Goal: Information Seeking & Learning: Find specific fact

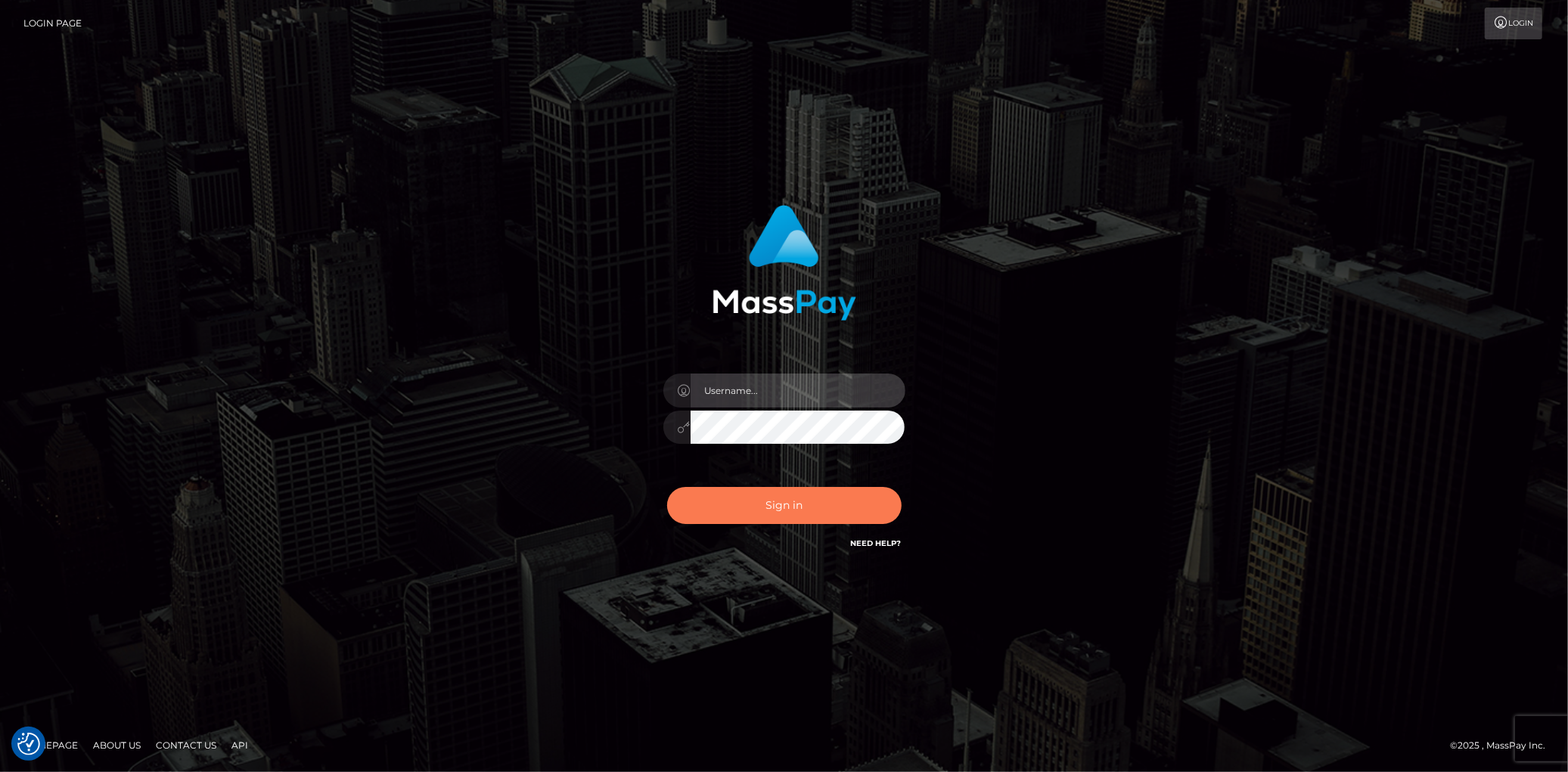
type input "Eduard Gavrilescu"
click at [830, 496] on button "Sign in" at bounding box center [785, 505] width 235 height 37
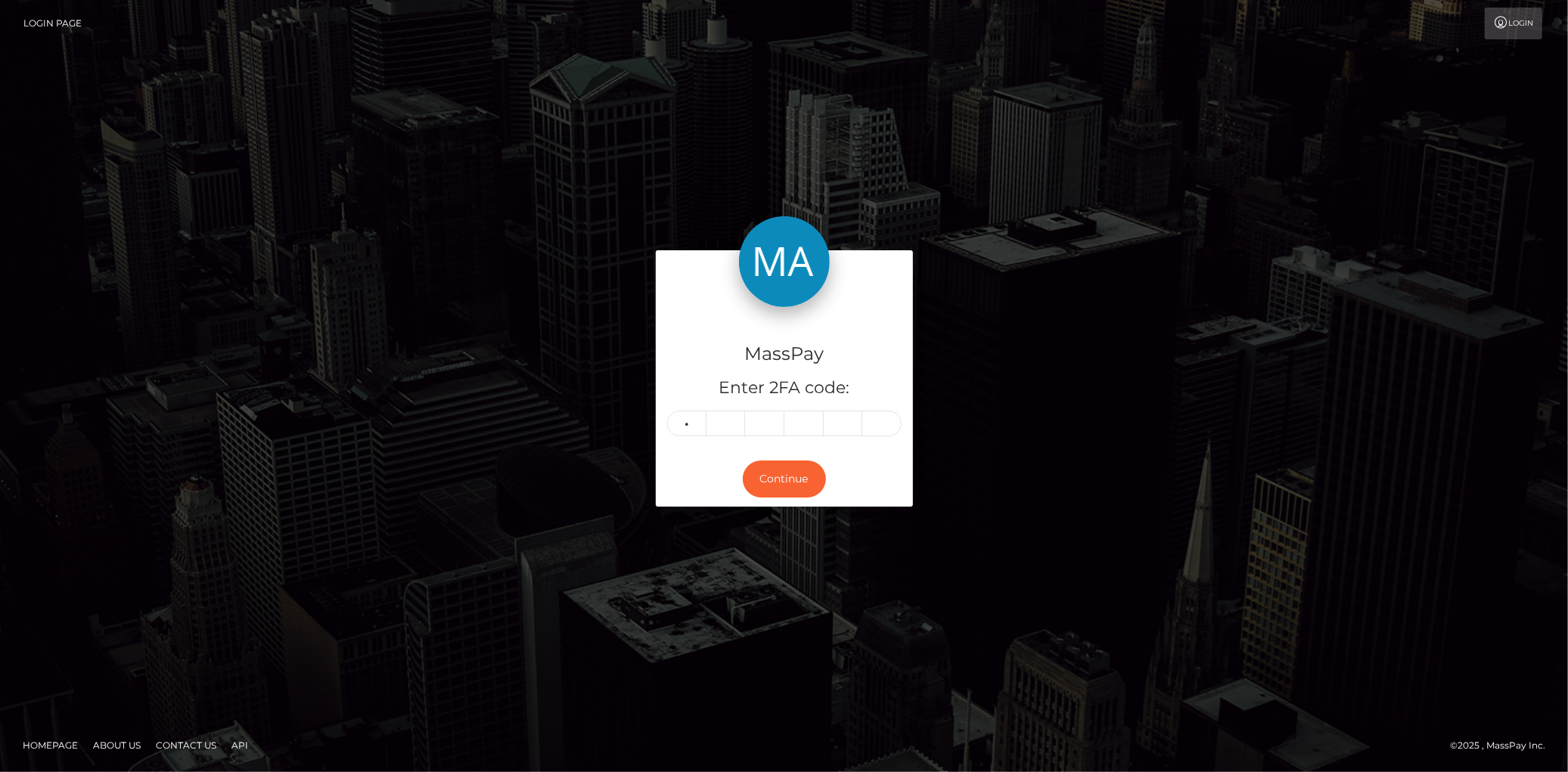
type input "7"
type input "3"
type input "7"
type input "3"
type input "4"
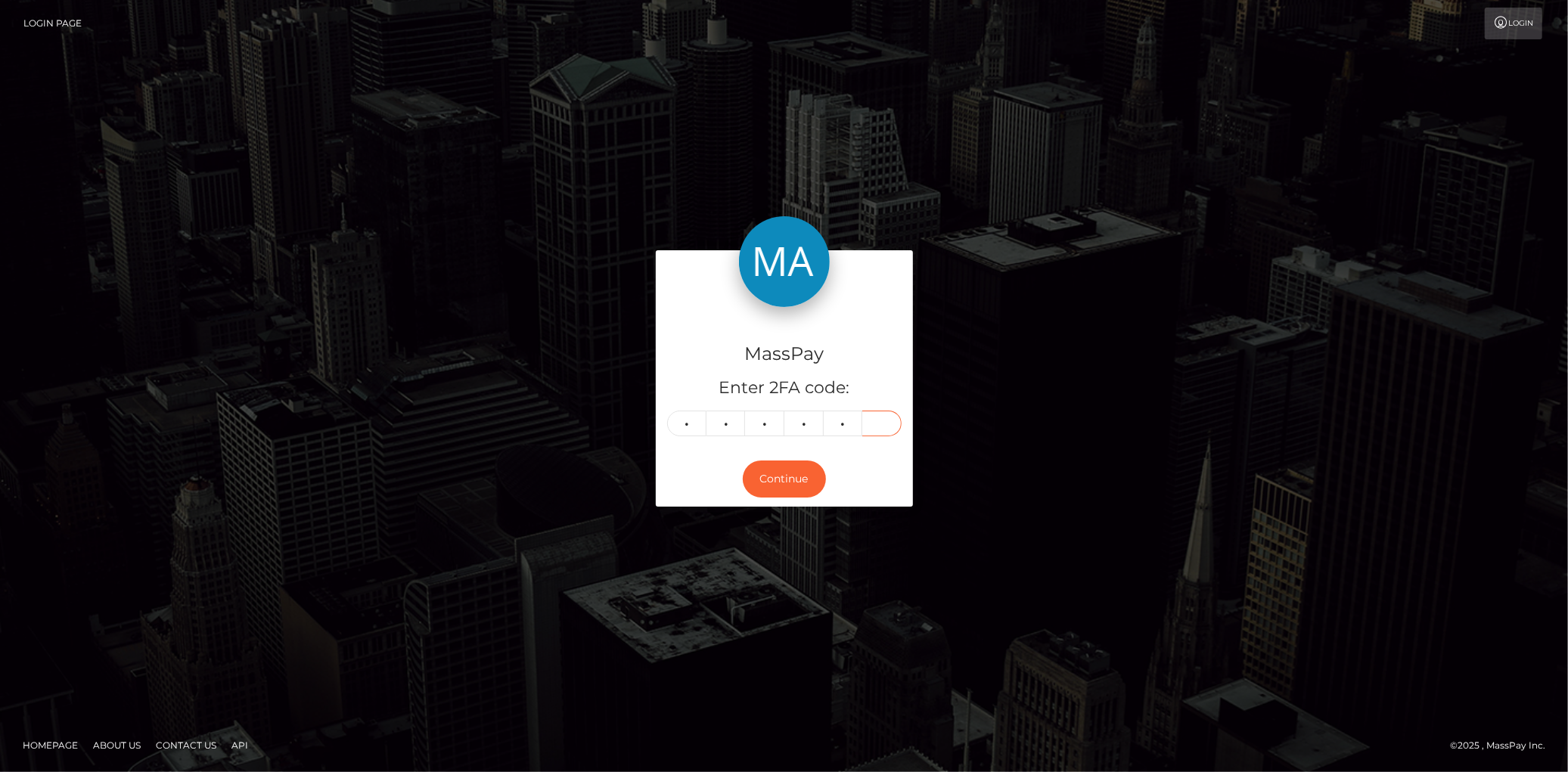
type input "8"
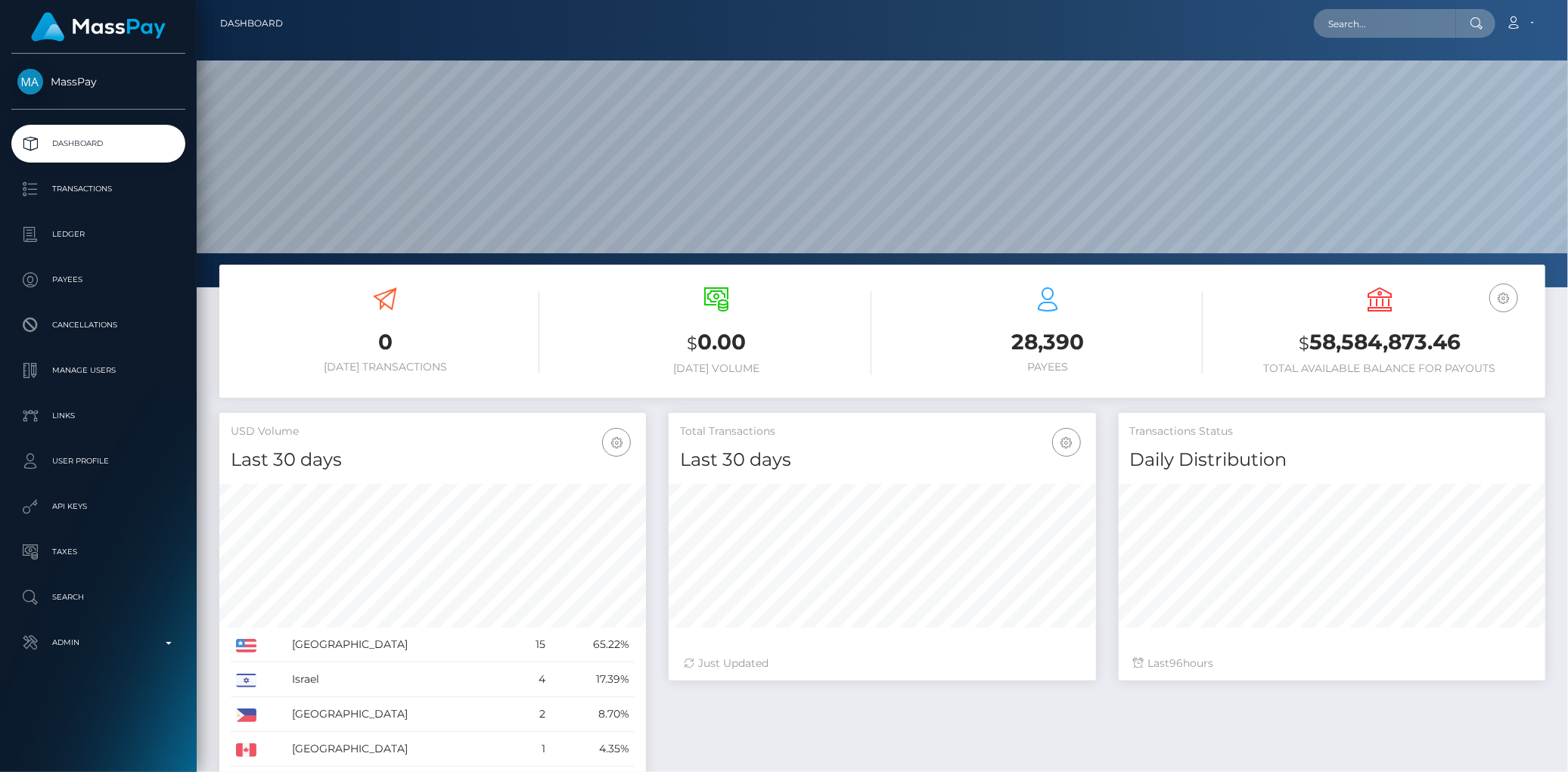
scroll to position [268, 426]
click at [1374, 28] on input "text" at bounding box center [1384, 24] width 142 height 28
click at [1365, 21] on input "text" at bounding box center [1384, 24] width 142 height 28
paste input "GzNfRvYD7q9G9CJBQgGVD4Ku"
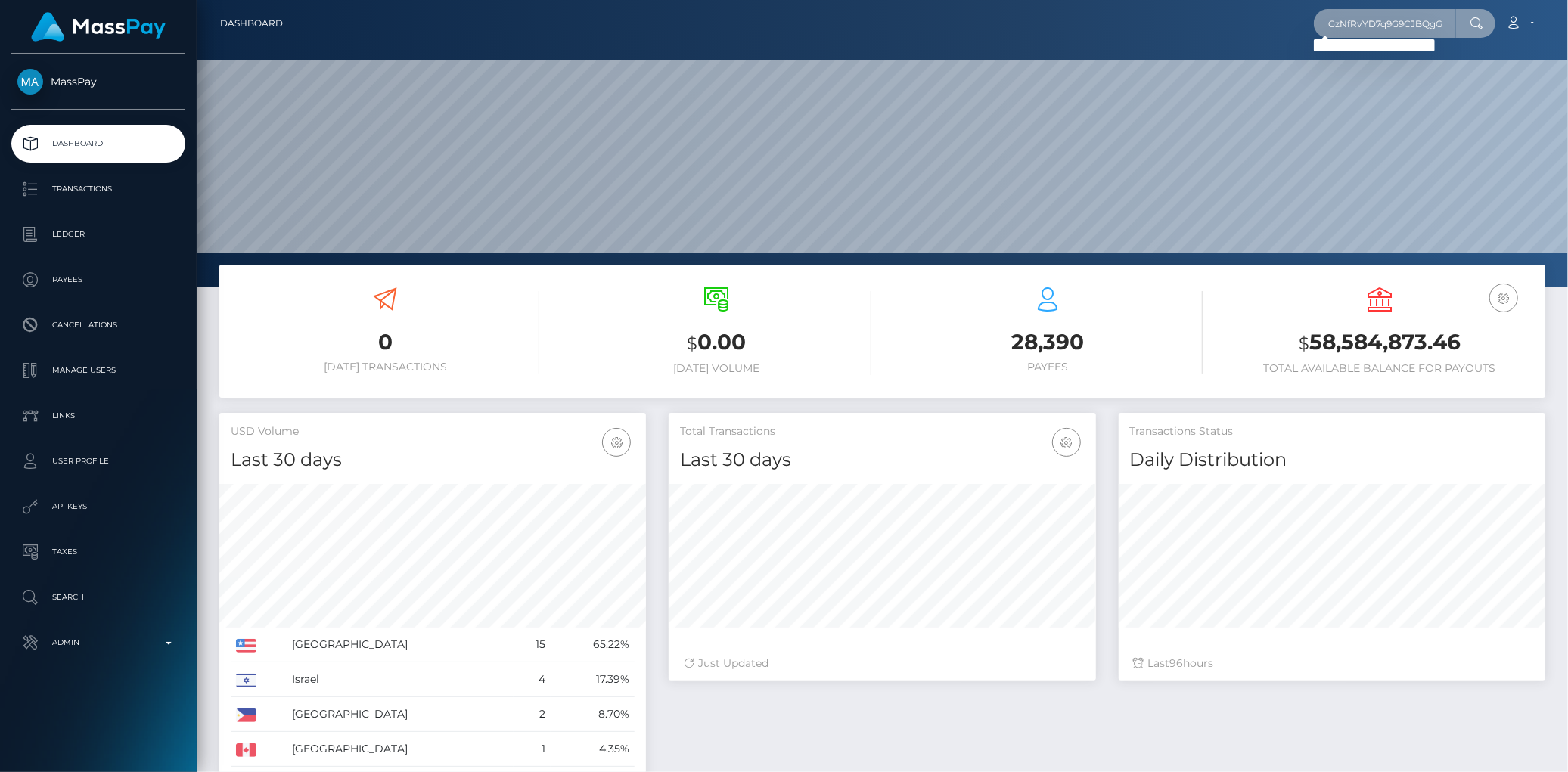
paste input "[EMAIL_ADDRESS][DOMAIN_NAME]"
type input "[EMAIL_ADDRESS][DOMAIN_NAME]"
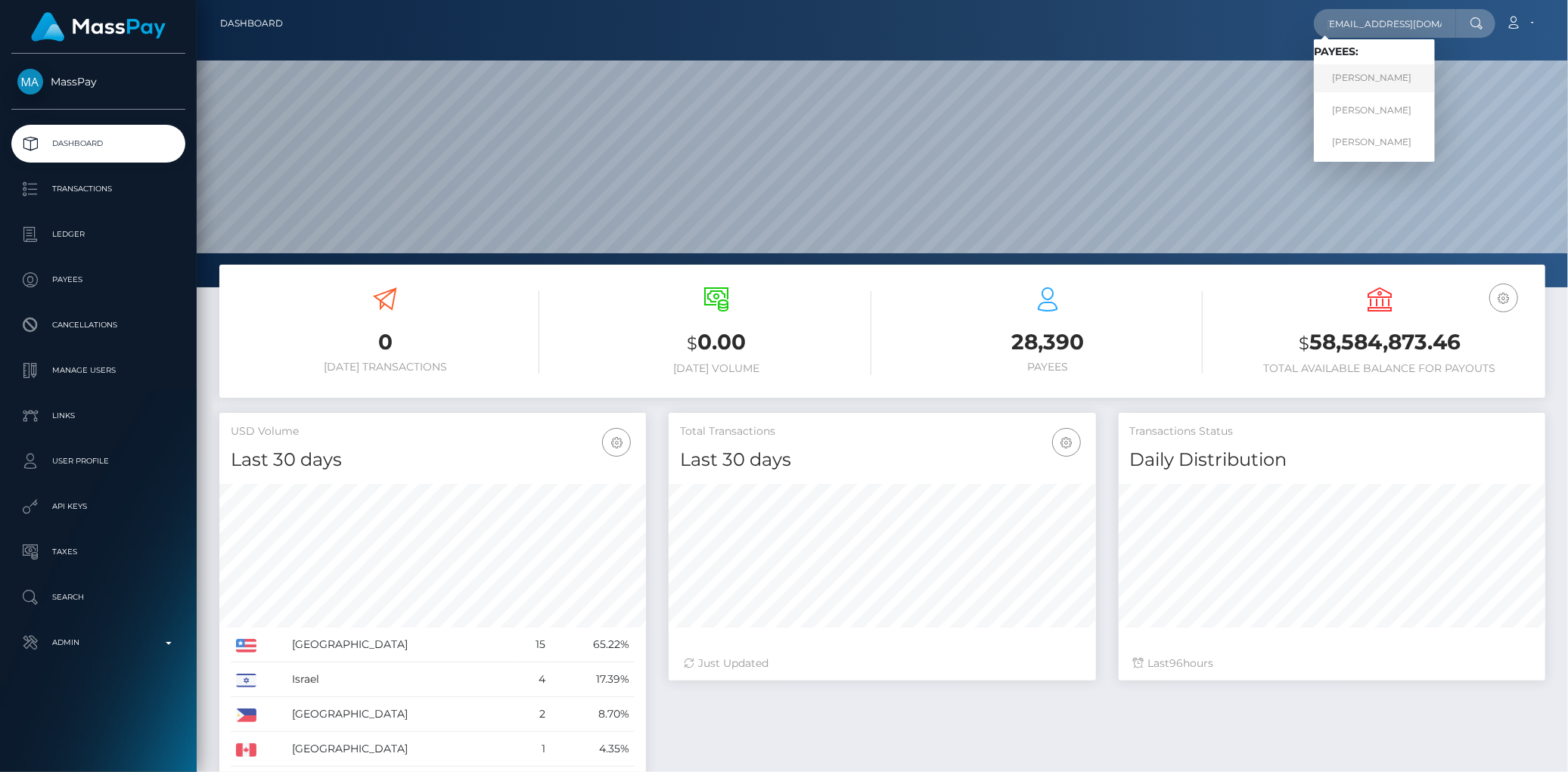
click at [1405, 68] on link "[PERSON_NAME]" at bounding box center [1374, 79] width 121 height 28
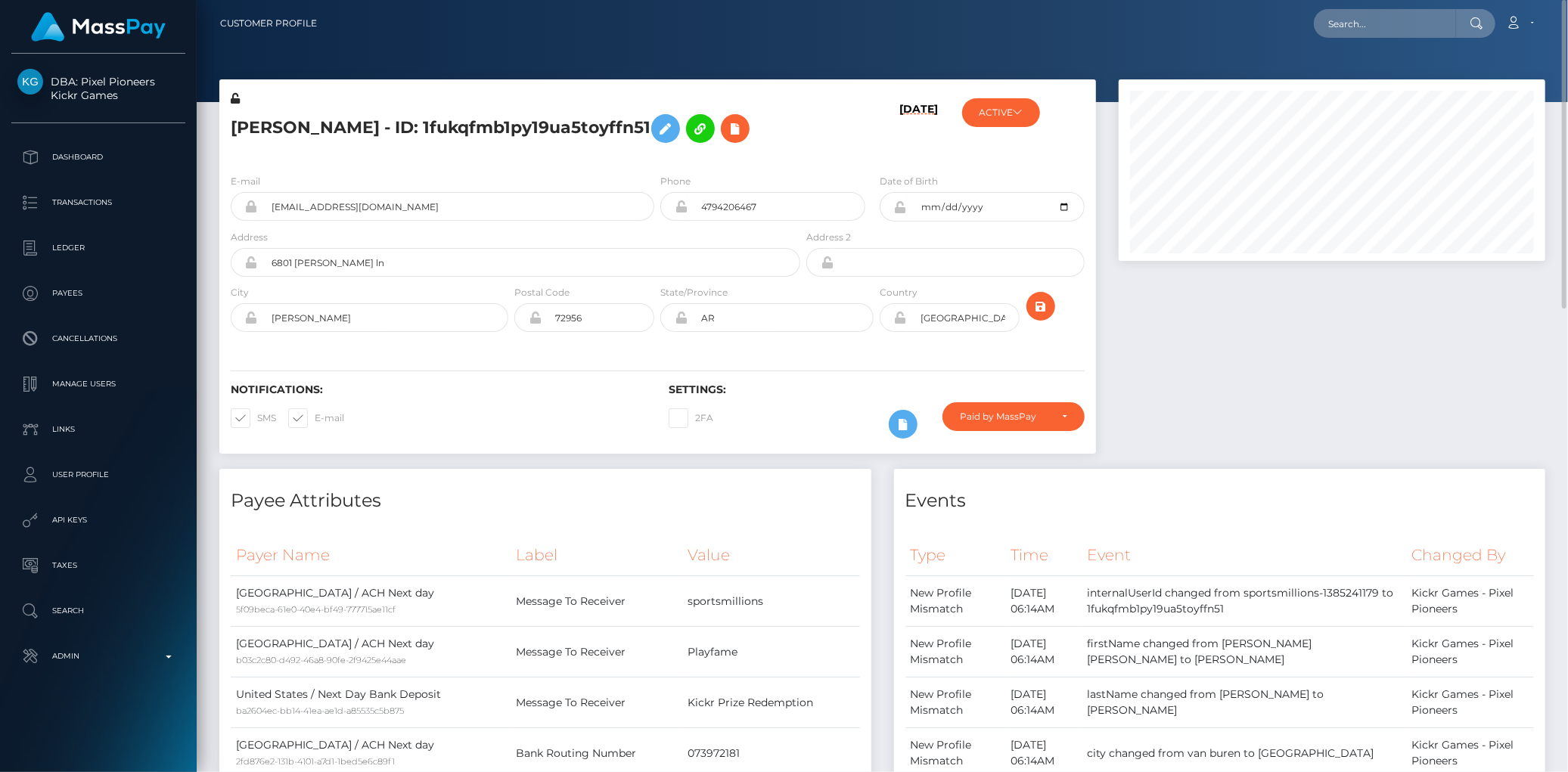
click at [1336, 41] on nav "Customer Profile Loading... Loading... Account" at bounding box center [882, 24] width 1371 height 47
click at [1350, 28] on input "text" at bounding box center [1384, 24] width 142 height 28
paste input "[EMAIL_ADDRESS][DOMAIN_NAME]"
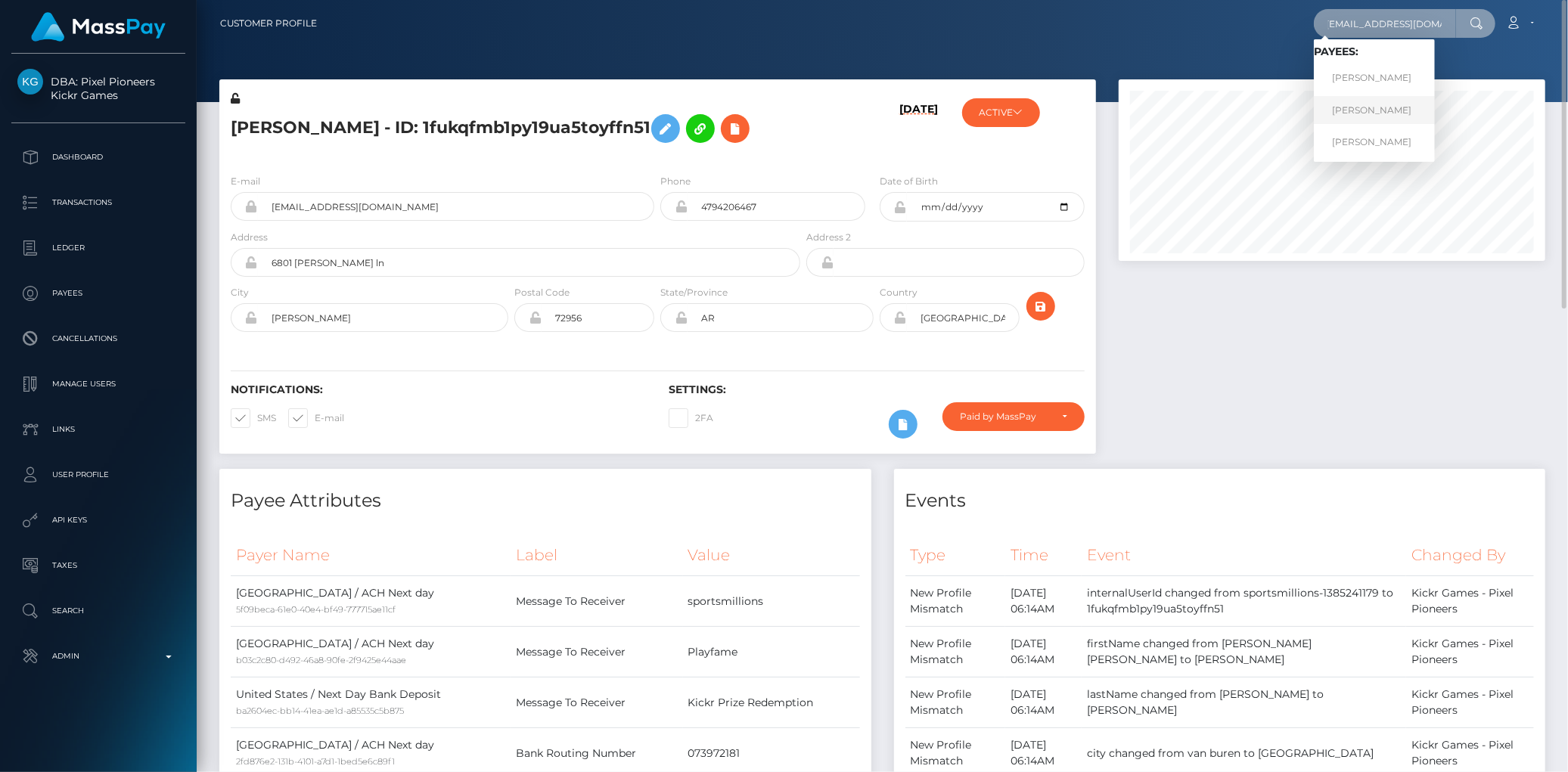
type input "nancylh0611@gmail.com"
click at [1374, 104] on link "NANCY LOUISE HERNANDEZ" at bounding box center [1374, 110] width 121 height 28
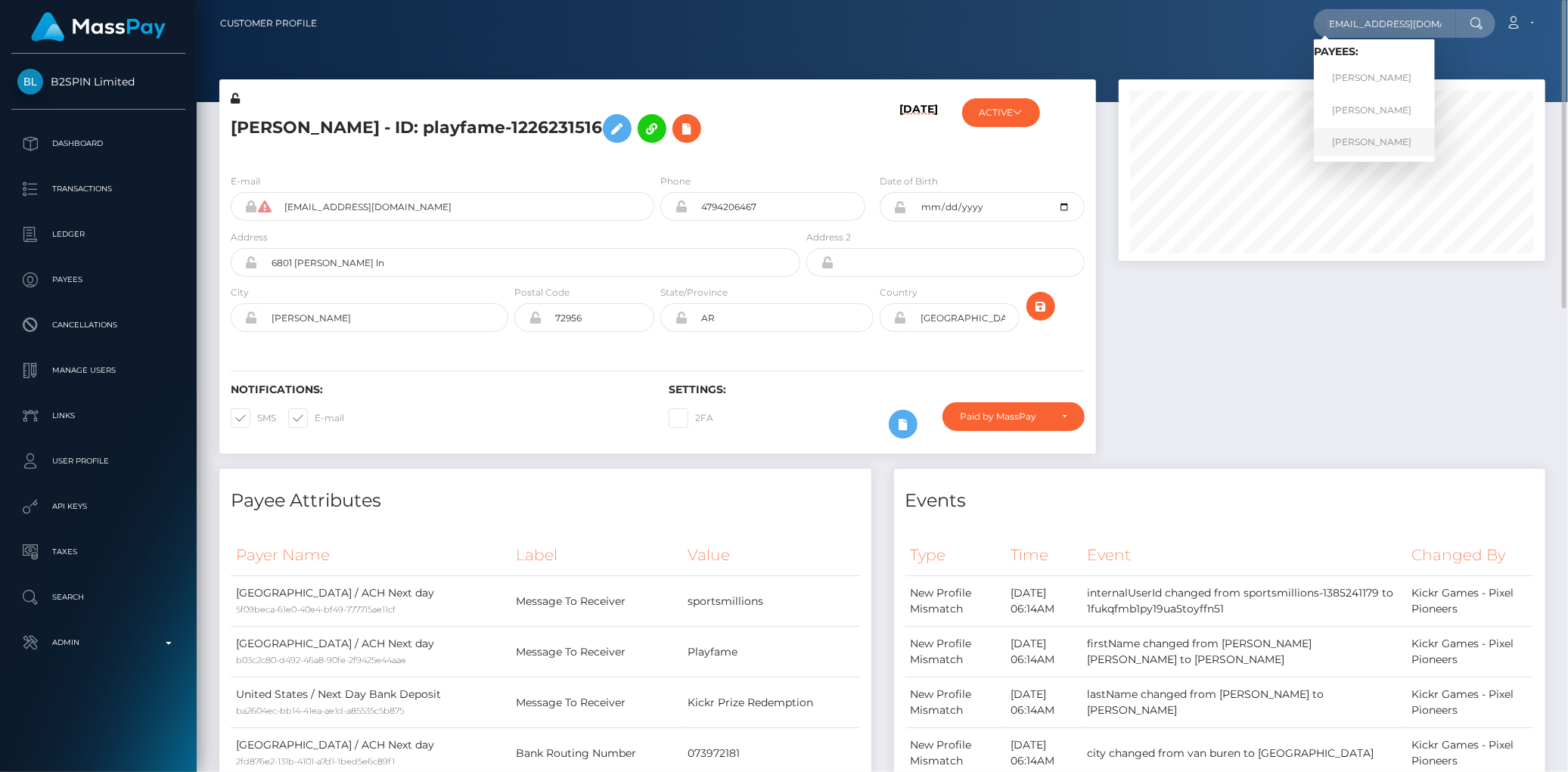
type input "[EMAIL_ADDRESS][DOMAIN_NAME]"
click at [1397, 144] on link "NANCY LOUISE HERNANDEZ" at bounding box center [1374, 142] width 121 height 28
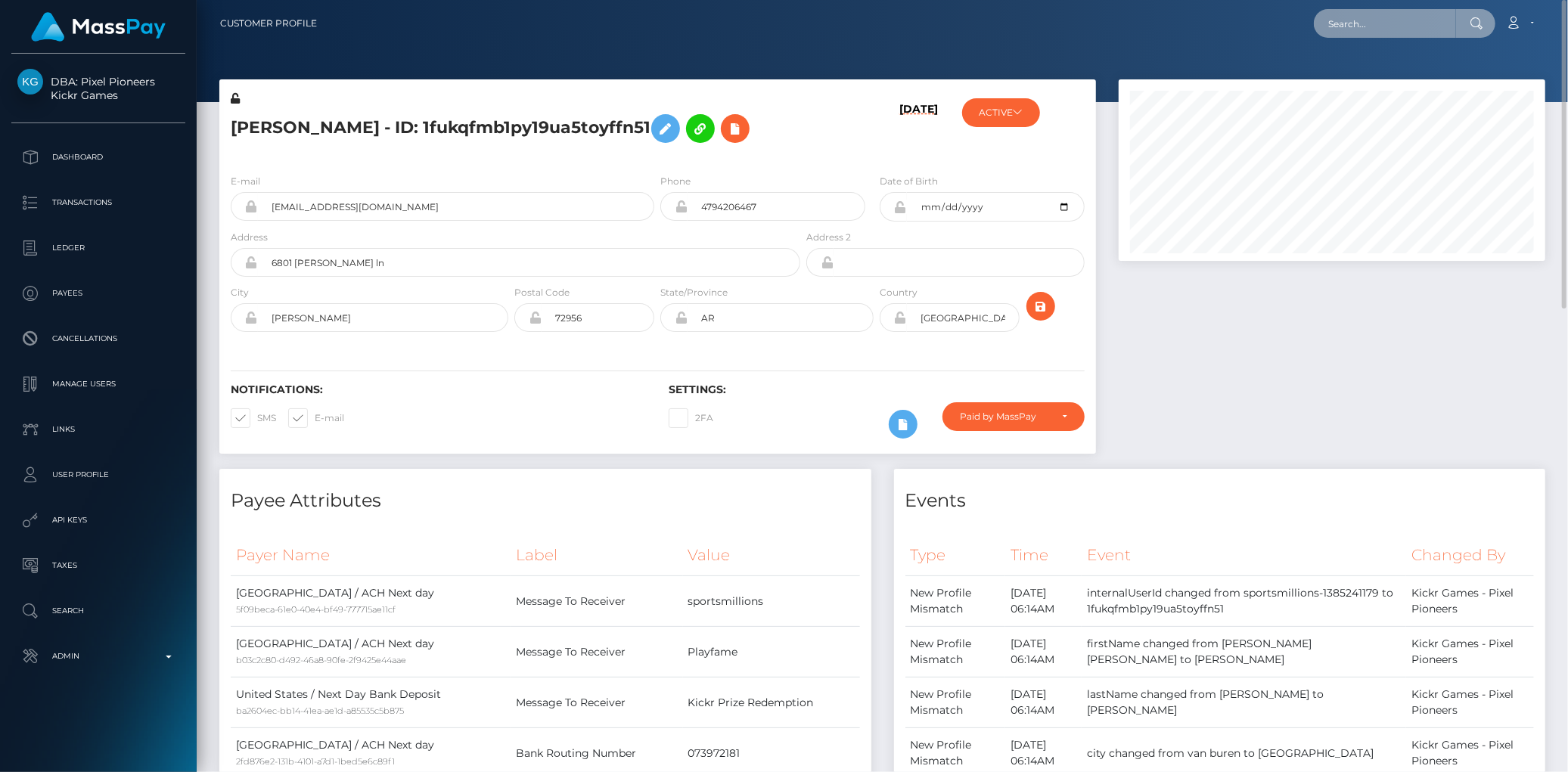
click at [1408, 16] on input "text" at bounding box center [1384, 24] width 142 height 28
paste input "[EMAIL_ADDRESS][DOMAIN_NAME]"
type input "[EMAIL_ADDRESS][DOMAIN_NAME]"
click at [1367, 76] on link "NANCY LOUISE HERNANDEZ" at bounding box center [1374, 79] width 121 height 28
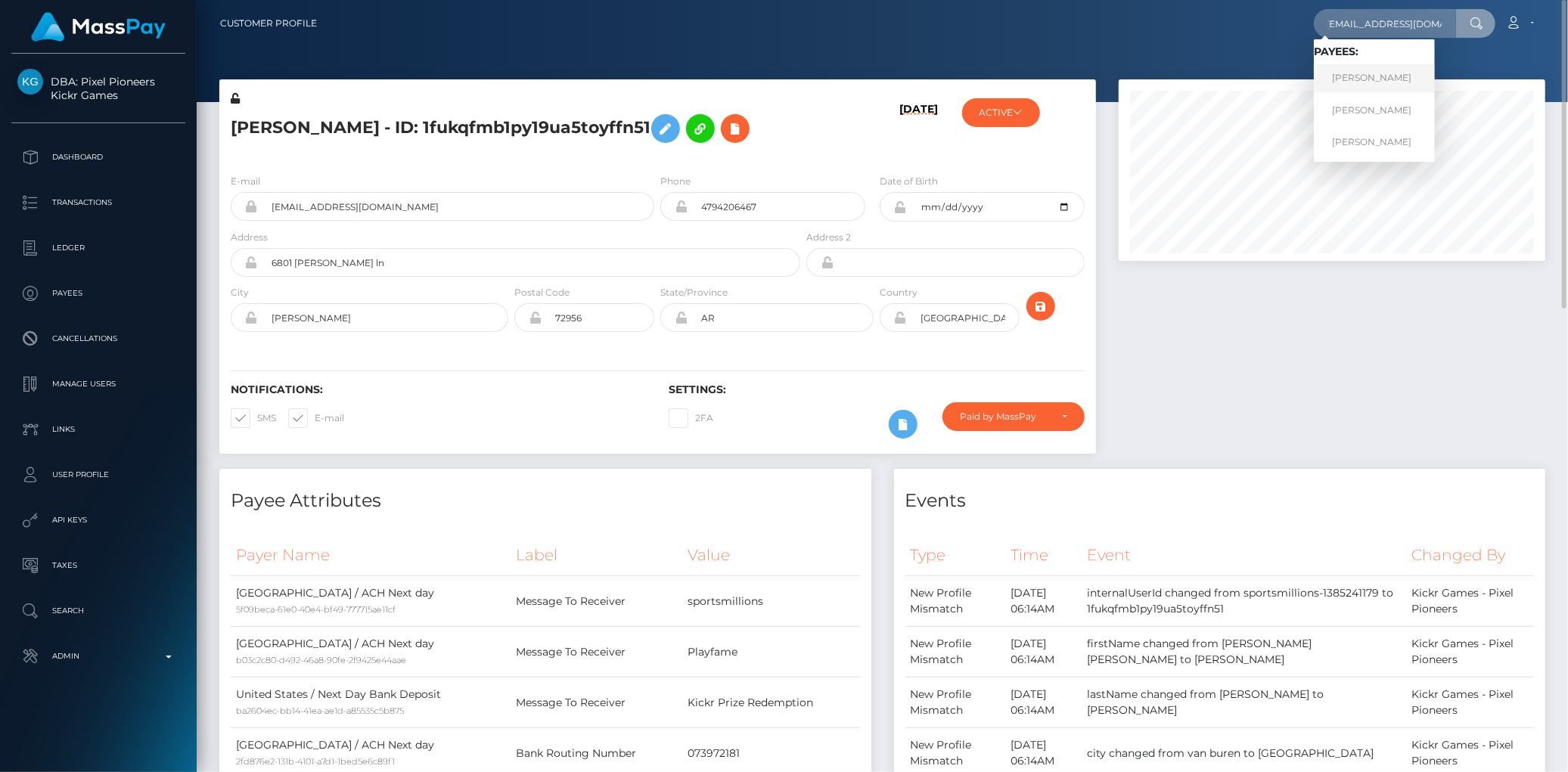
scroll to position [0, 0]
click at [726, 139] on icon at bounding box center [734, 129] width 18 height 19
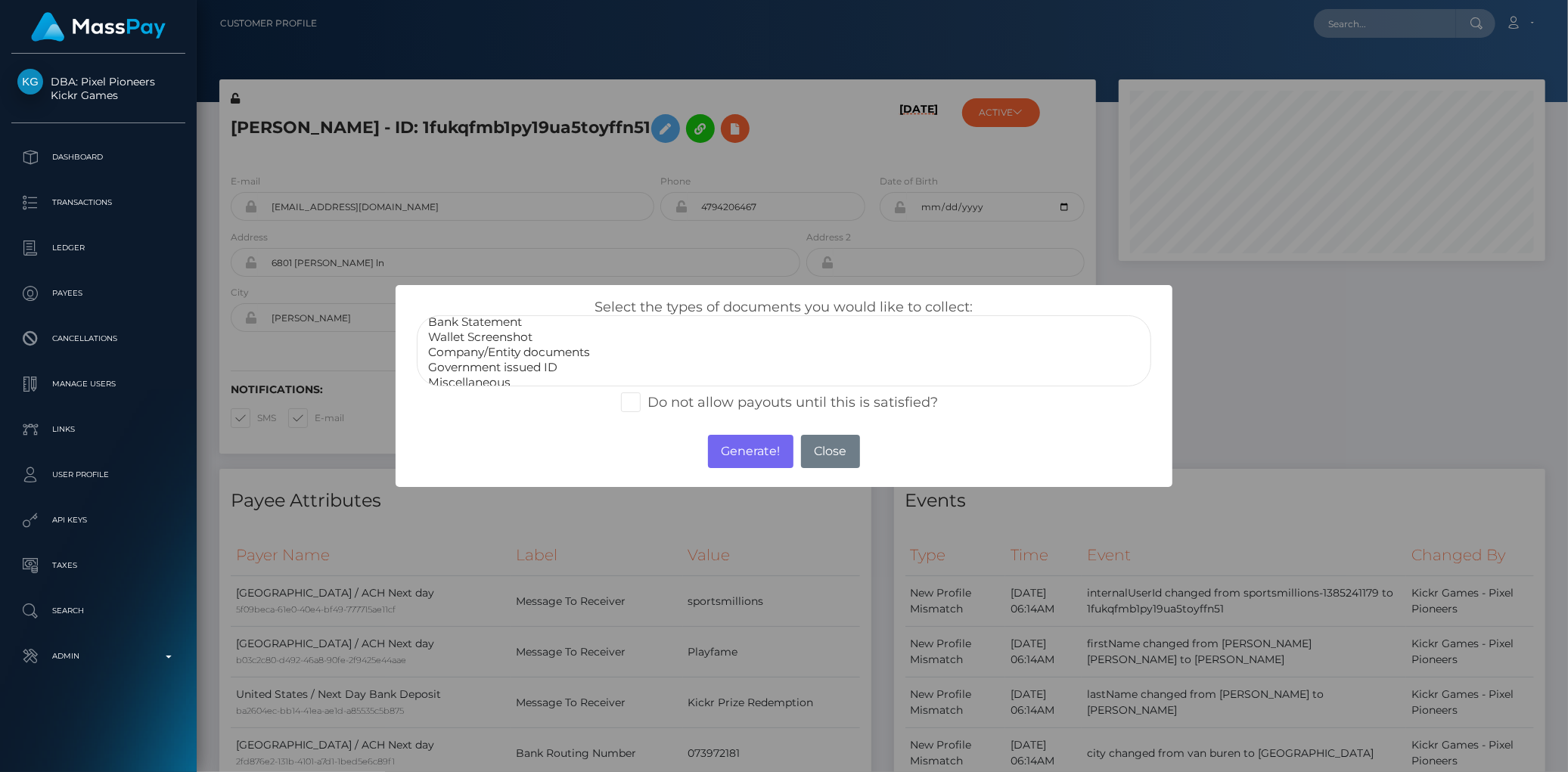
scroll to position [28, 0]
select select "Government issued ID"
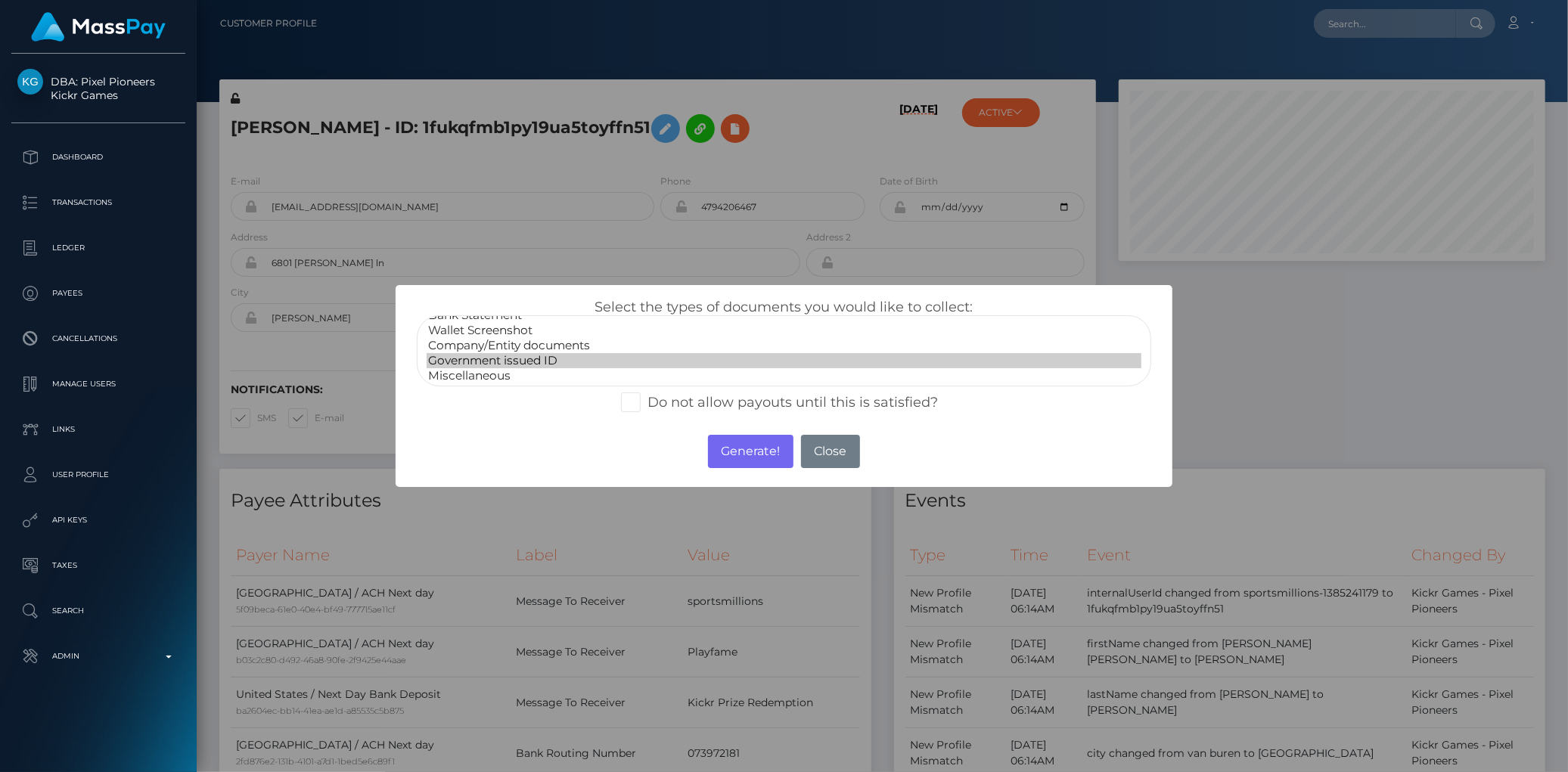
click at [555, 359] on option "Government issued ID" at bounding box center [783, 360] width 714 height 15
click at [775, 459] on button "Generate!" at bounding box center [750, 451] width 85 height 33
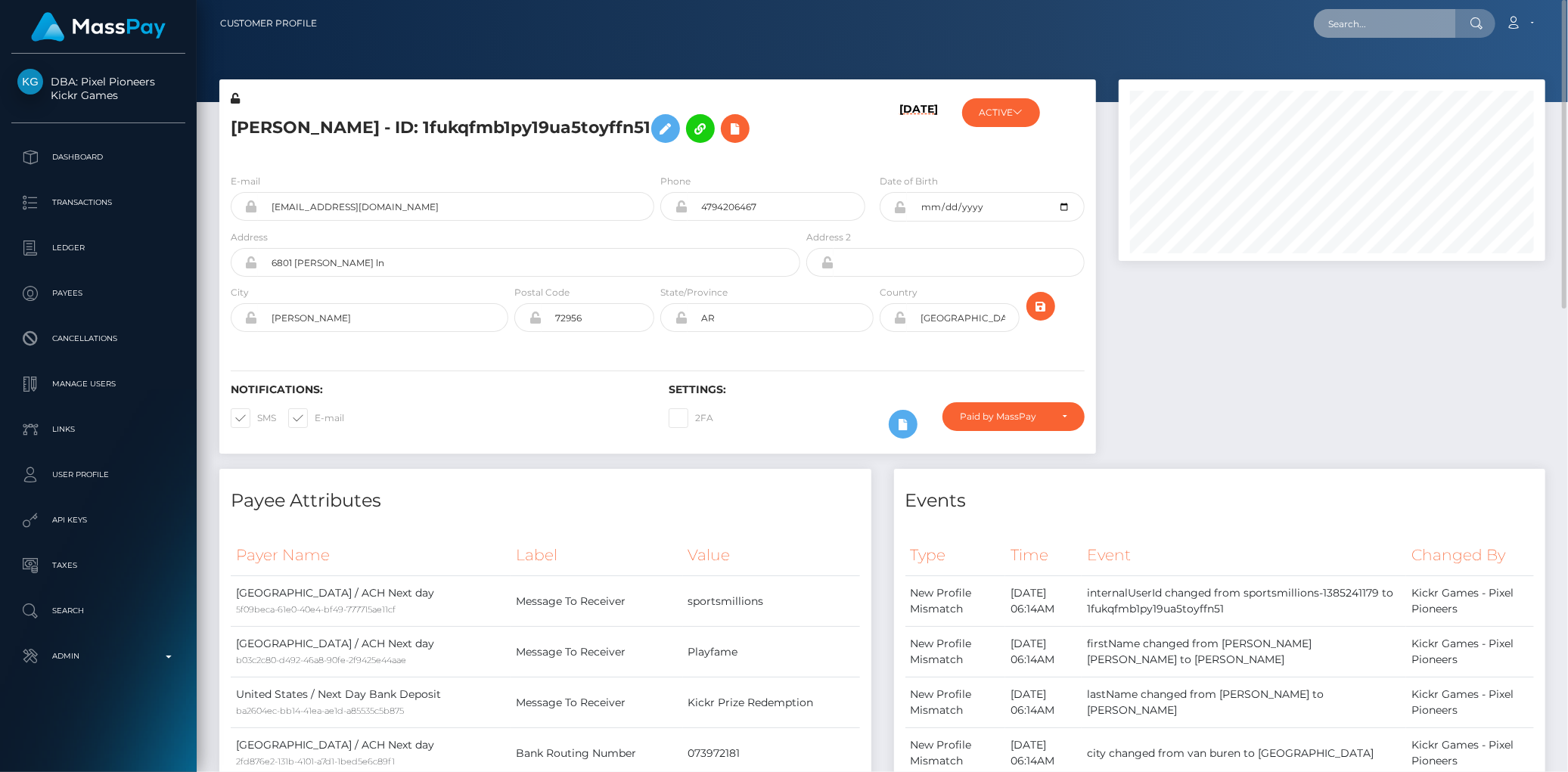
click at [1333, 16] on input "text" at bounding box center [1384, 24] width 142 height 28
paste input "poact_ipVBFyIa6CNh"
type input "poact_ipVBFyIa6CNh"
click at [1412, 79] on link "Seif Khaled" at bounding box center [1374, 79] width 121 height 28
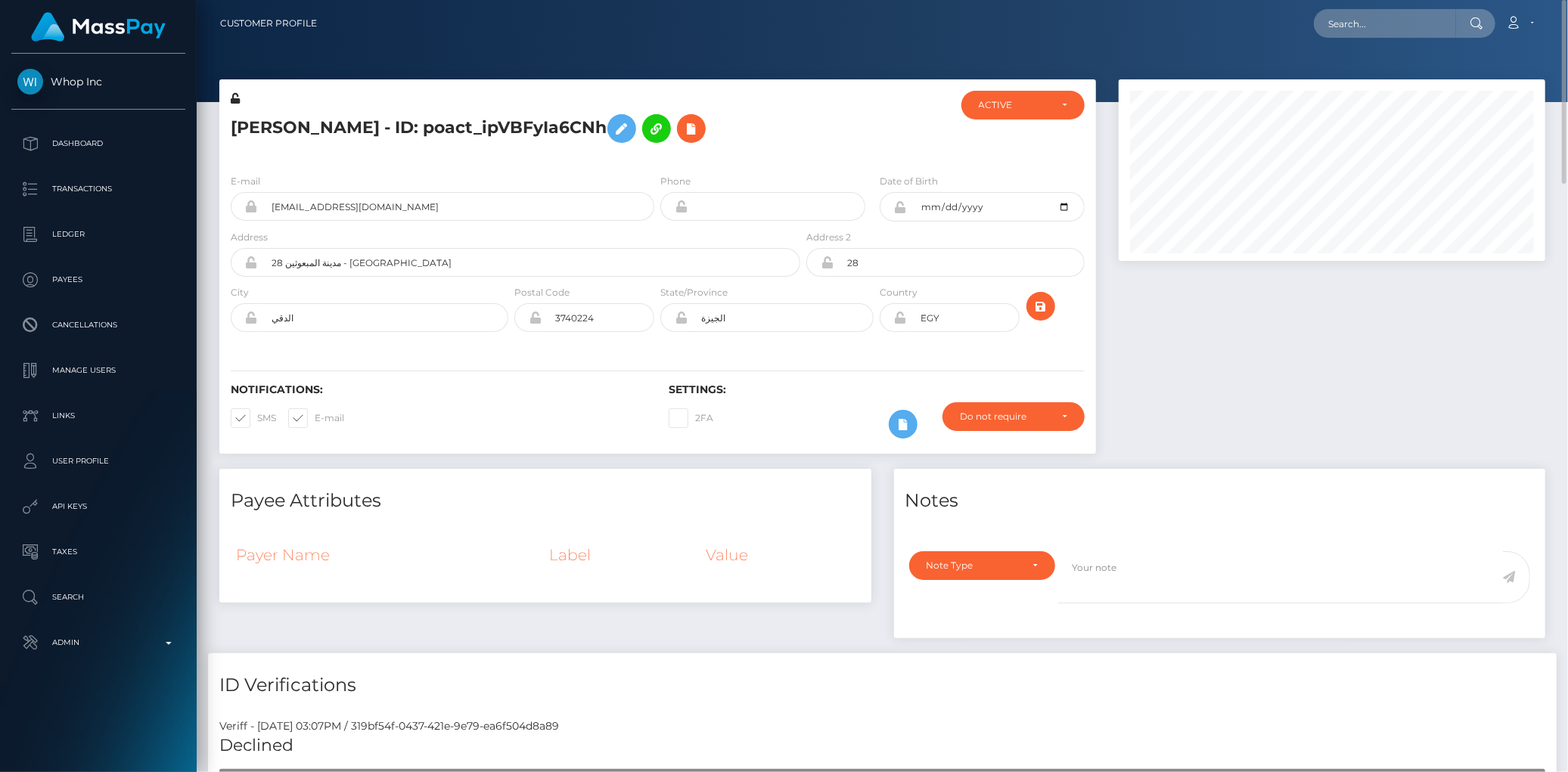
click at [360, 141] on h5 "Seif Khaled - ID: poact_ipVBFyIa6CNh" at bounding box center [511, 128] width 561 height 44
click at [336, 127] on h5 "Seif Khaled - ID: poact_ipVBFyIa6CNh" at bounding box center [511, 128] width 561 height 44
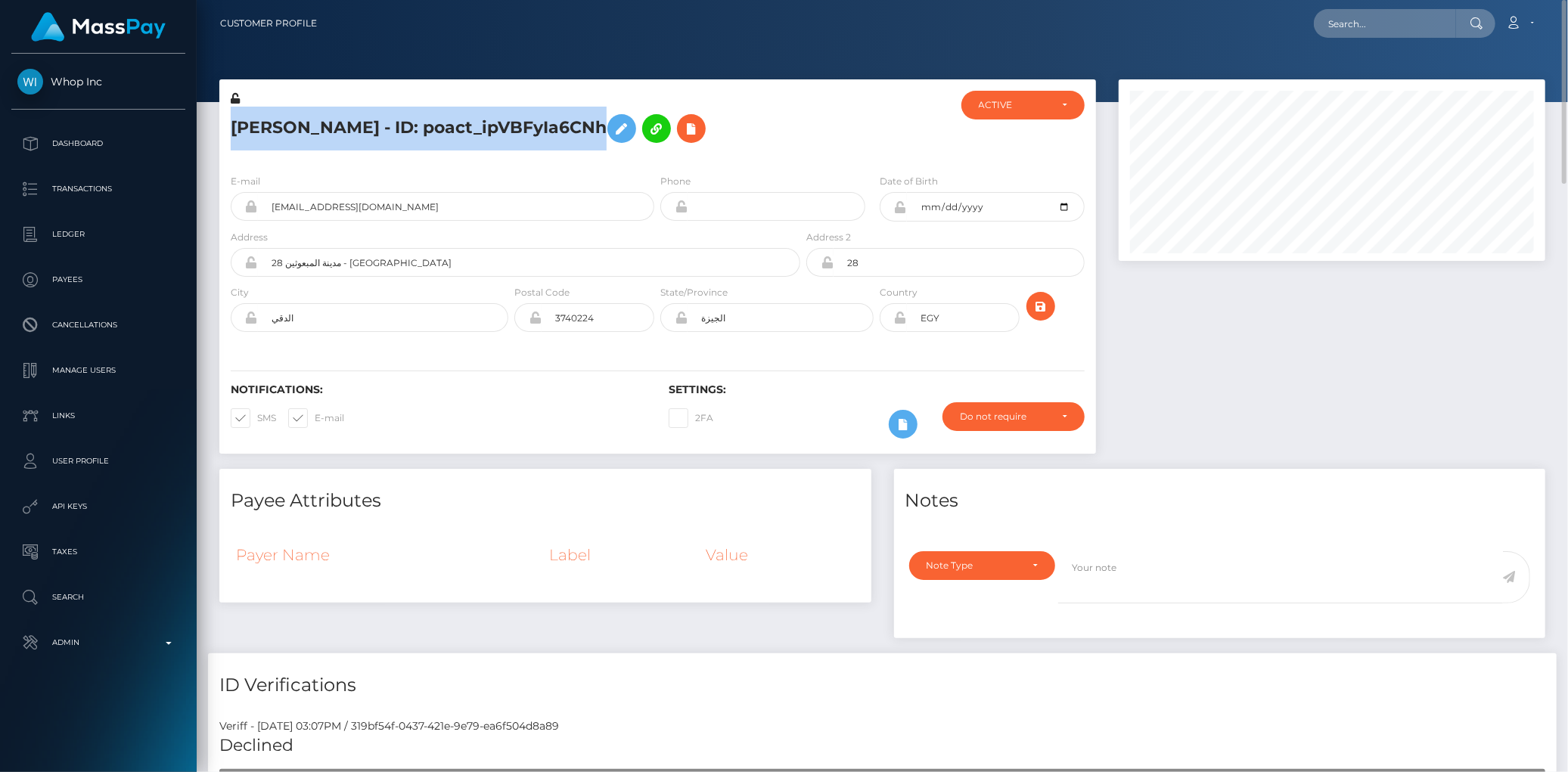
click at [336, 127] on h5 "Seif Khaled - ID: poact_ipVBFyIa6CNh" at bounding box center [511, 128] width 561 height 44
copy h5 "Seif Khaled - ID: poact_ipVBFyIa6CNh"
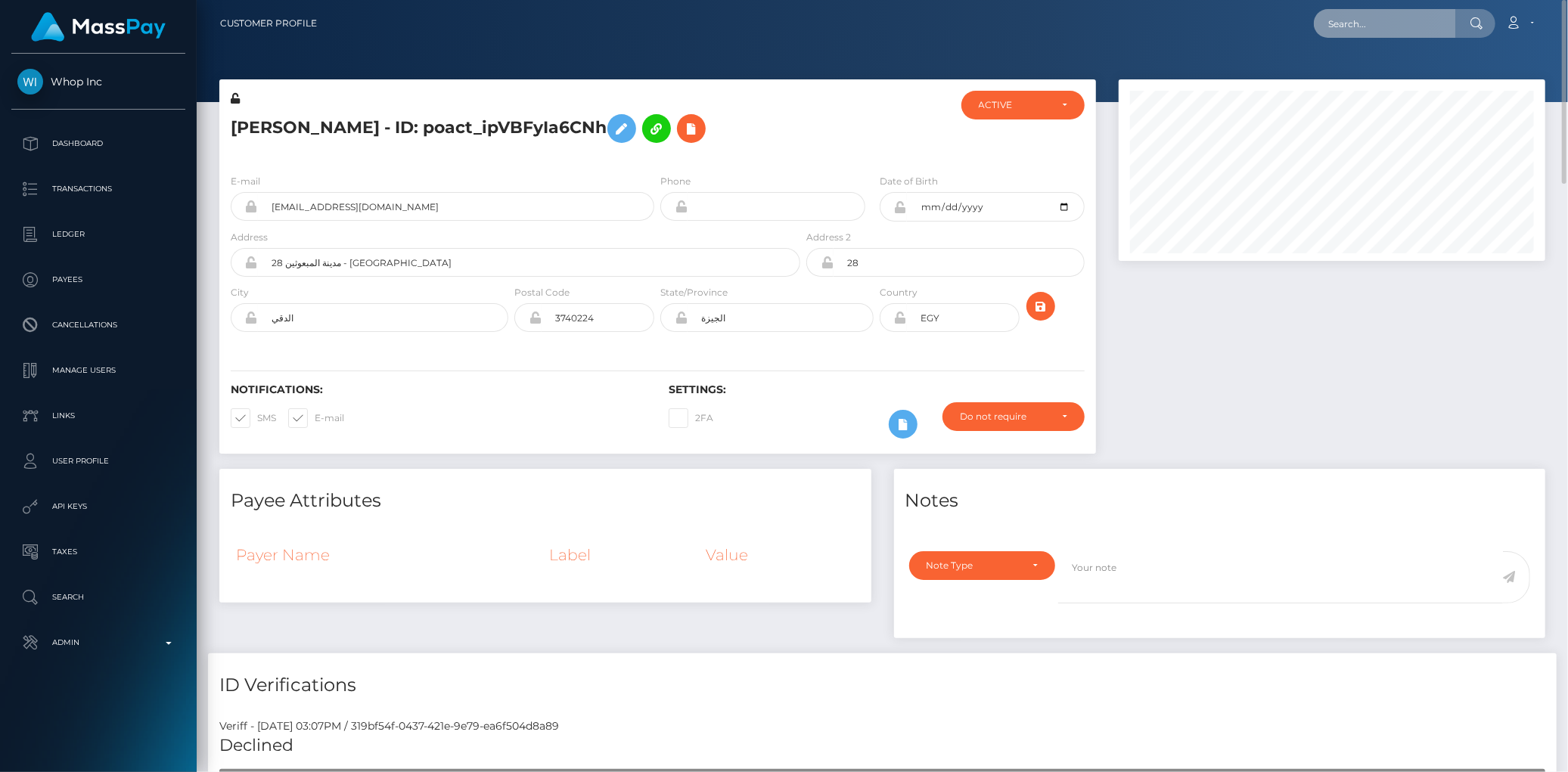
drag, startPoint x: 210, startPoint y: 5, endPoint x: 1373, endPoint y: 23, distance: 1163.1
click at [1373, 23] on input "text" at bounding box center [1384, 24] width 142 height 28
paste input "poact_Xv6Ld80vkl7L"
type input "poact_Xv6Ld80vkl7L"
click at [1390, 82] on link "AYMANE MANSOURI" at bounding box center [1374, 79] width 121 height 28
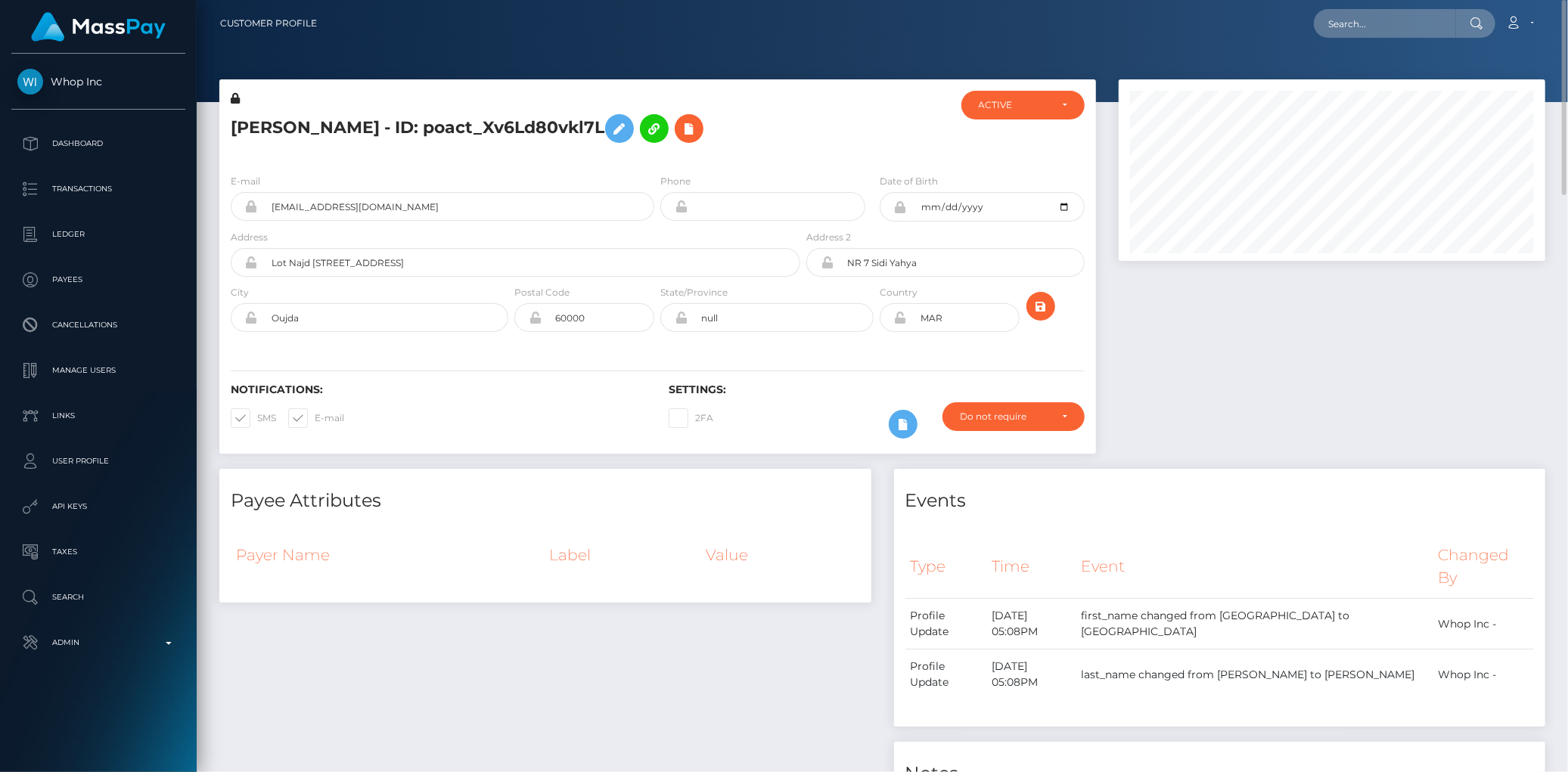
click at [283, 124] on h5 "AYMANE MANSOURI - ID: poact_Xv6Ld80vkl7L" at bounding box center [511, 128] width 561 height 44
copy h5 "AYMANE MANSOURI - ID: poact_Xv6Ld80vkl7L"
click at [1311, 26] on div "Loading... Loading... Account Edit Profile Logout" at bounding box center [937, 24] width 1216 height 32
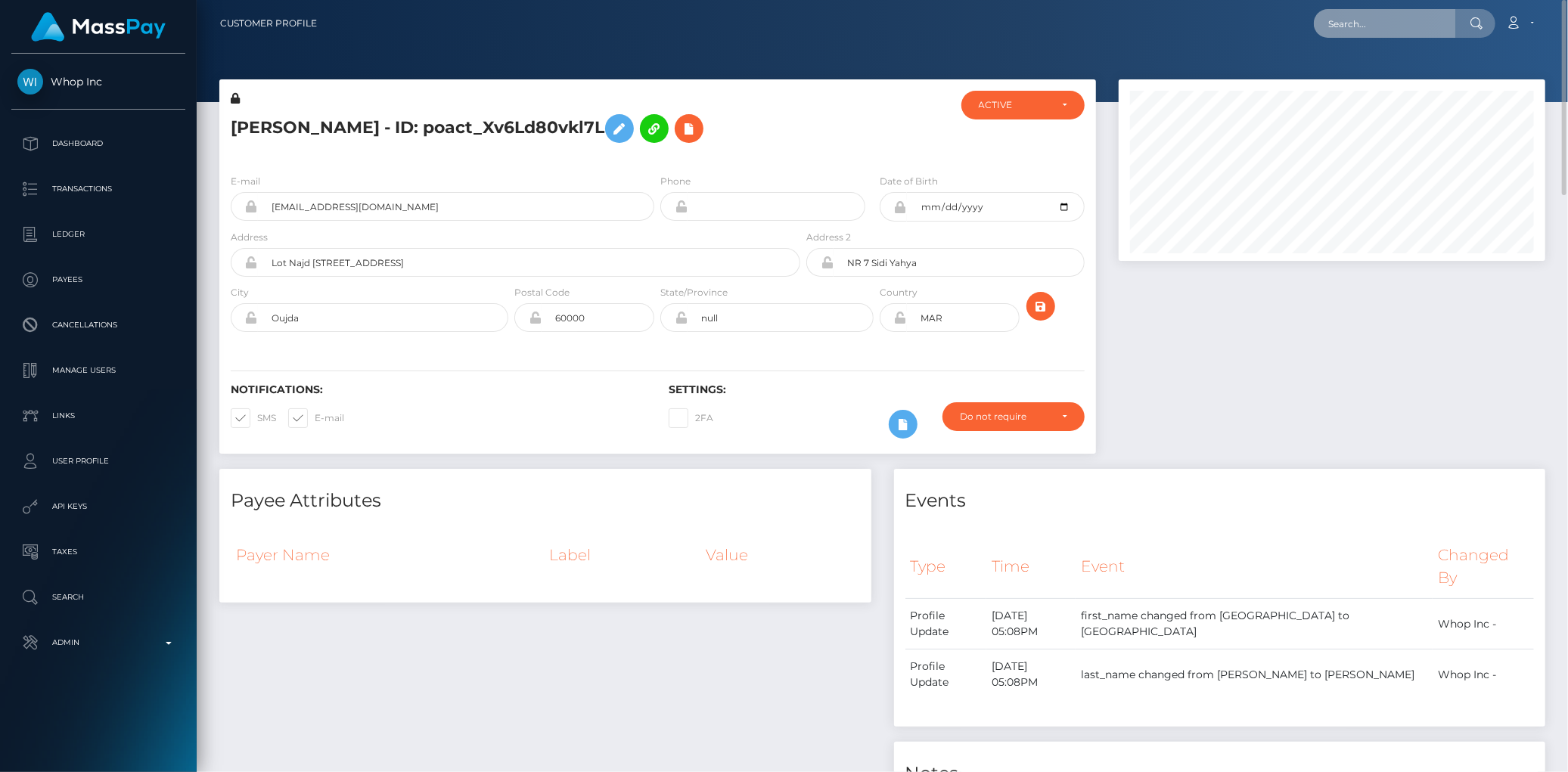
click at [1325, 19] on input "text" at bounding box center [1384, 24] width 142 height 28
paste input "poact_E2j39Zo8N7rp"
type input "poact_E2j39Zo8N7rp"
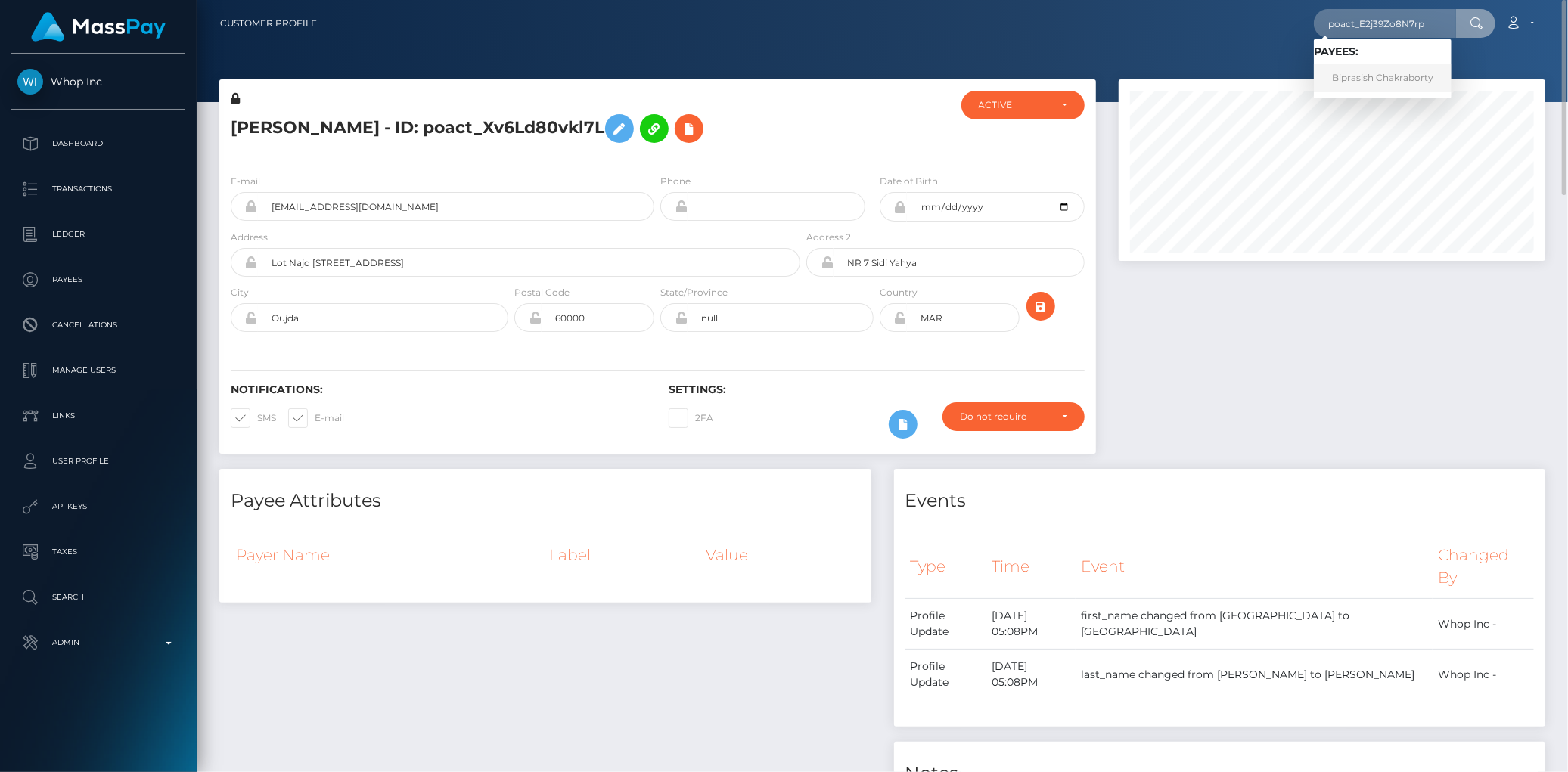
click at [1388, 74] on link "Biprasish Chakraborty" at bounding box center [1382, 79] width 138 height 28
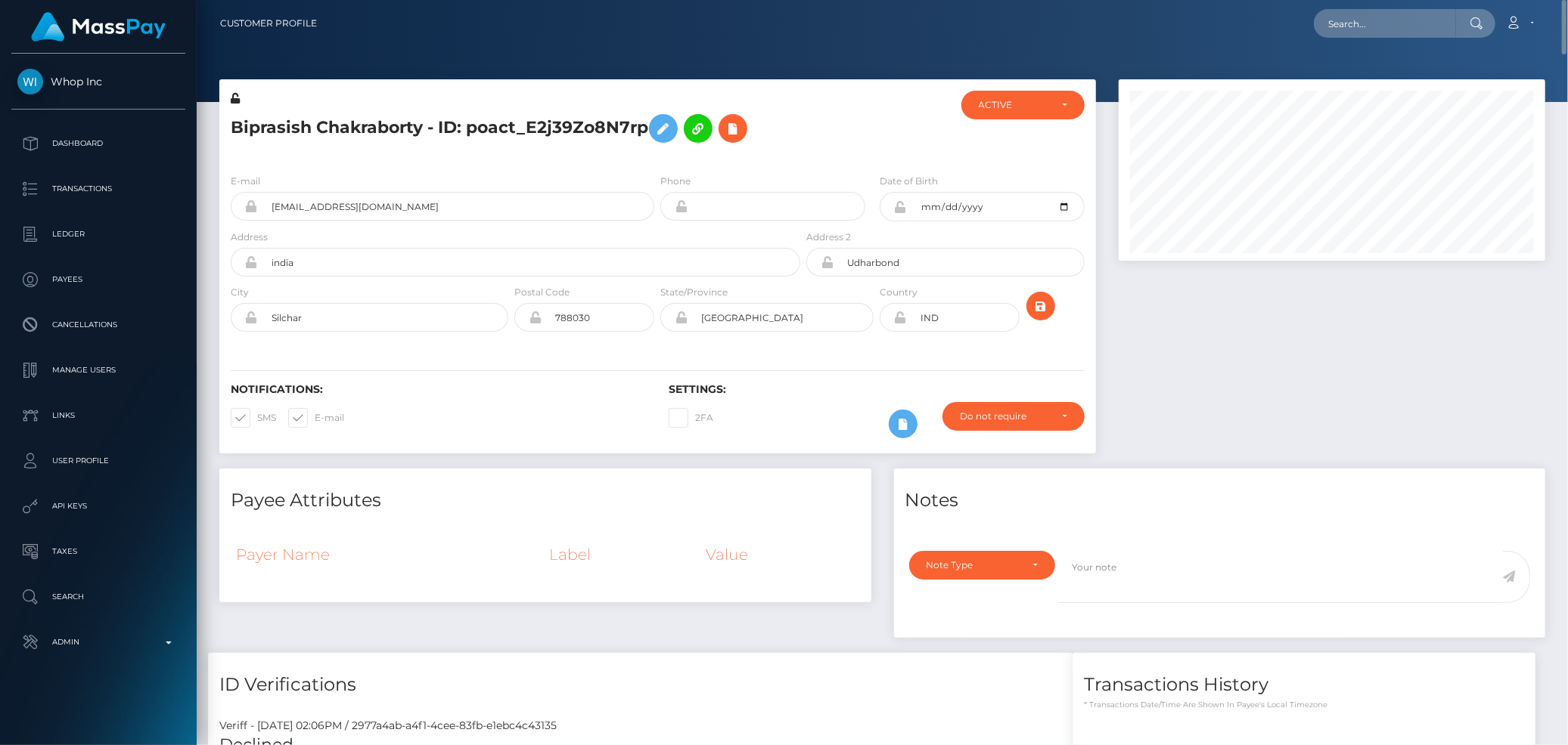
click at [386, 115] on h5 "Biprasish Chakraborty - ID: poact_E2j39Zo8N7rp" at bounding box center [511, 128] width 561 height 44
drag, startPoint x: 386, startPoint y: 115, endPoint x: 385, endPoint y: 141, distance: 26.0
click at [386, 117] on h5 "Biprasish Chakraborty - ID: poact_E2j39Zo8N7rp" at bounding box center [511, 128] width 561 height 44
click at [385, 141] on h5 "Biprasish Chakraborty - ID: poact_E2j39Zo8N7rp" at bounding box center [511, 128] width 561 height 44
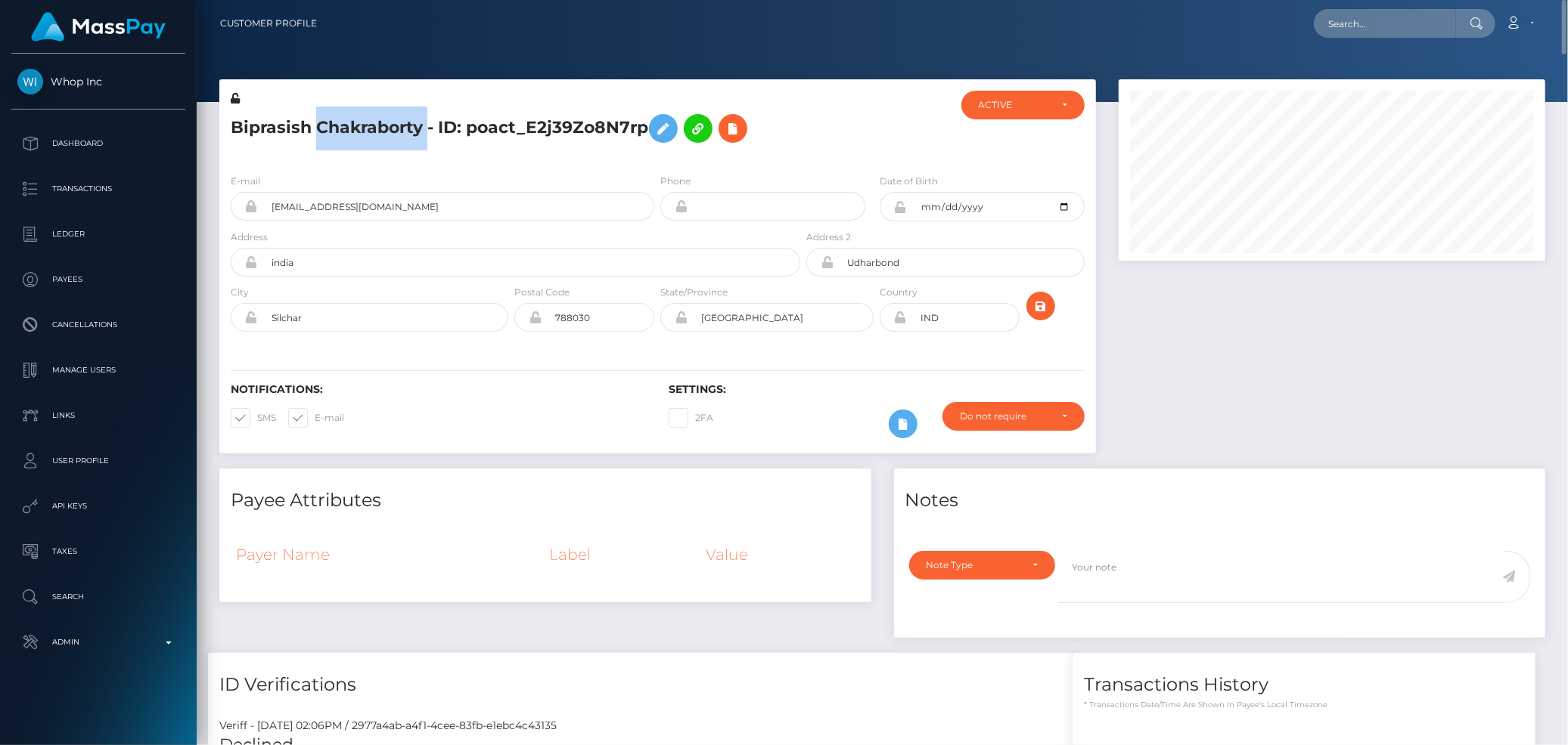
click at [386, 132] on h5 "Biprasish Chakraborty - ID: poact_E2j39Zo8N7rp" at bounding box center [511, 128] width 561 height 44
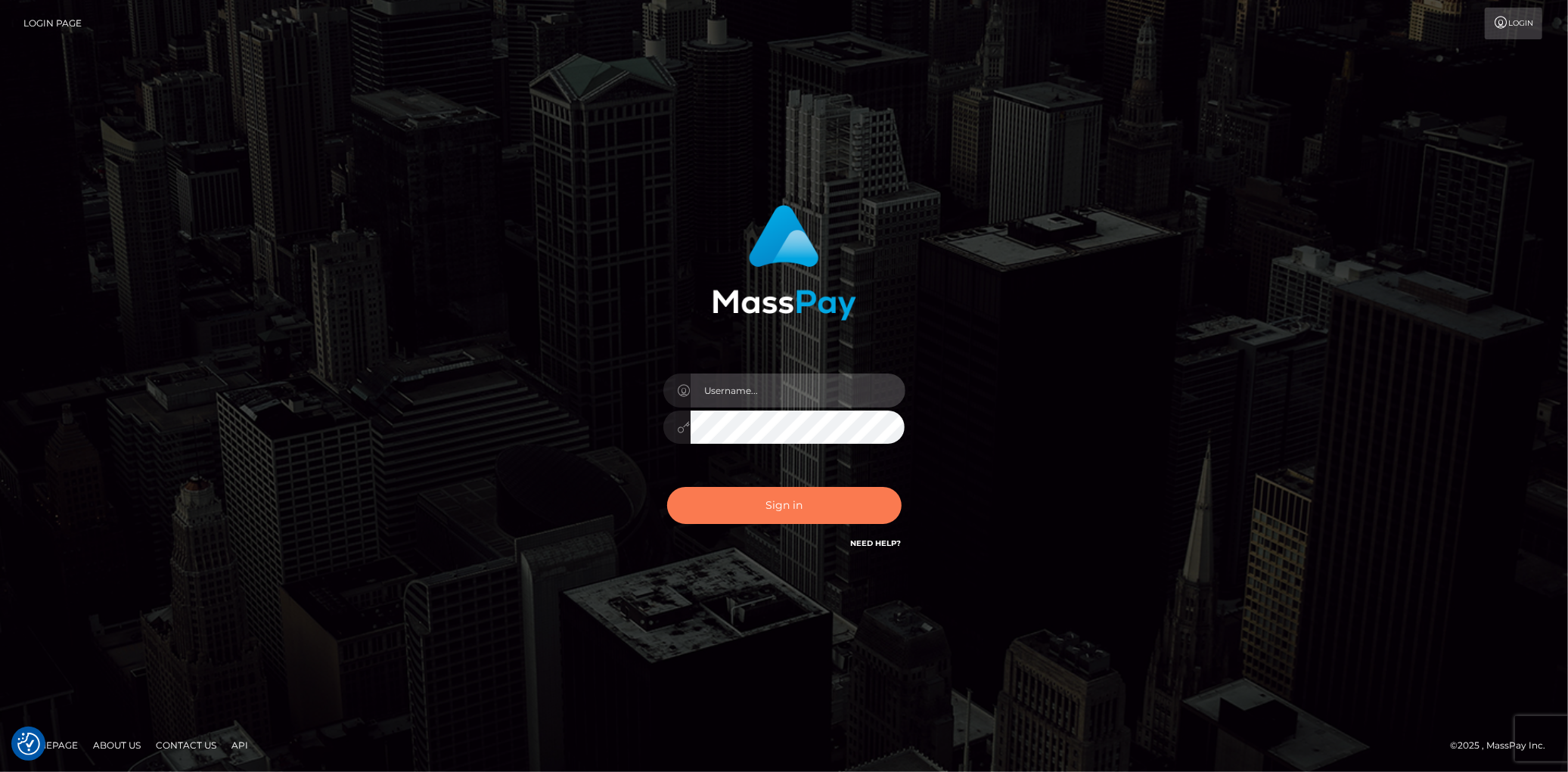
type input "[PERSON_NAME]"
click at [742, 503] on button "Sign in" at bounding box center [785, 505] width 235 height 37
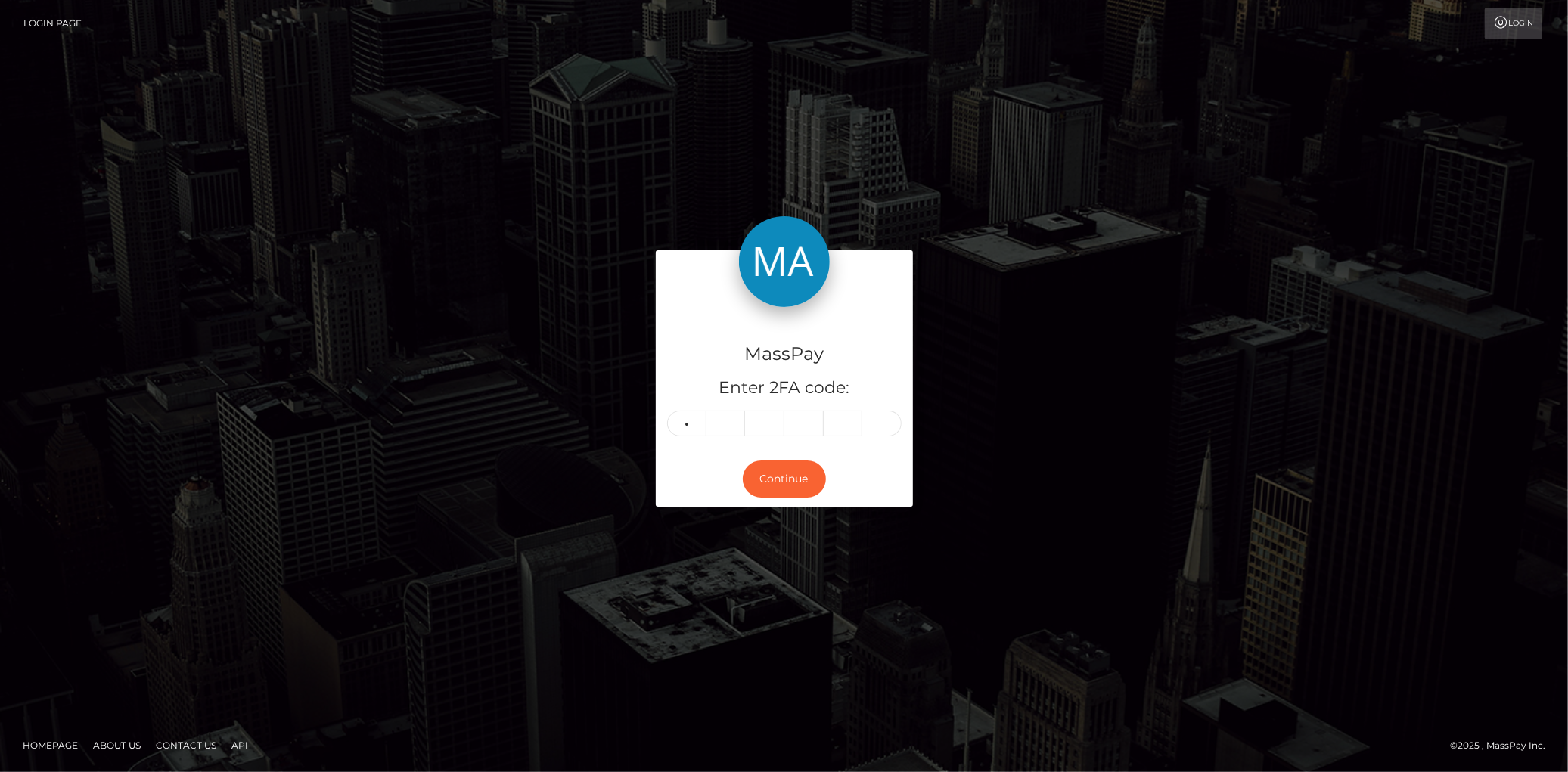
type input "1"
type input "4"
type input "9"
type input "6"
type input "7"
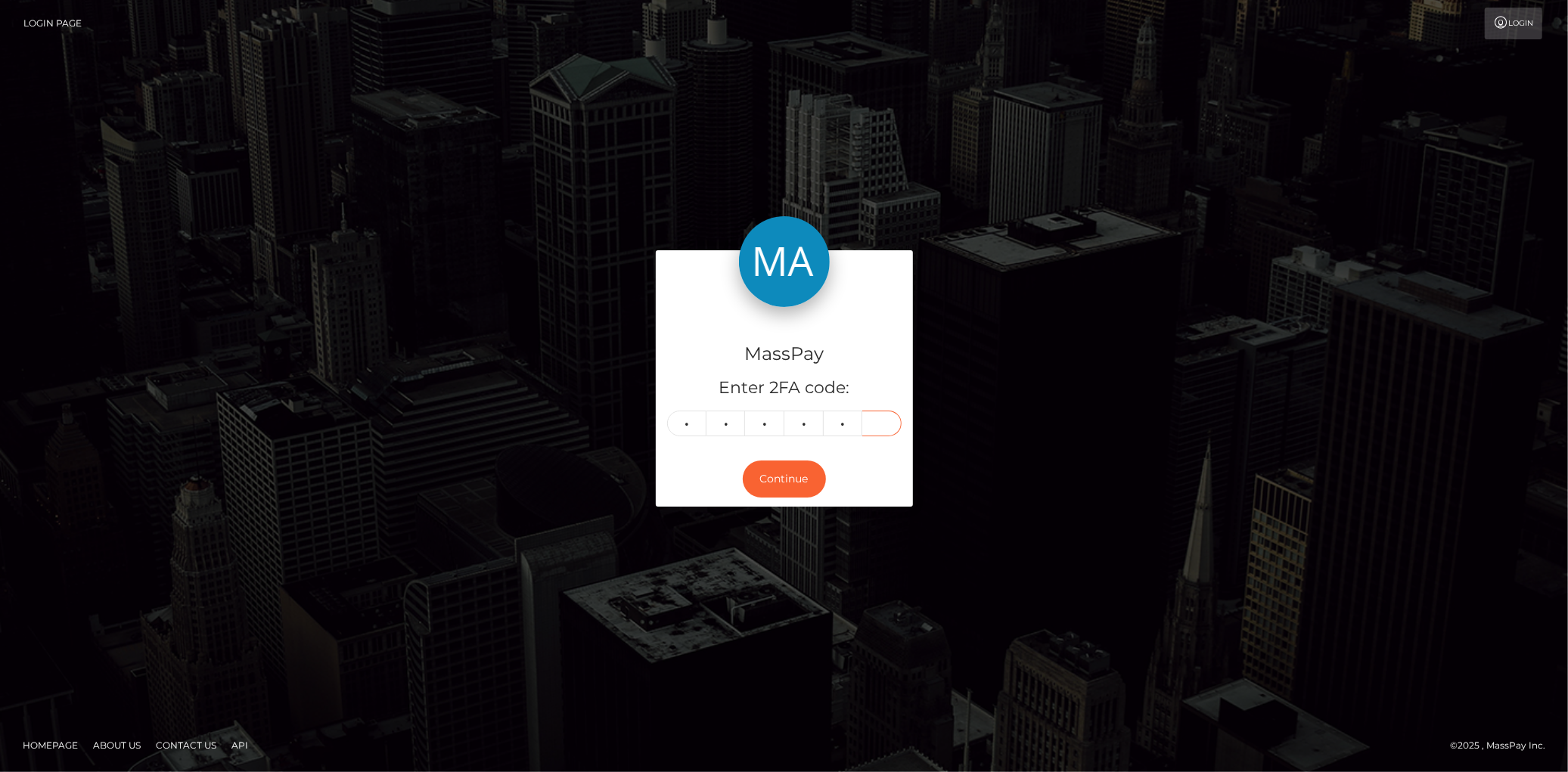
type input "9"
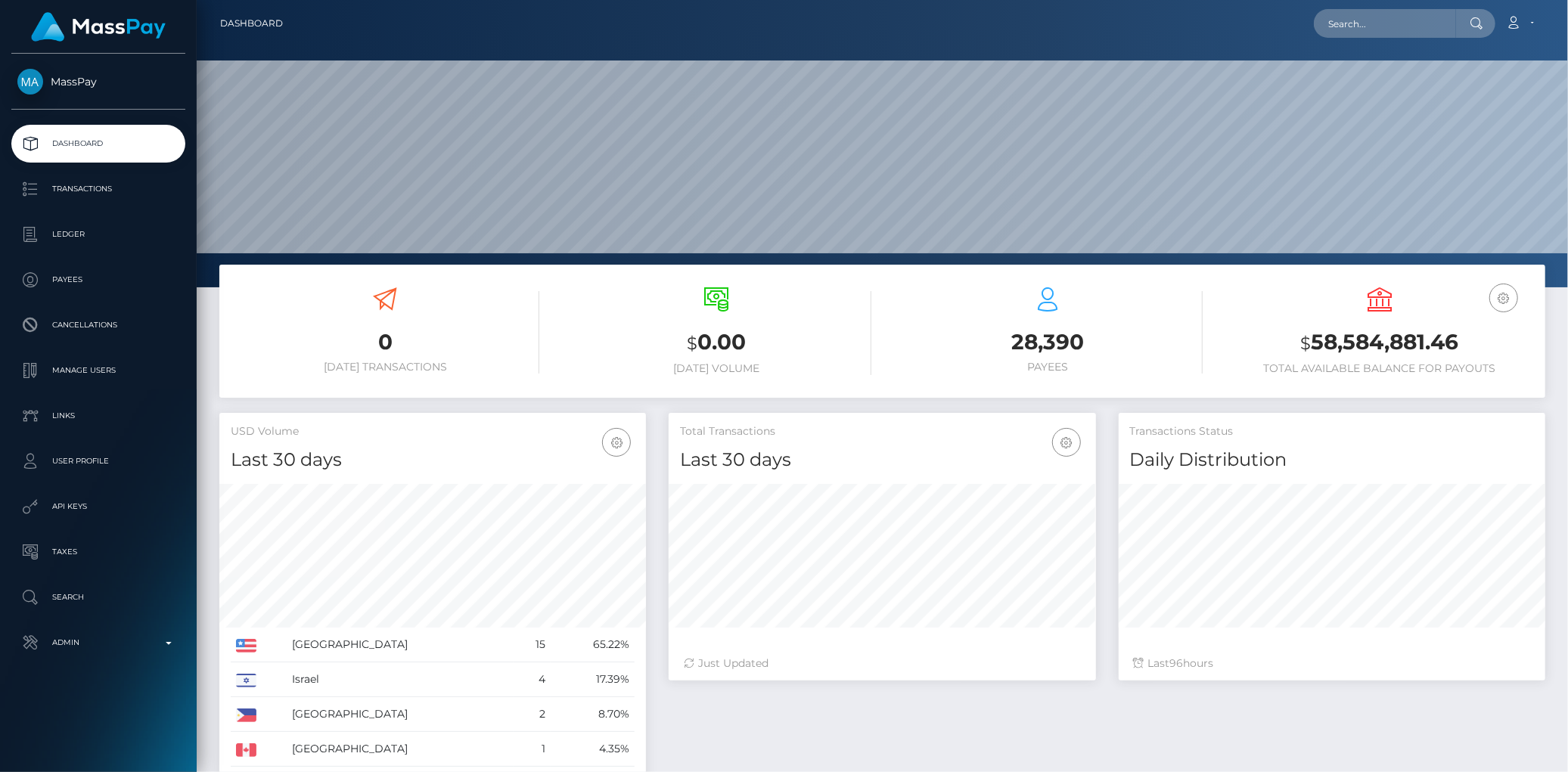
scroll to position [268, 426]
click at [1340, 30] on input "text" at bounding box center [1384, 24] width 142 height 28
paste input "poact_E2j39Zo8N7rp"
type input "poact_E2j39Zo8N7rp"
click at [1349, 65] on link "Biprasish Chakraborty" at bounding box center [1382, 79] width 138 height 28
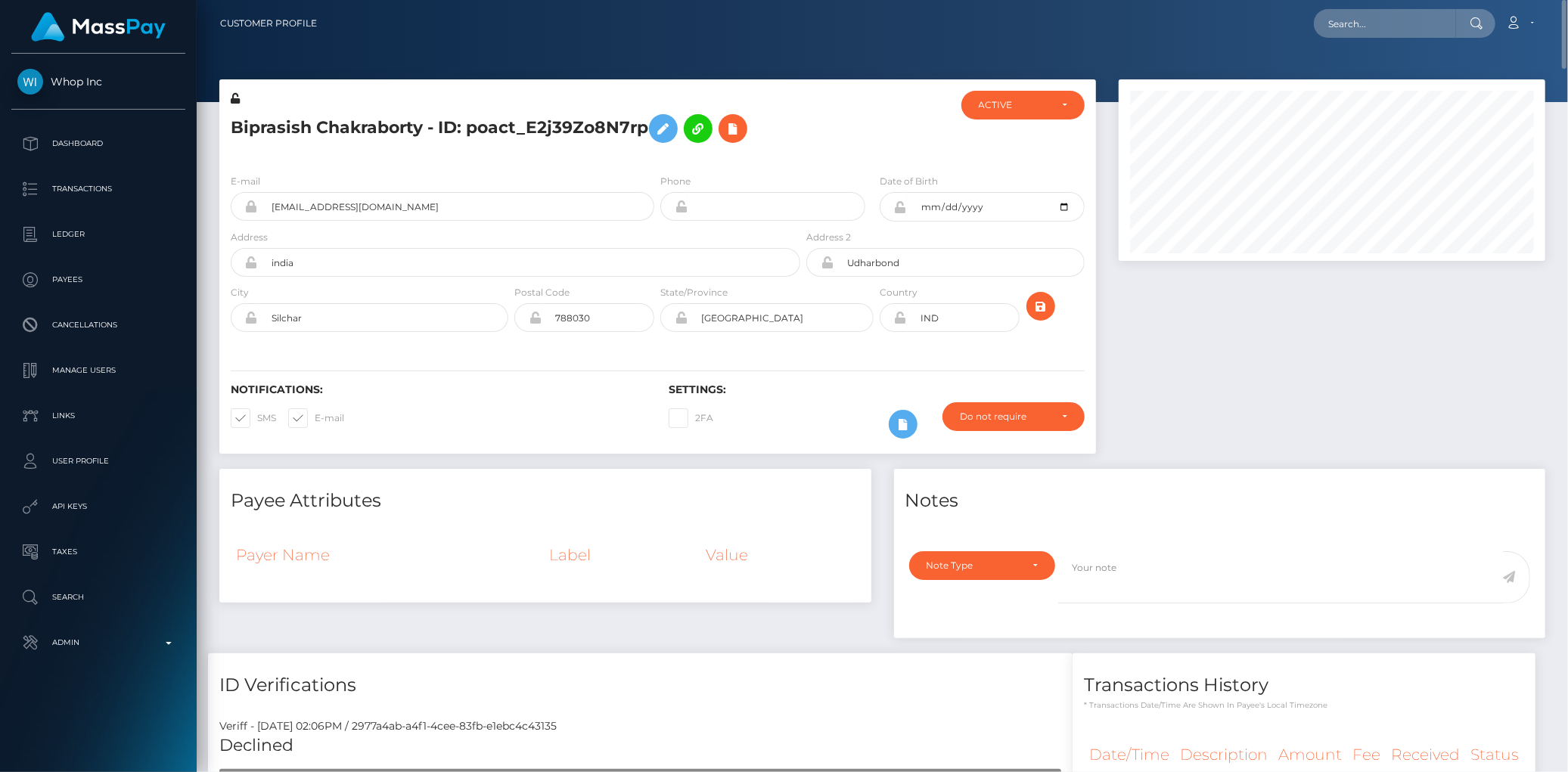
click at [481, 109] on h5 "Biprasish Chakraborty - ID: poact_E2j39Zo8N7rp" at bounding box center [511, 128] width 561 height 44
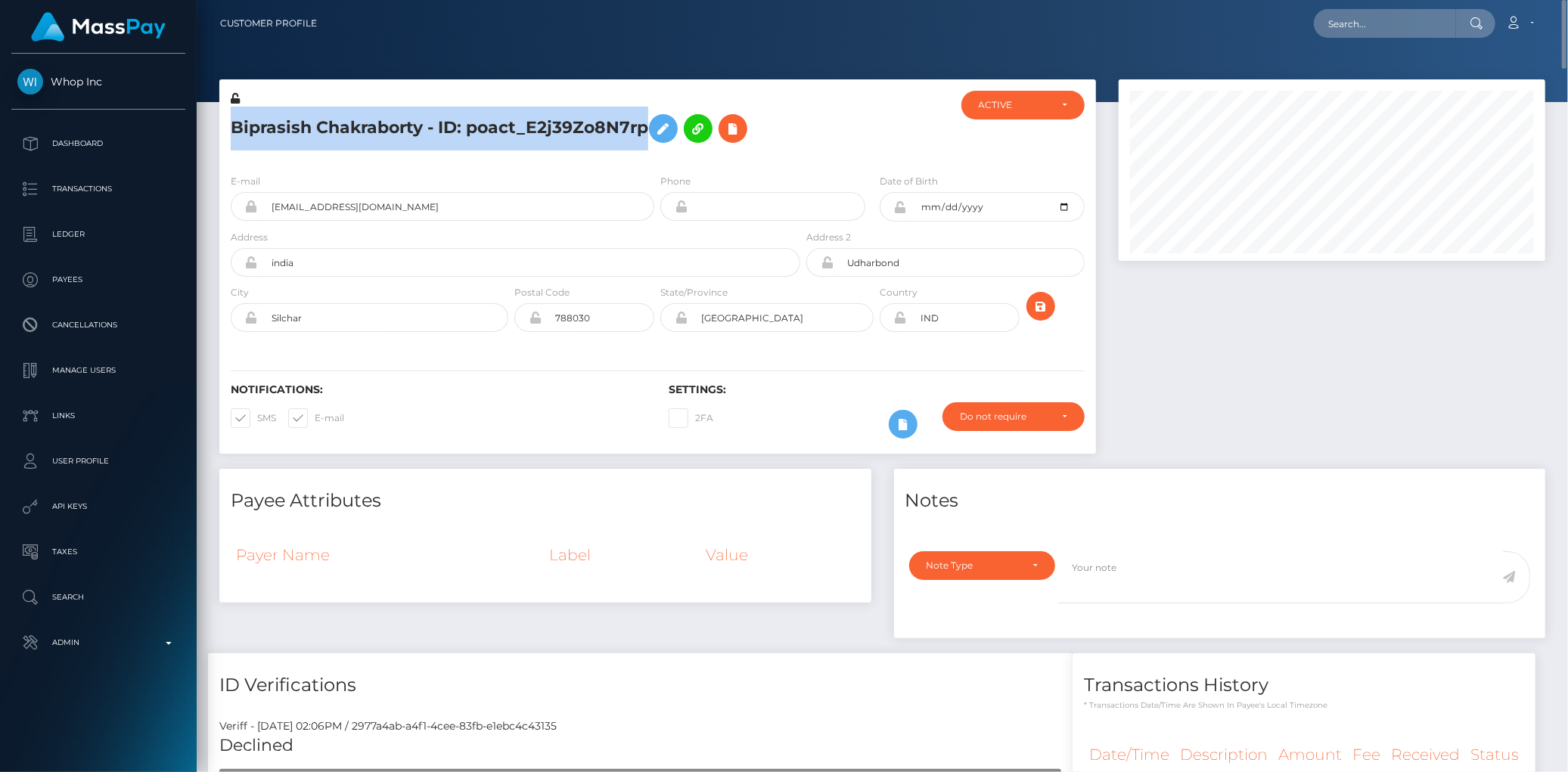
click at [481, 109] on h5 "Biprasish Chakraborty - ID: poact_E2j39Zo8N7rp" at bounding box center [511, 128] width 561 height 44
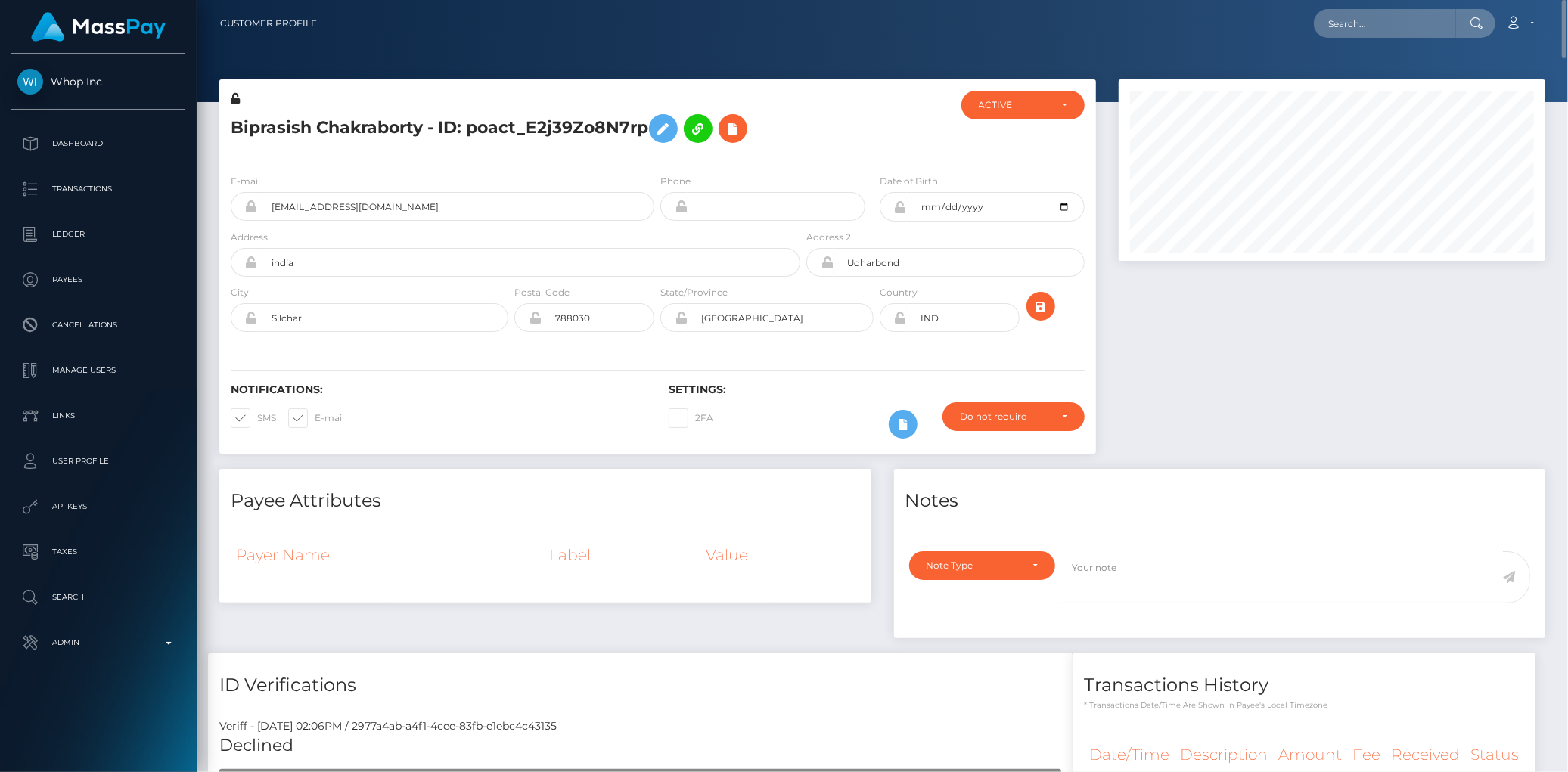
click at [1344, 42] on nav "Customer Profile Loading... Loading... Account" at bounding box center [882, 24] width 1371 height 47
click at [1356, 30] on input "text" at bounding box center [1384, 24] width 142 height 28
paste input "poact_I8xT7AjHxkx5"
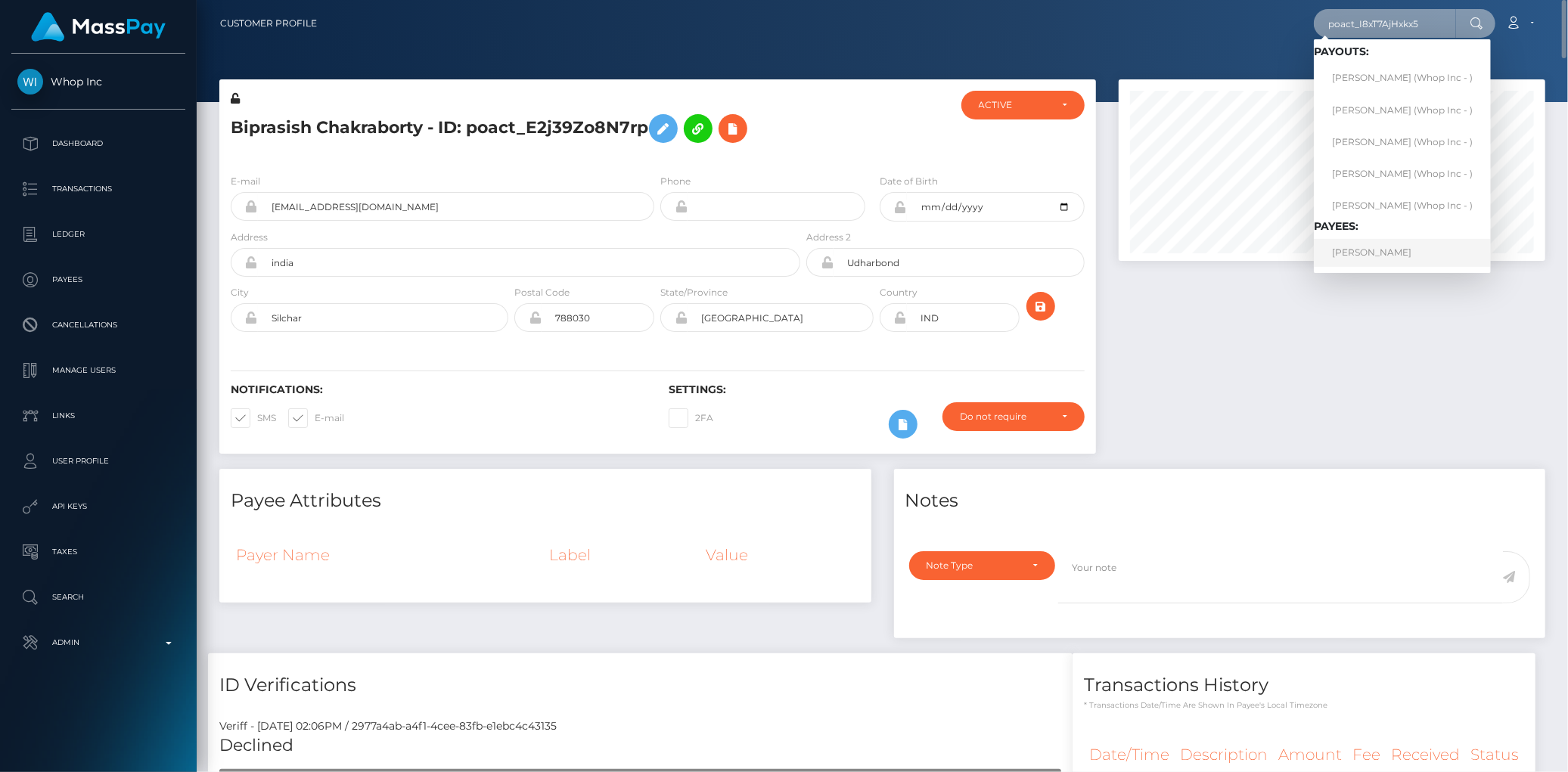
type input "poact_I8xT7AjHxkx5"
click at [1359, 246] on link "UMAIR AHMED" at bounding box center [1402, 253] width 177 height 28
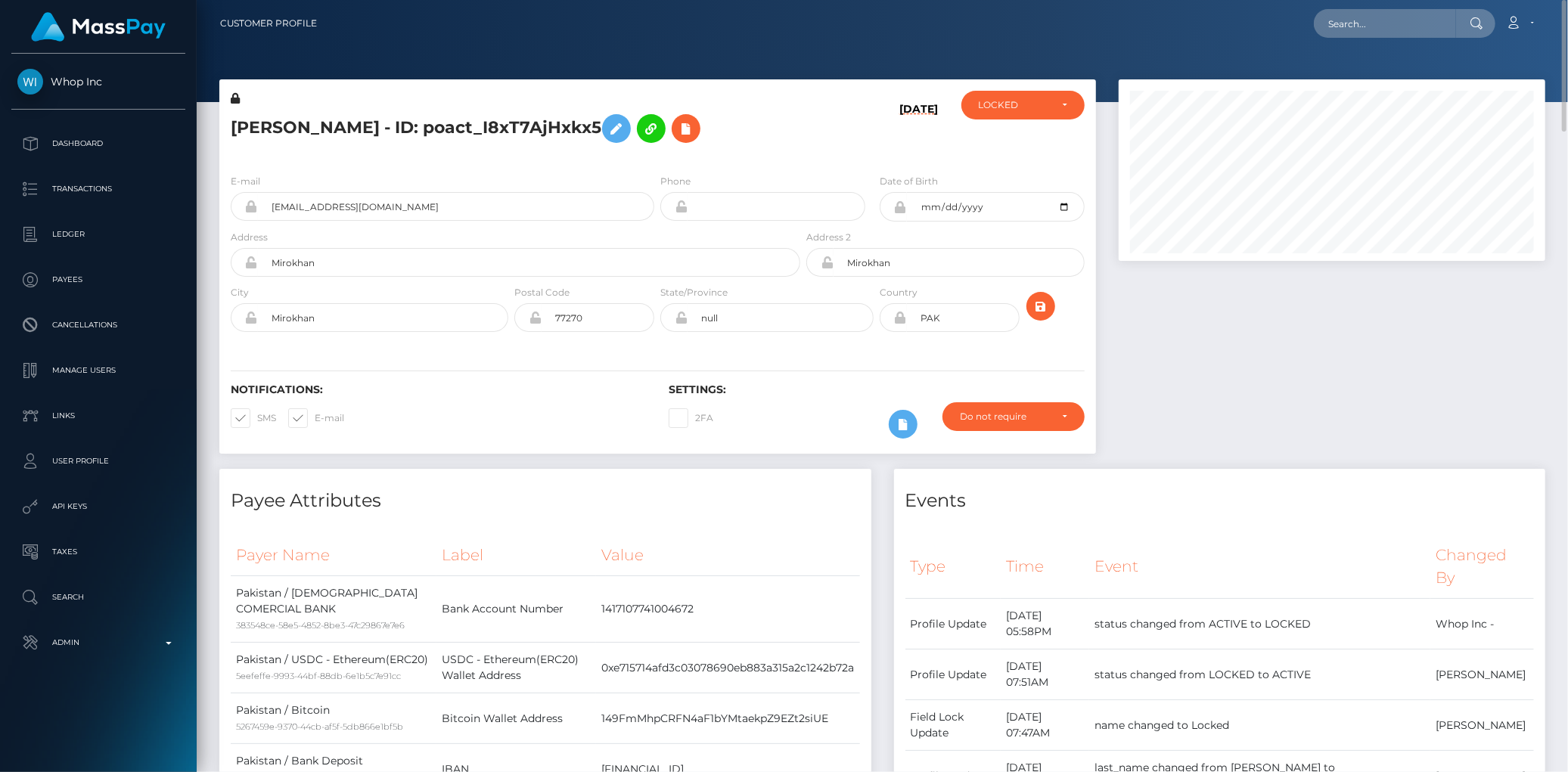
click at [387, 113] on h5 "UMAIR AHMED - ID: poact_I8xT7AjHxkx5" at bounding box center [511, 128] width 561 height 44
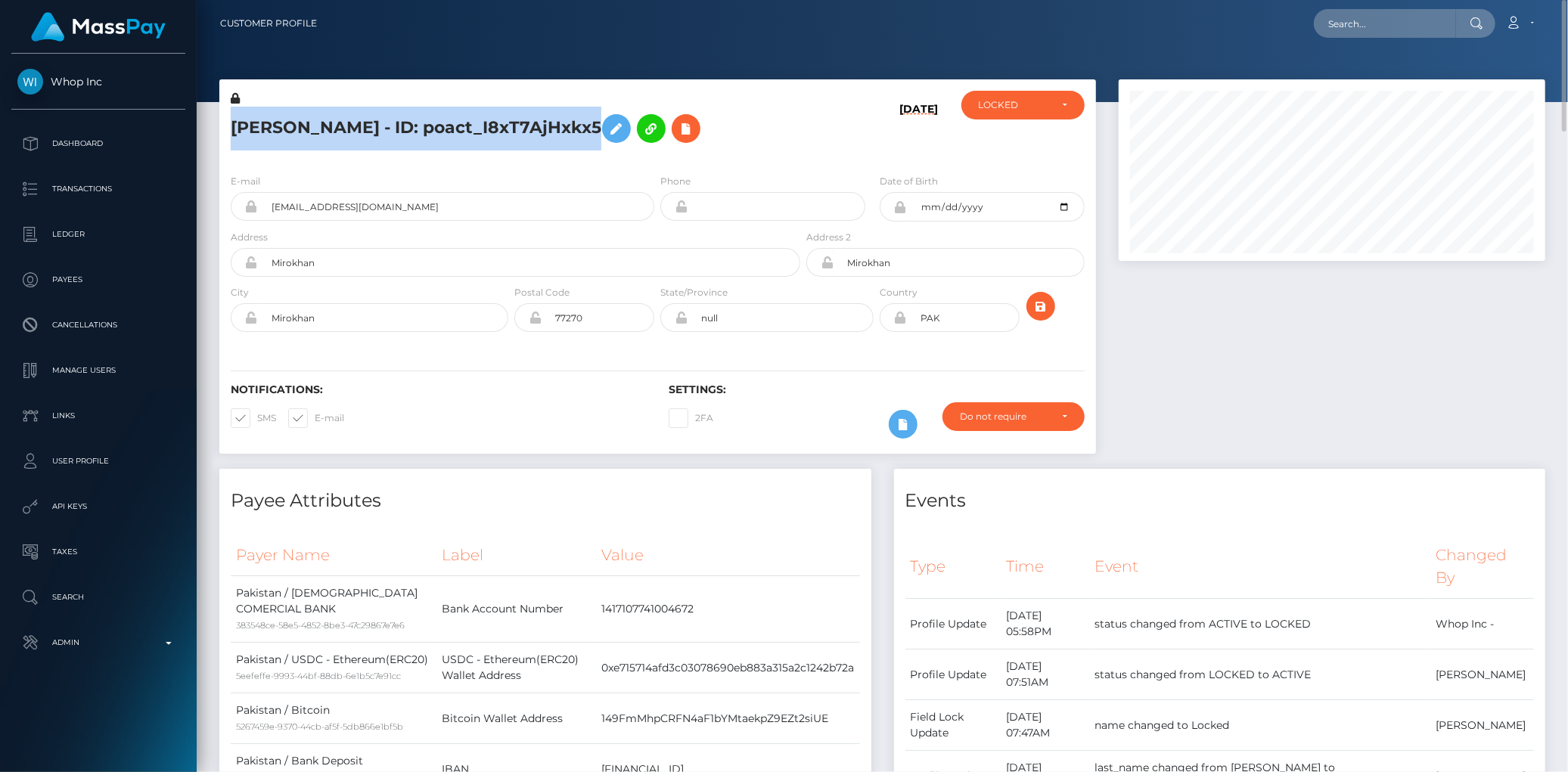
click at [387, 113] on h5 "UMAIR AHMED - ID: poact_I8xT7AjHxkx5" at bounding box center [511, 128] width 561 height 44
copy h5 "UMAIR AHMED - ID: poact_I8xT7AjHxkx5"
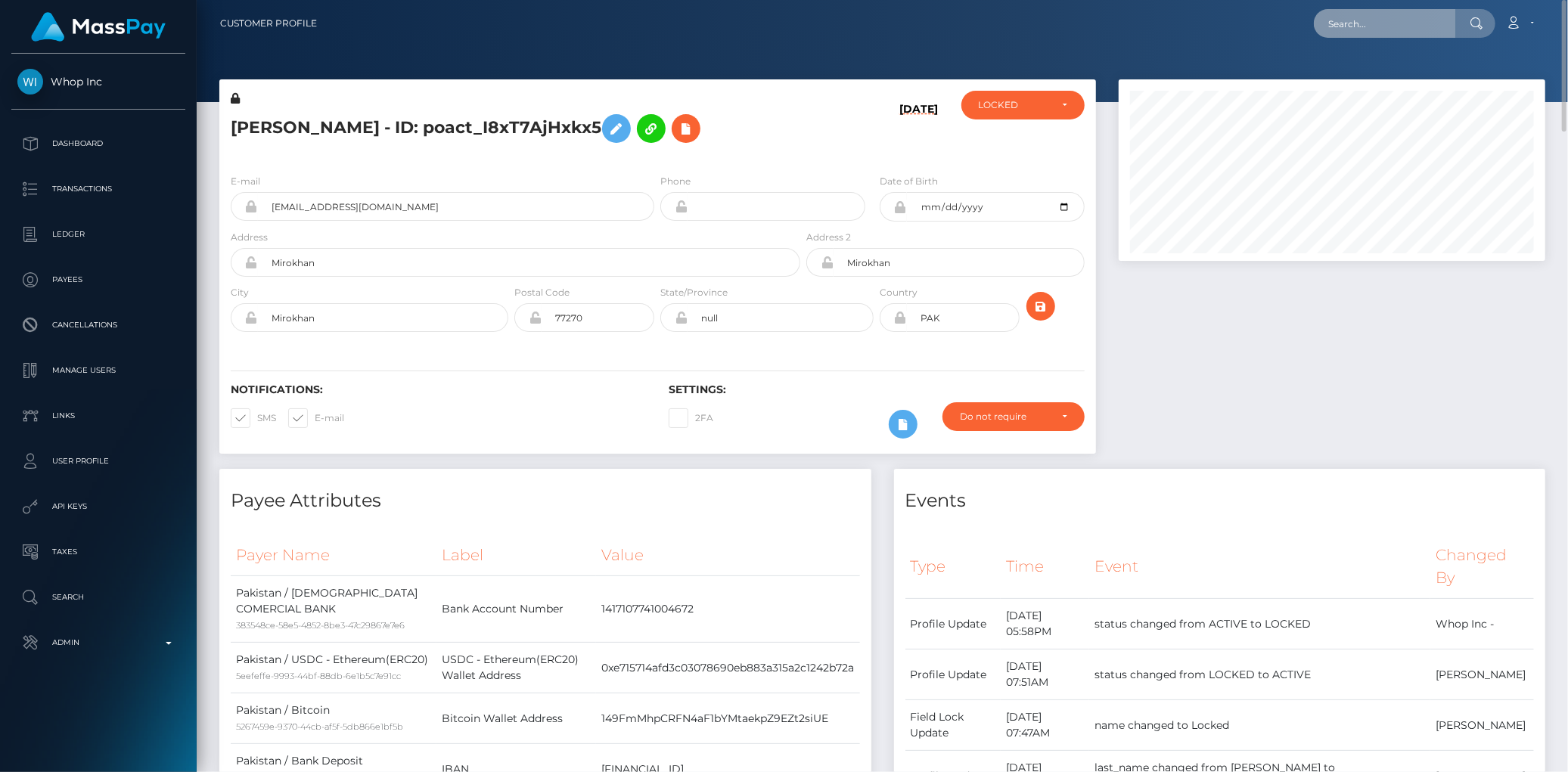
click at [1394, 20] on input "text" at bounding box center [1384, 24] width 142 height 28
paste input "georgecg01@gmail.com"
type input "georgecg01@gmail.com"
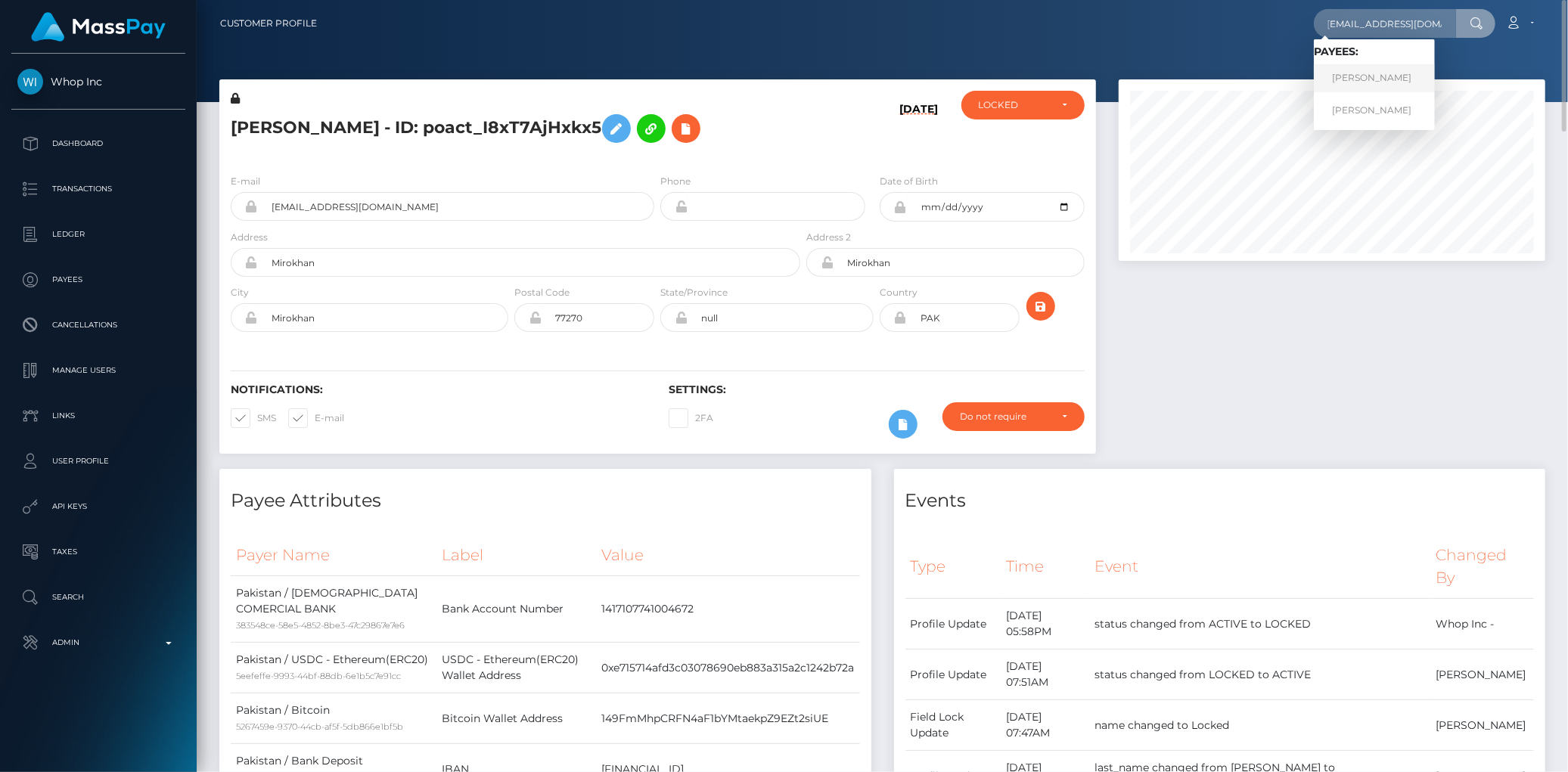
click at [1367, 78] on link "JORGE CARLOS GOMEZ" at bounding box center [1374, 79] width 121 height 28
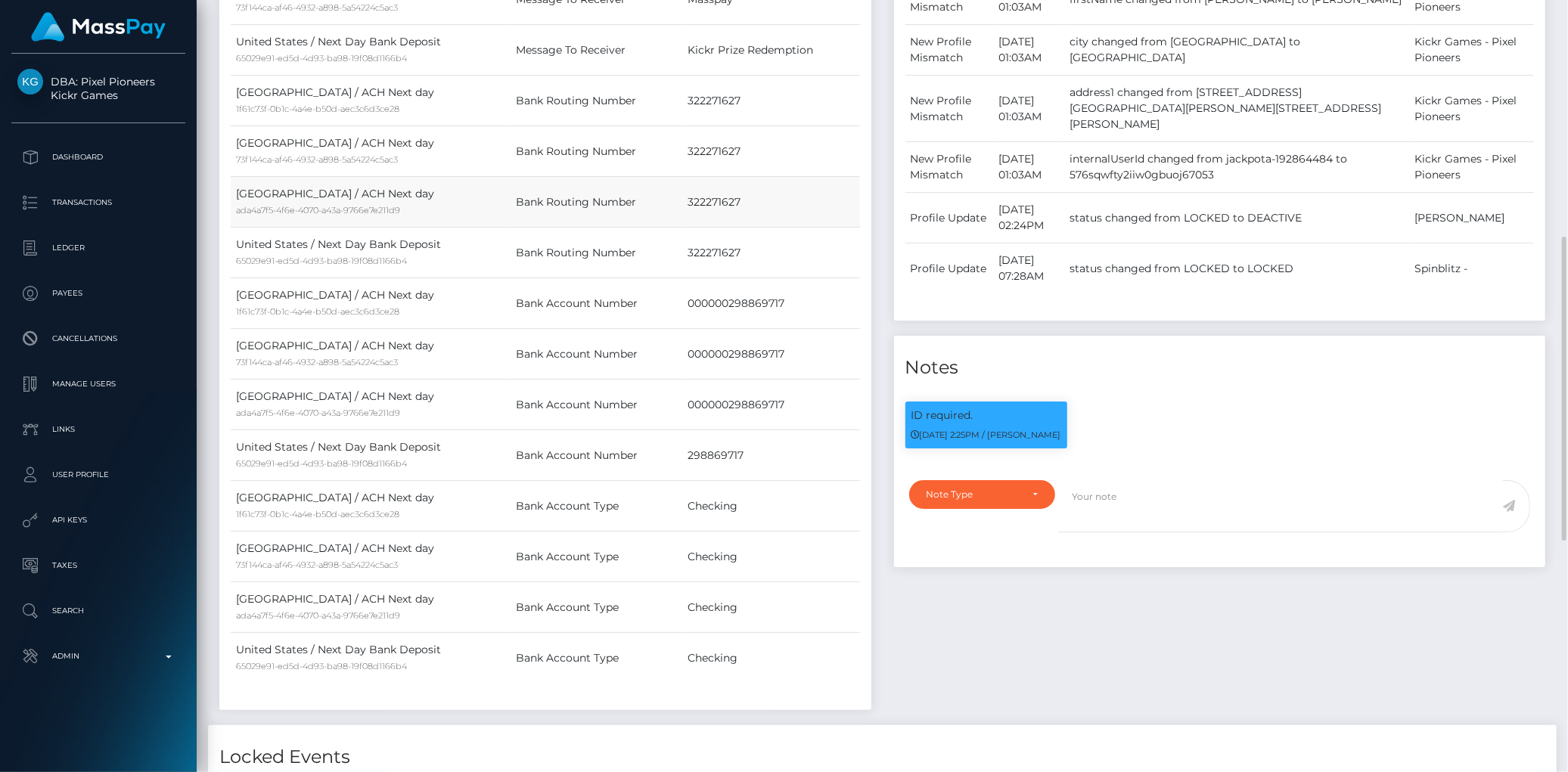
scroll to position [13, 0]
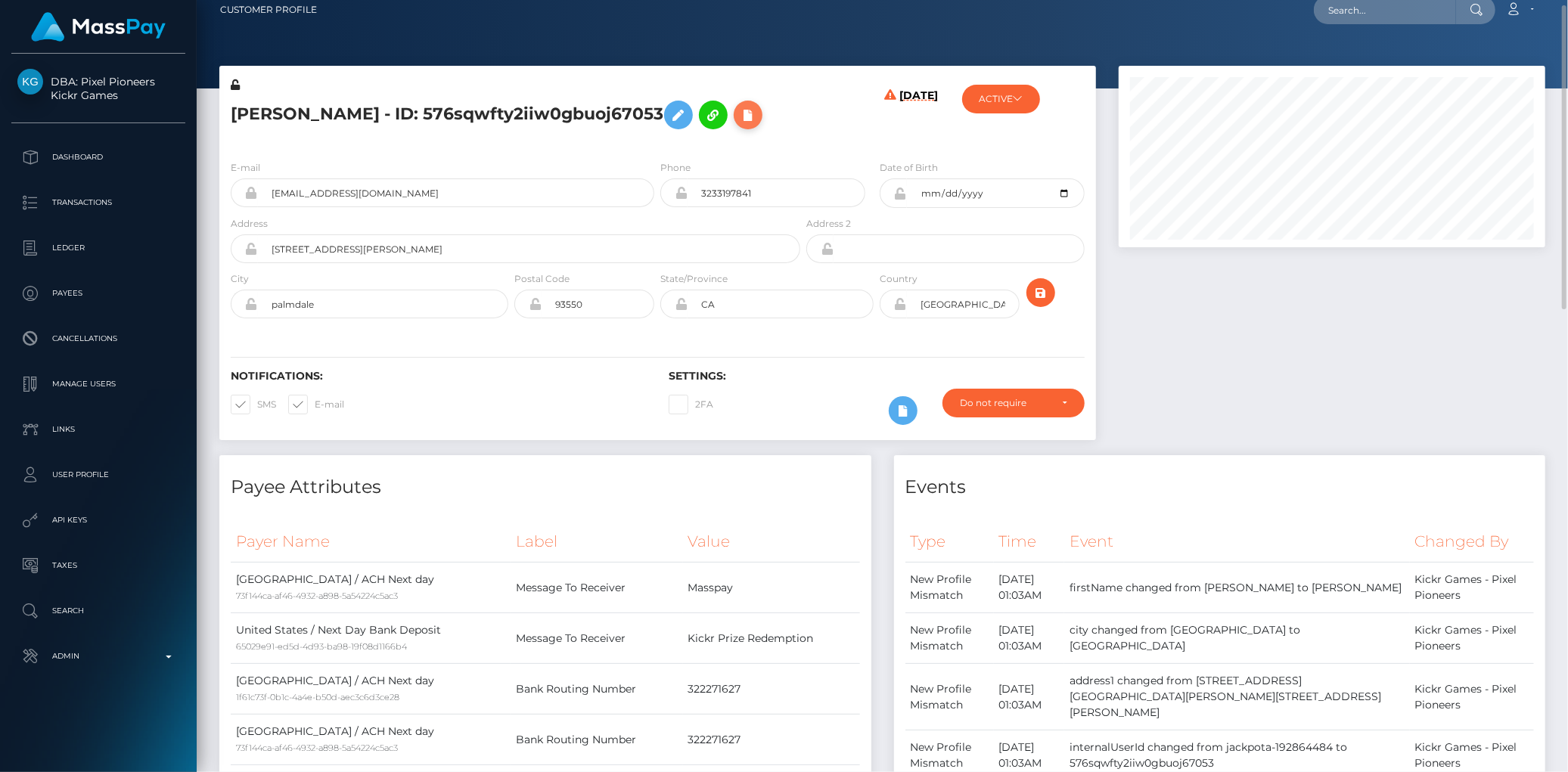
click at [739, 124] on icon at bounding box center [748, 115] width 18 height 19
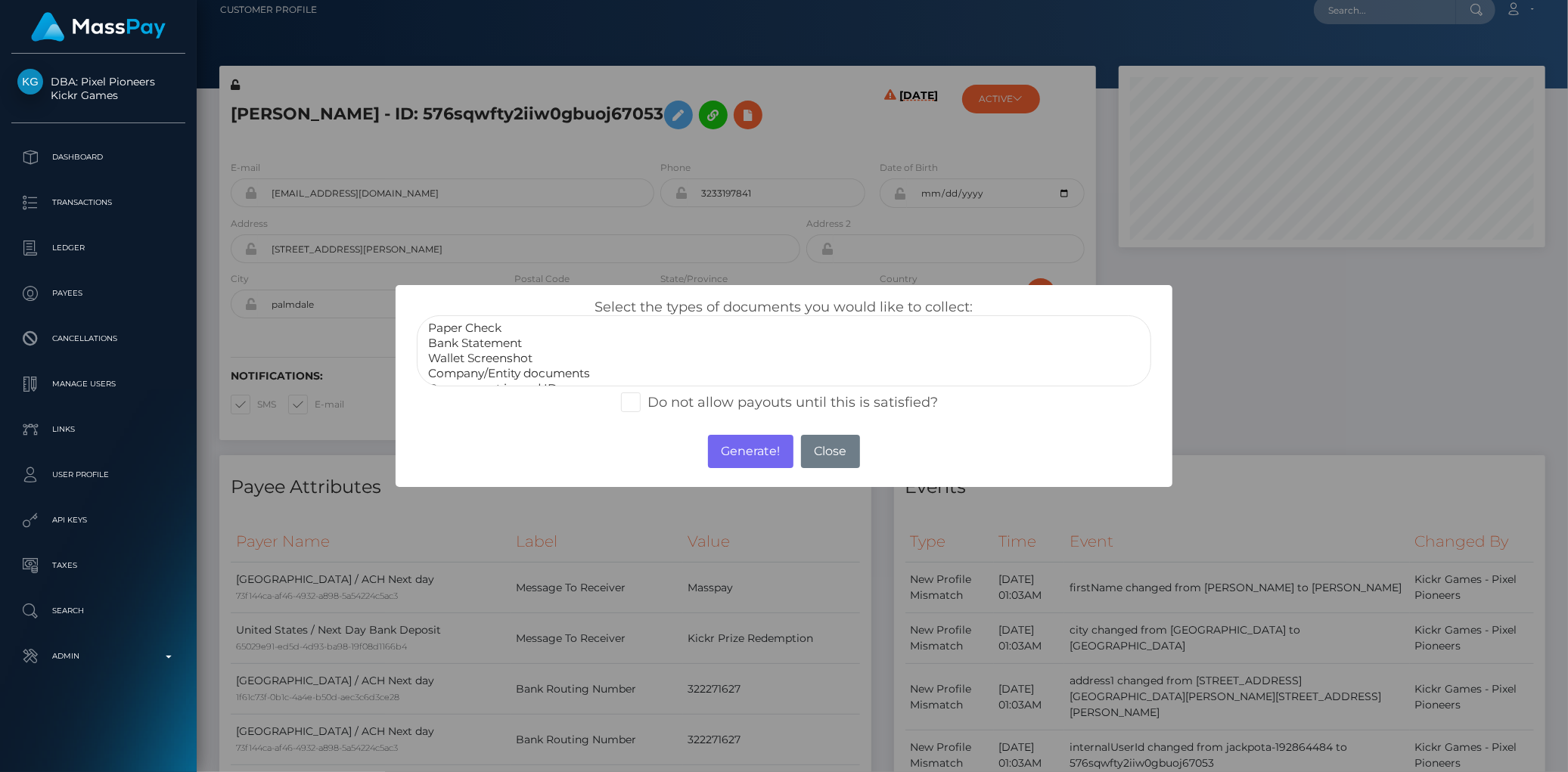
scroll to position [28, 0]
select select "Government issued ID"
click at [531, 353] on option "Government issued ID" at bounding box center [783, 360] width 714 height 15
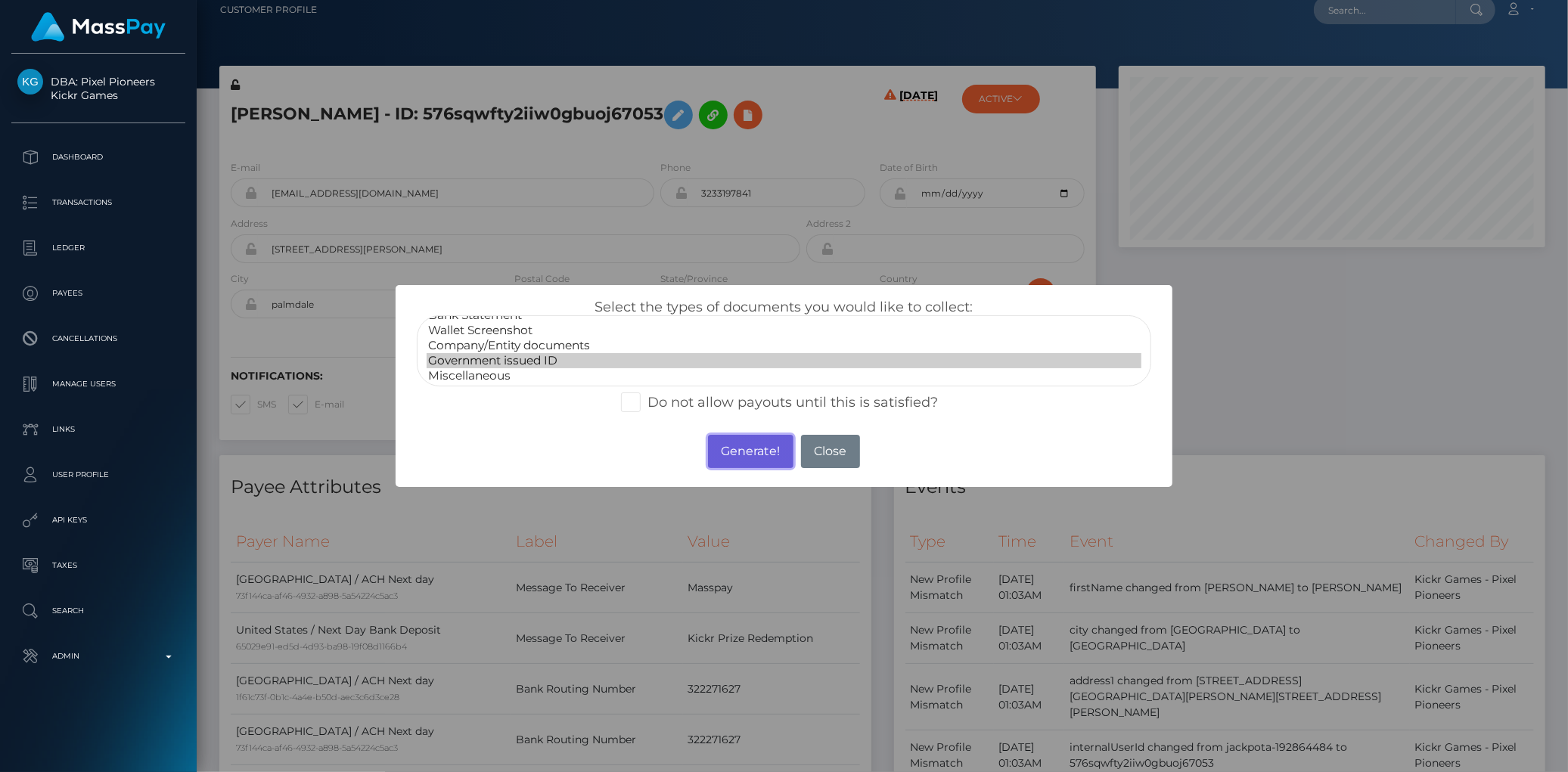
click at [761, 456] on button "Generate!" at bounding box center [750, 451] width 85 height 33
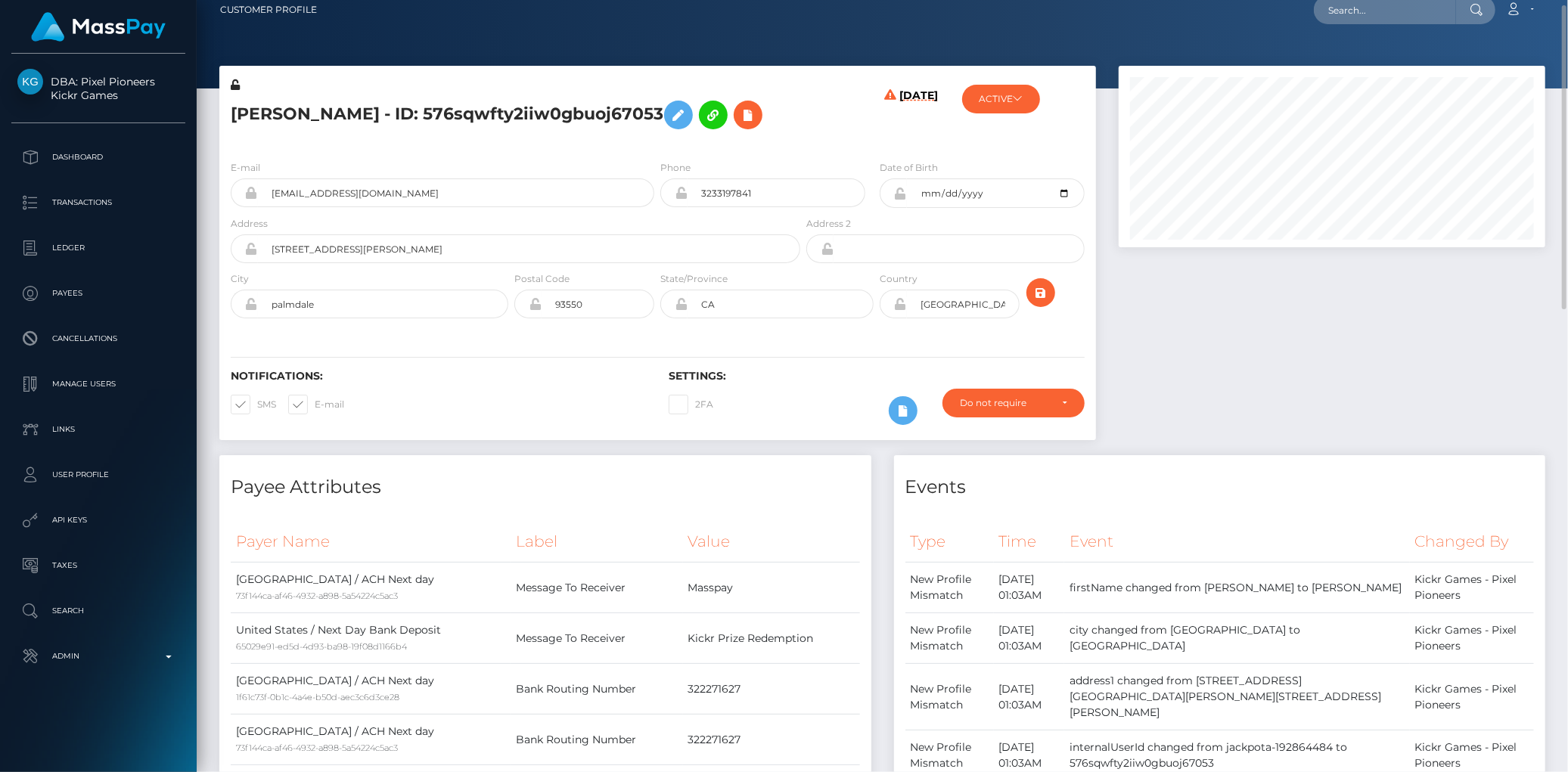
click at [1244, 3] on div "Loading... Loading... Account Edit Profile Logout" at bounding box center [937, 9] width 1216 height 32
drag, startPoint x: 1283, startPoint y: 9, endPoint x: 1295, endPoint y: 13, distance: 12.6
click at [1284, 9] on div "Loading... Loading... Account Edit Profile Logout" at bounding box center [937, 9] width 1216 height 32
click at [1313, 15] on div "Loading... Loading... Account Edit Profile Logout" at bounding box center [937, 9] width 1216 height 32
click at [1354, 13] on input "text" at bounding box center [1384, 9] width 142 height 28
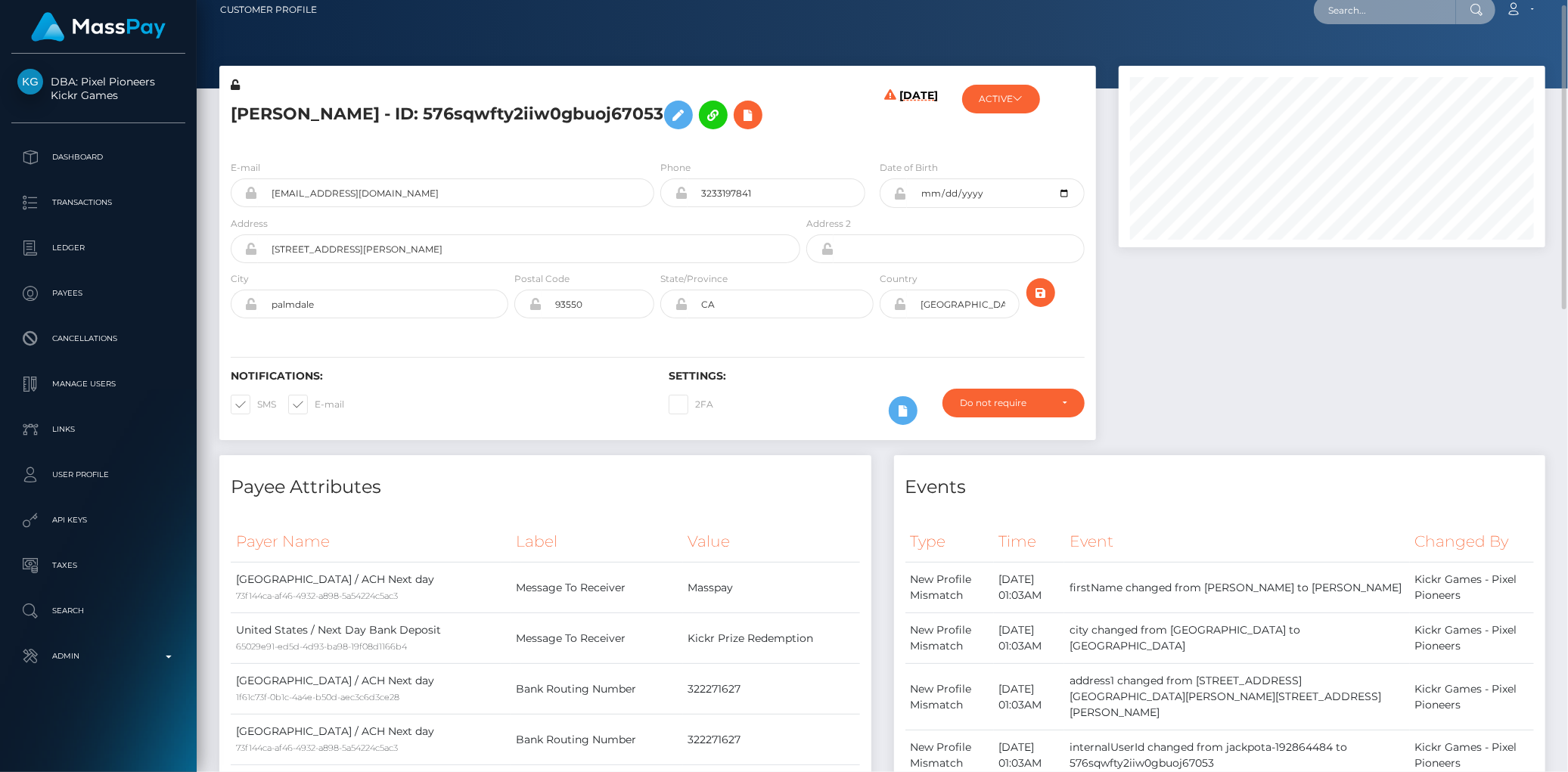
paste input "MSP8c49a681985054c"
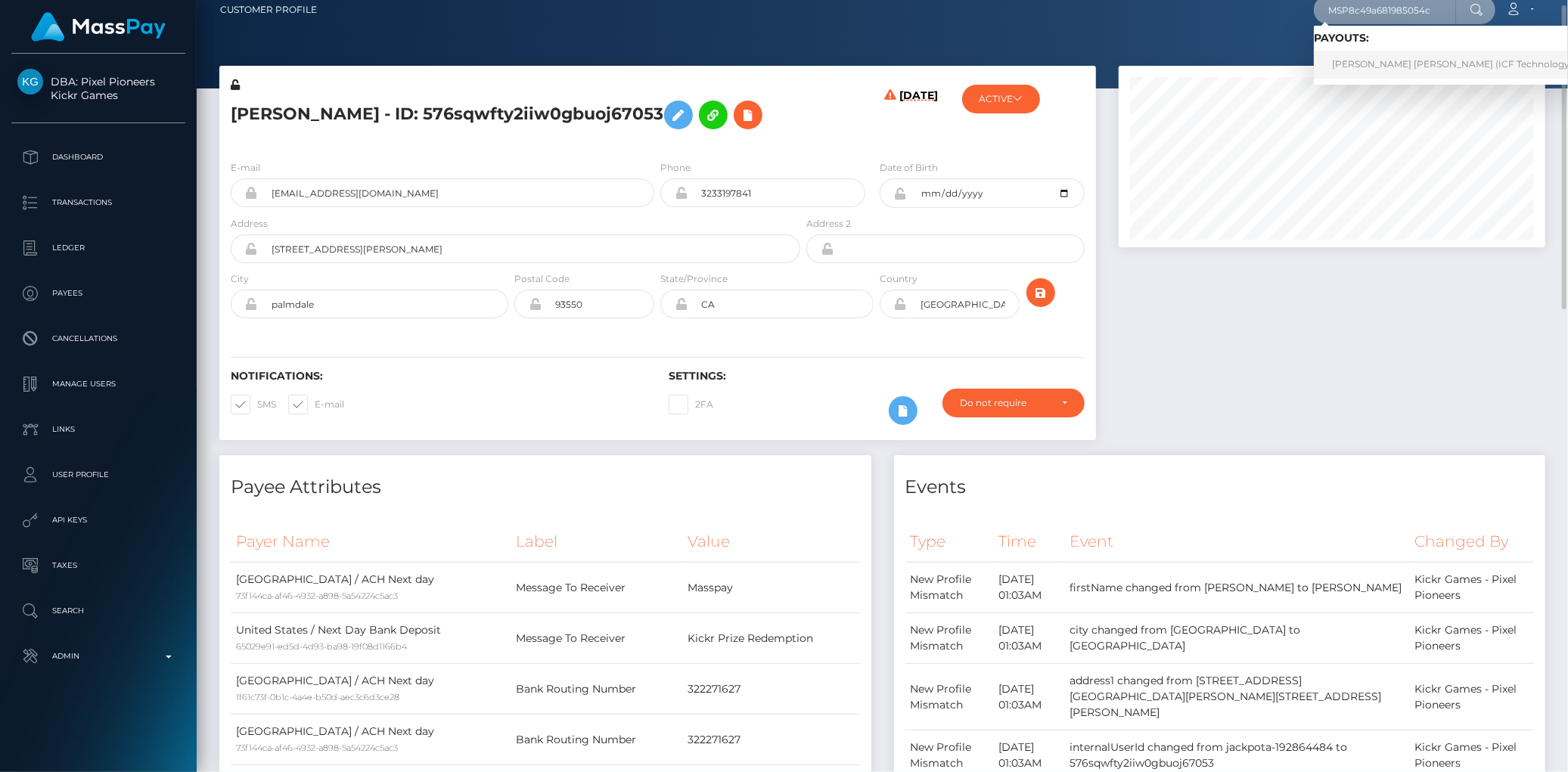
type input "MSP8c49a681985054c"
click at [1369, 55] on link "Andrei Viktorovich Golikov (ICF Technology, Inc. - )" at bounding box center [1466, 65] width 307 height 28
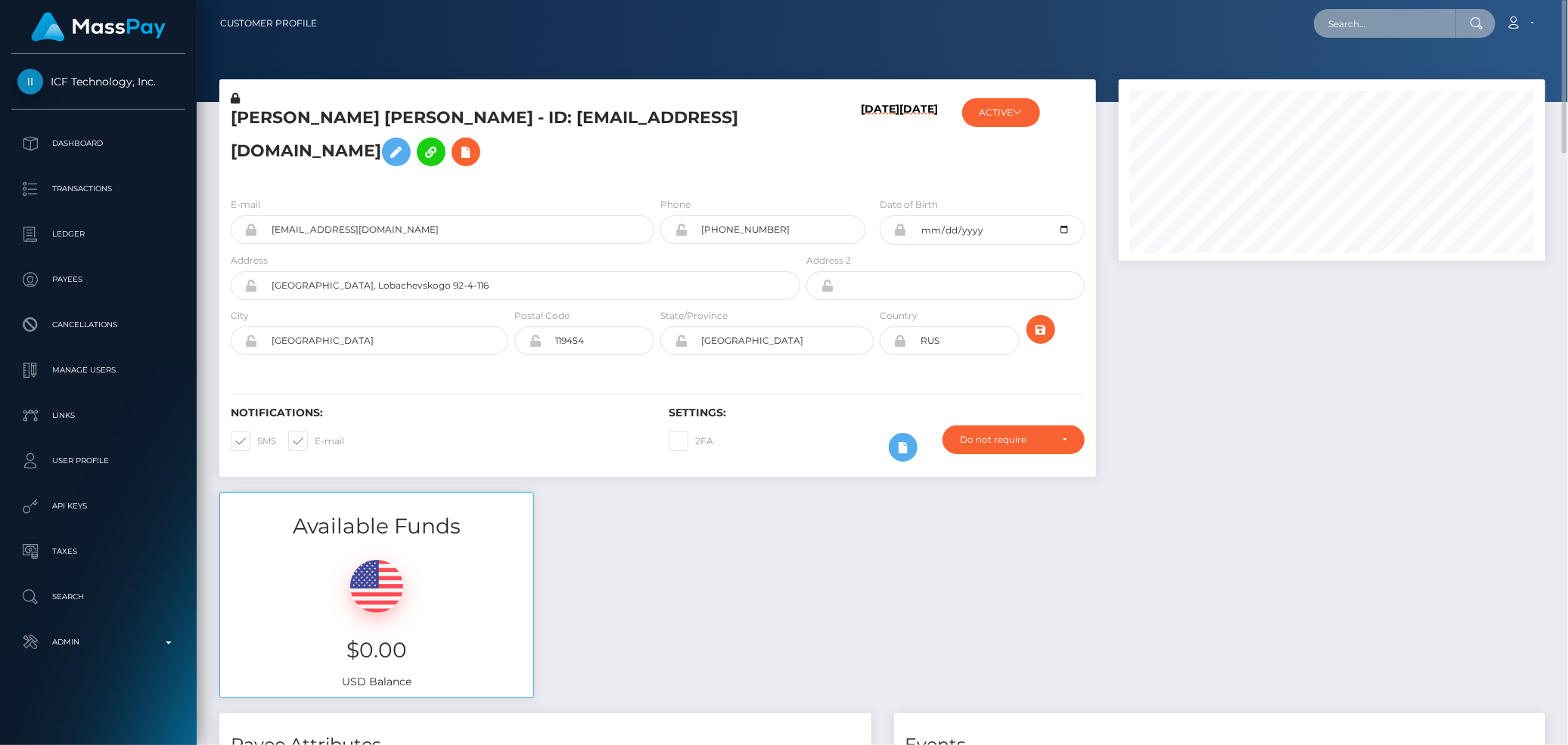
click at [1392, 28] on input "text" at bounding box center [1384, 24] width 142 height 28
paste input "60e1a1fd-880b-11f0-8023-0266f44cc279"
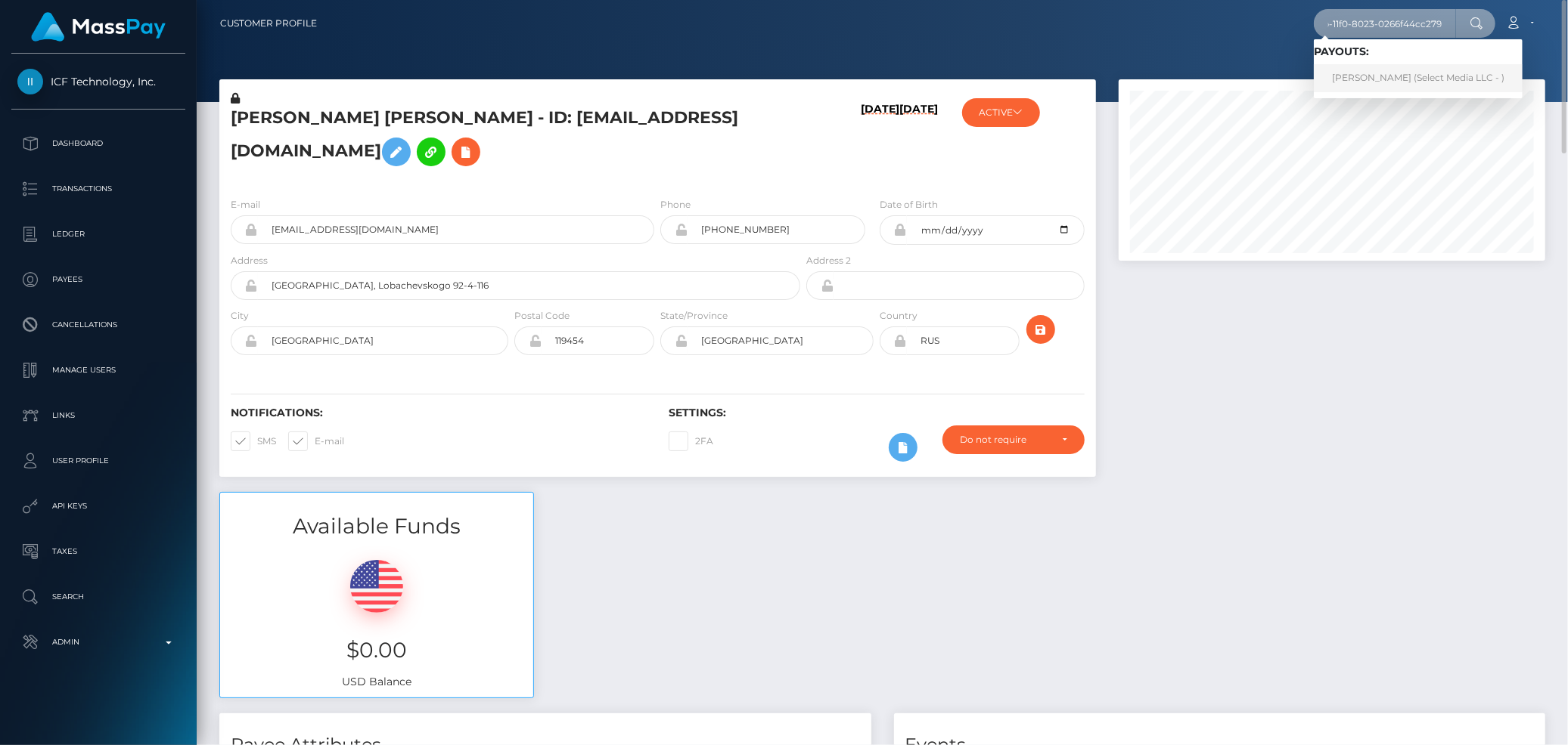
type input "60e1a1fd-880b-11f0-8023-0266f44cc279"
click at [1365, 78] on link "Brianna Lindsay (Select Media LLC - )" at bounding box center [1418, 79] width 209 height 28
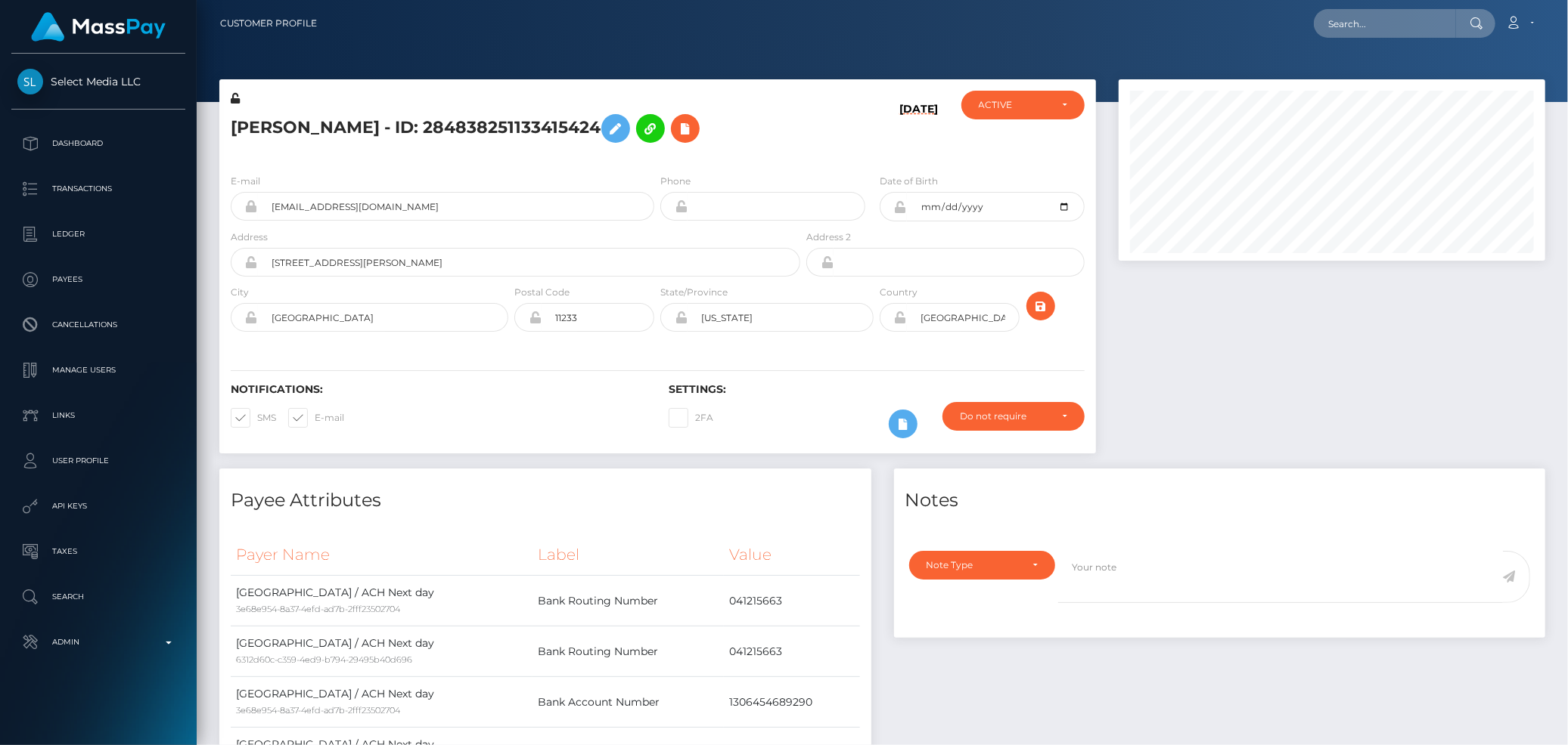
scroll to position [181, 426]
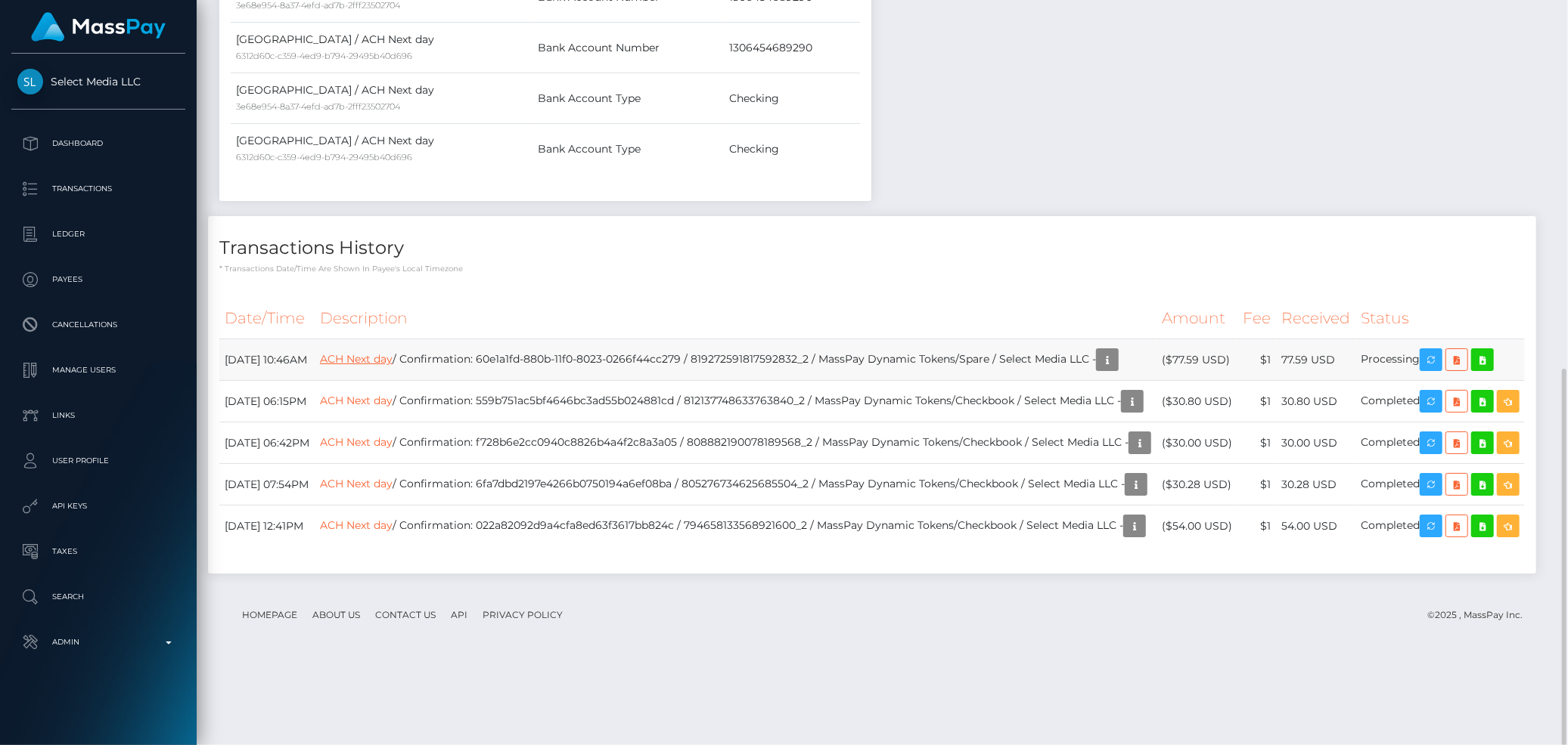
click at [392, 356] on link "ACH Next day" at bounding box center [356, 358] width 72 height 13
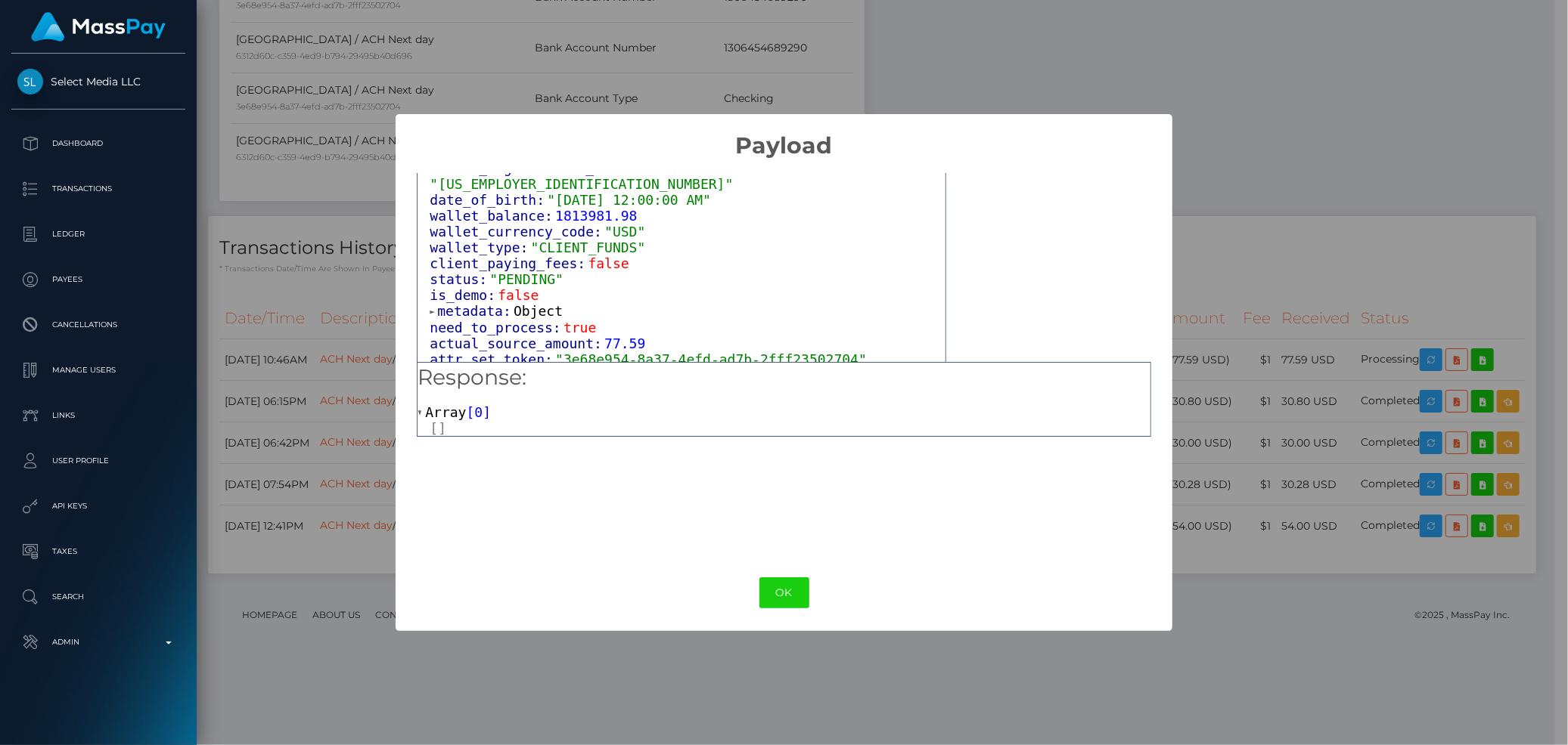
scroll to position [910, 0]
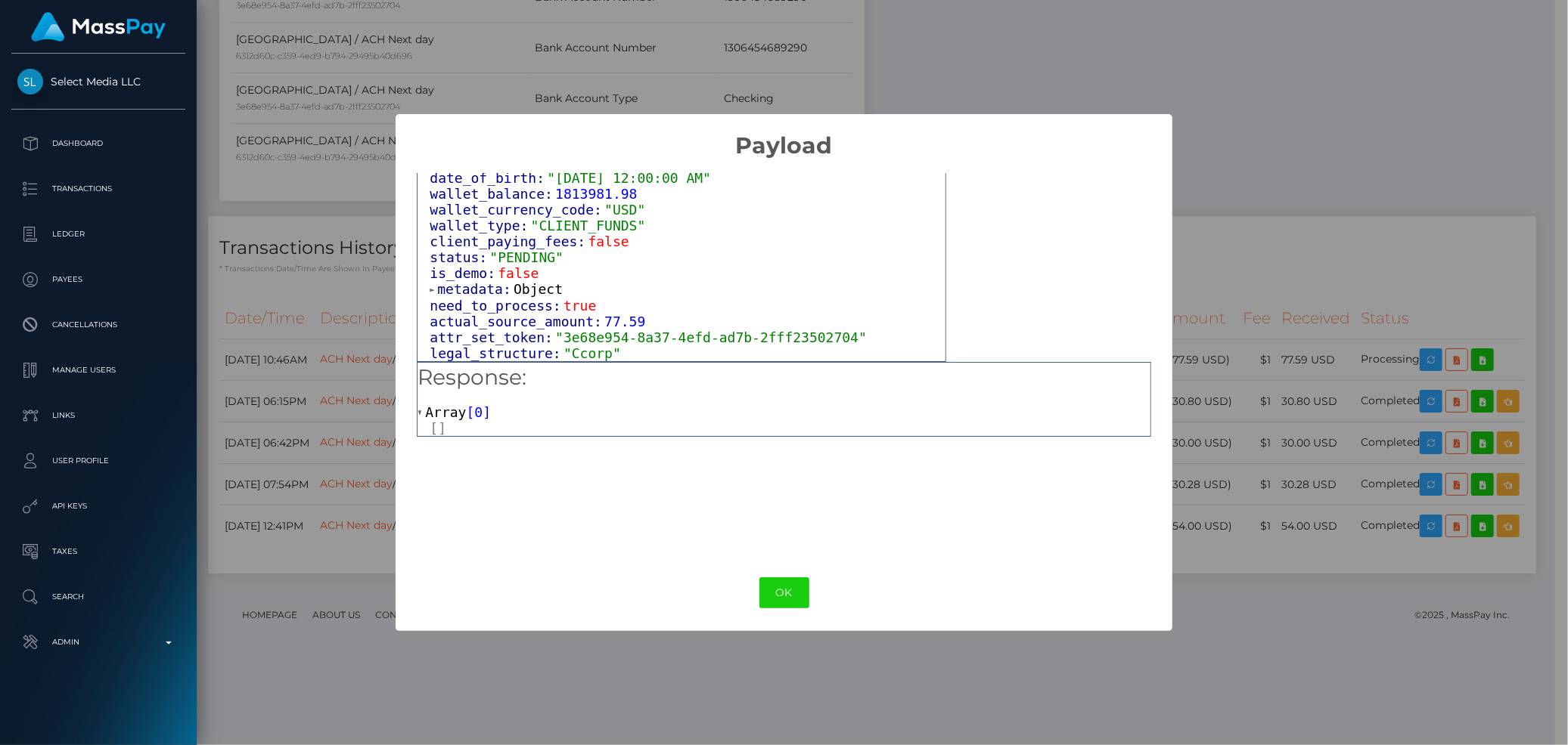
click at [492, 281] on span "metadata:" at bounding box center [475, 289] width 76 height 16
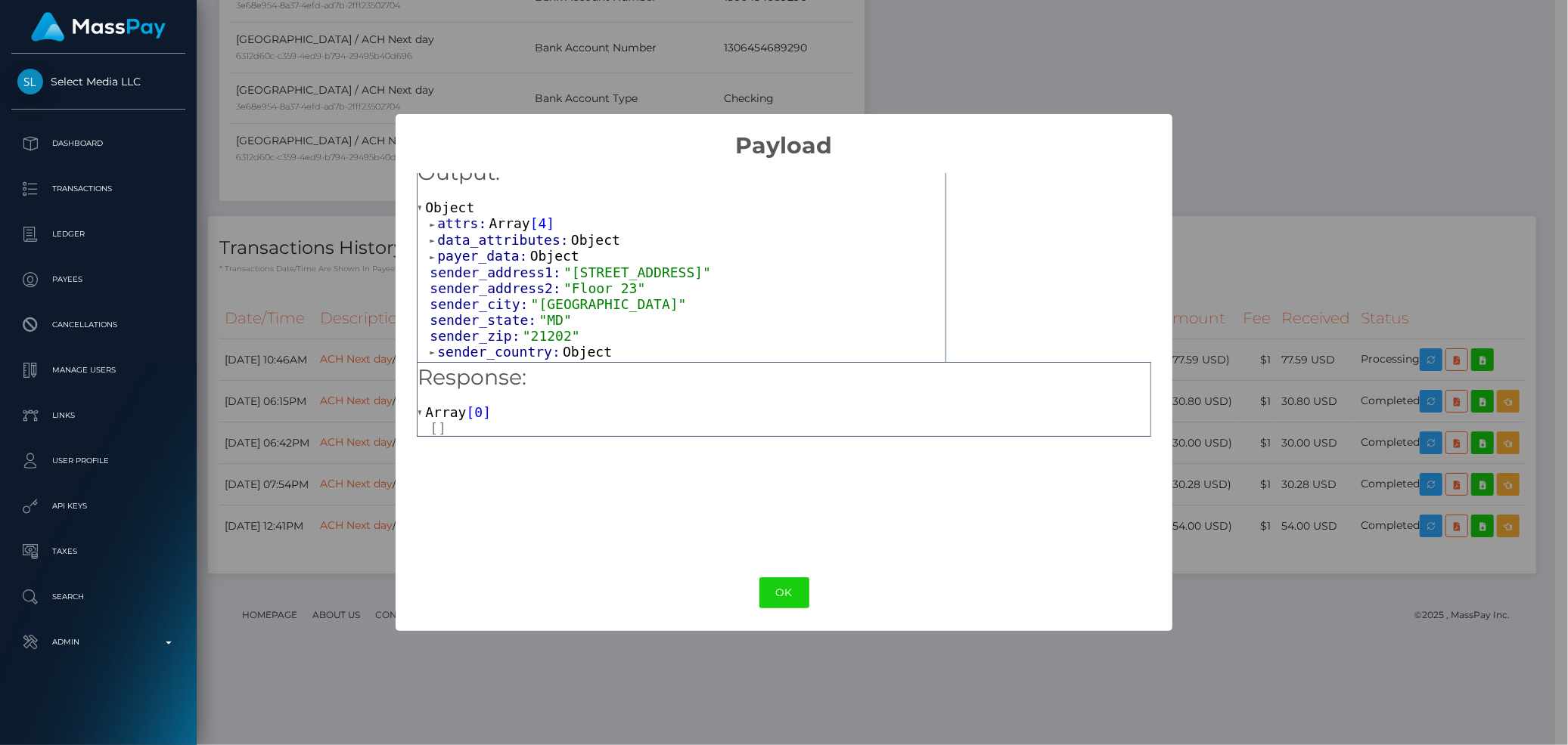
scroll to position [0, 0]
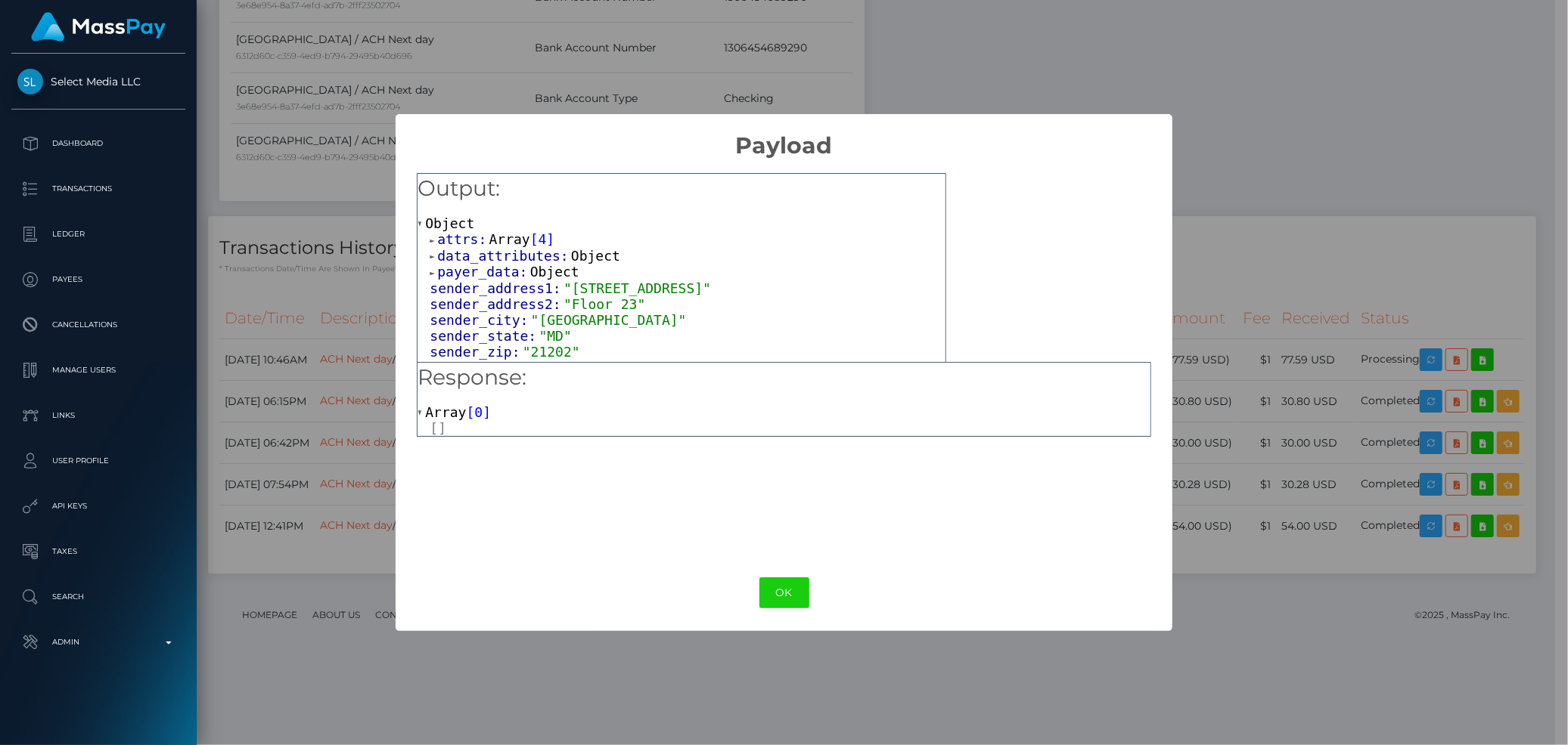
click at [474, 275] on span "payer_data:" at bounding box center [483, 272] width 92 height 16
click at [475, 257] on span "data_attributes:" at bounding box center [504, 256] width 134 height 16
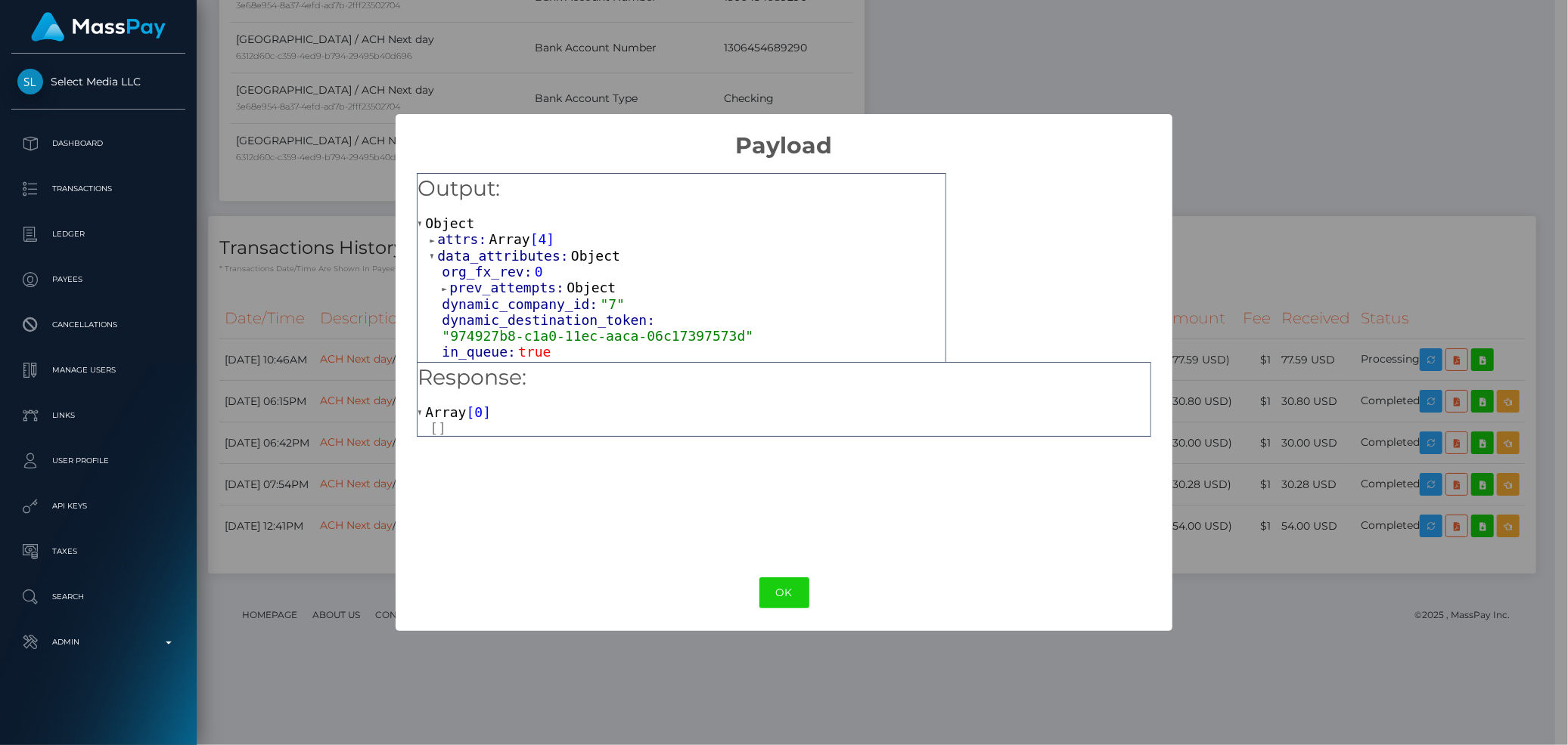
click at [466, 238] on span "attrs:" at bounding box center [463, 239] width 51 height 16
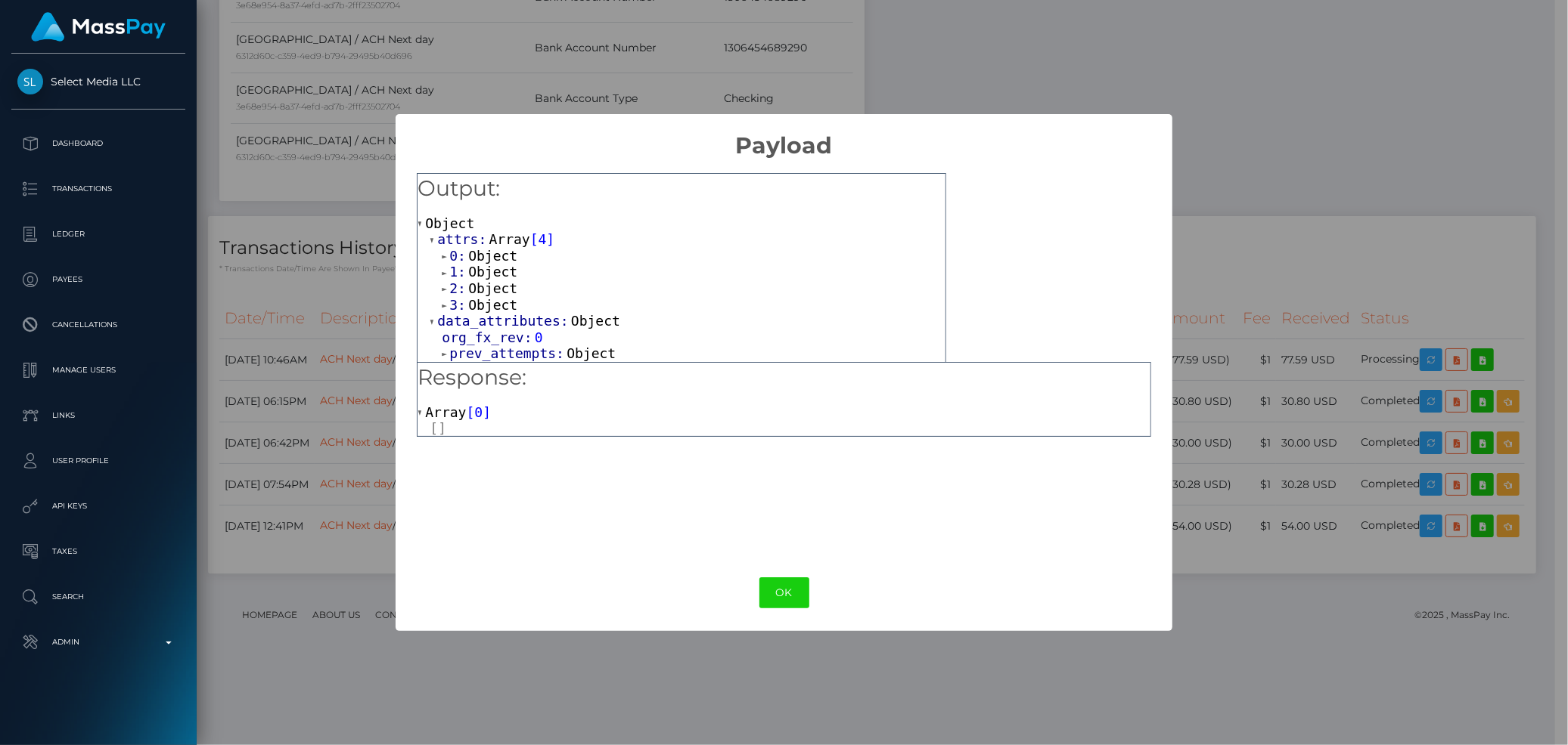
click at [470, 305] on span "Object" at bounding box center [492, 305] width 49 height 16
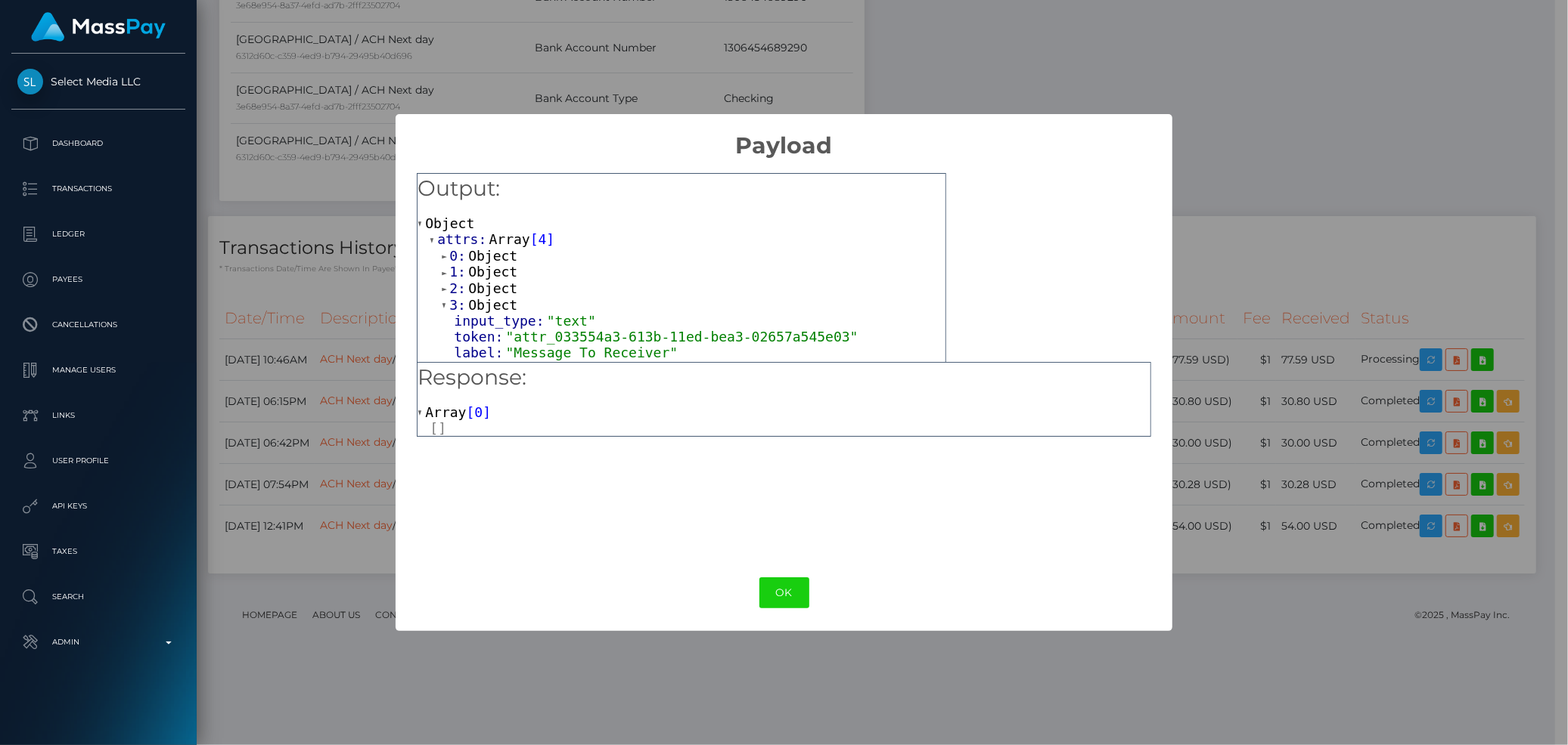
click at [470, 293] on span "Object" at bounding box center [492, 288] width 49 height 16
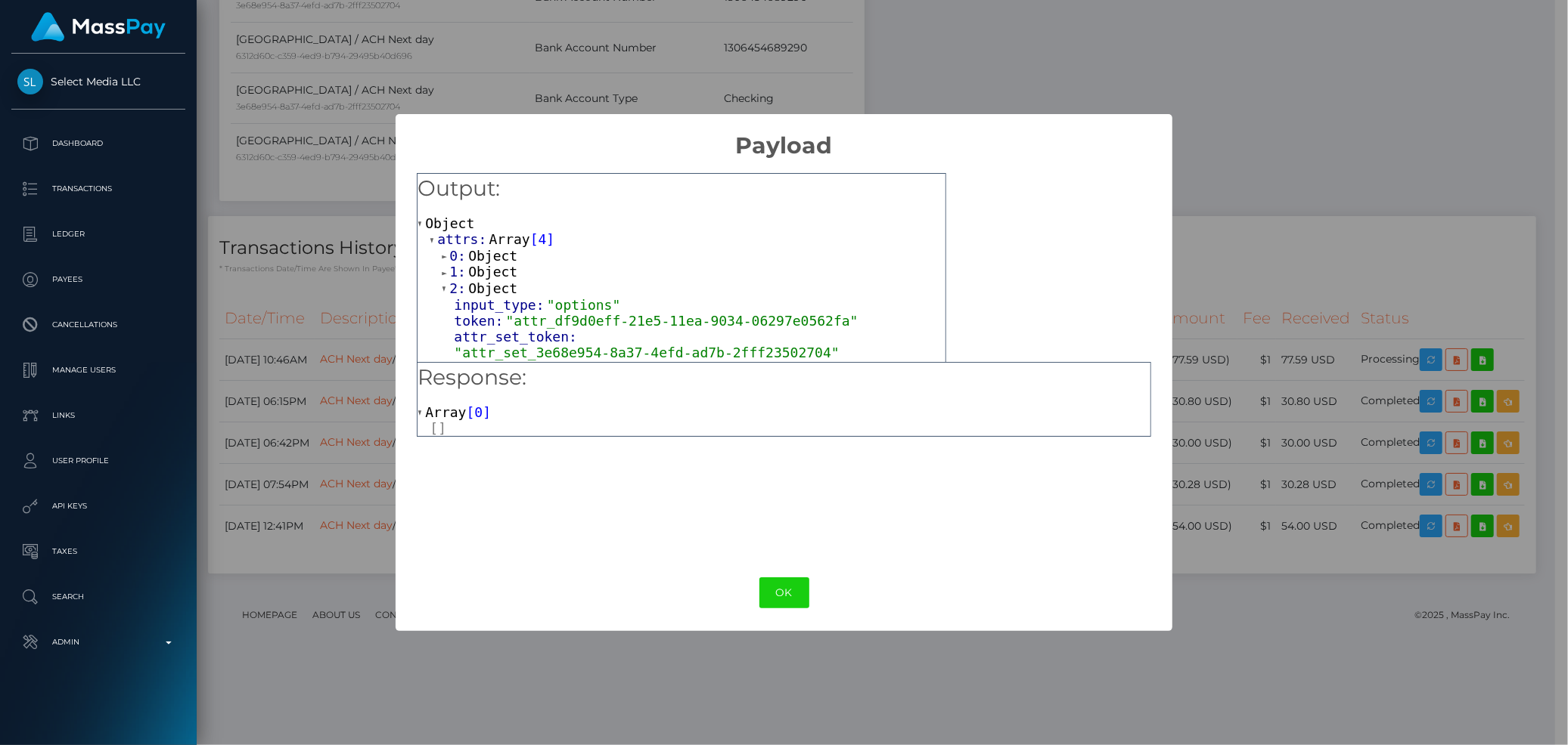
click at [477, 270] on span "Object" at bounding box center [492, 272] width 49 height 16
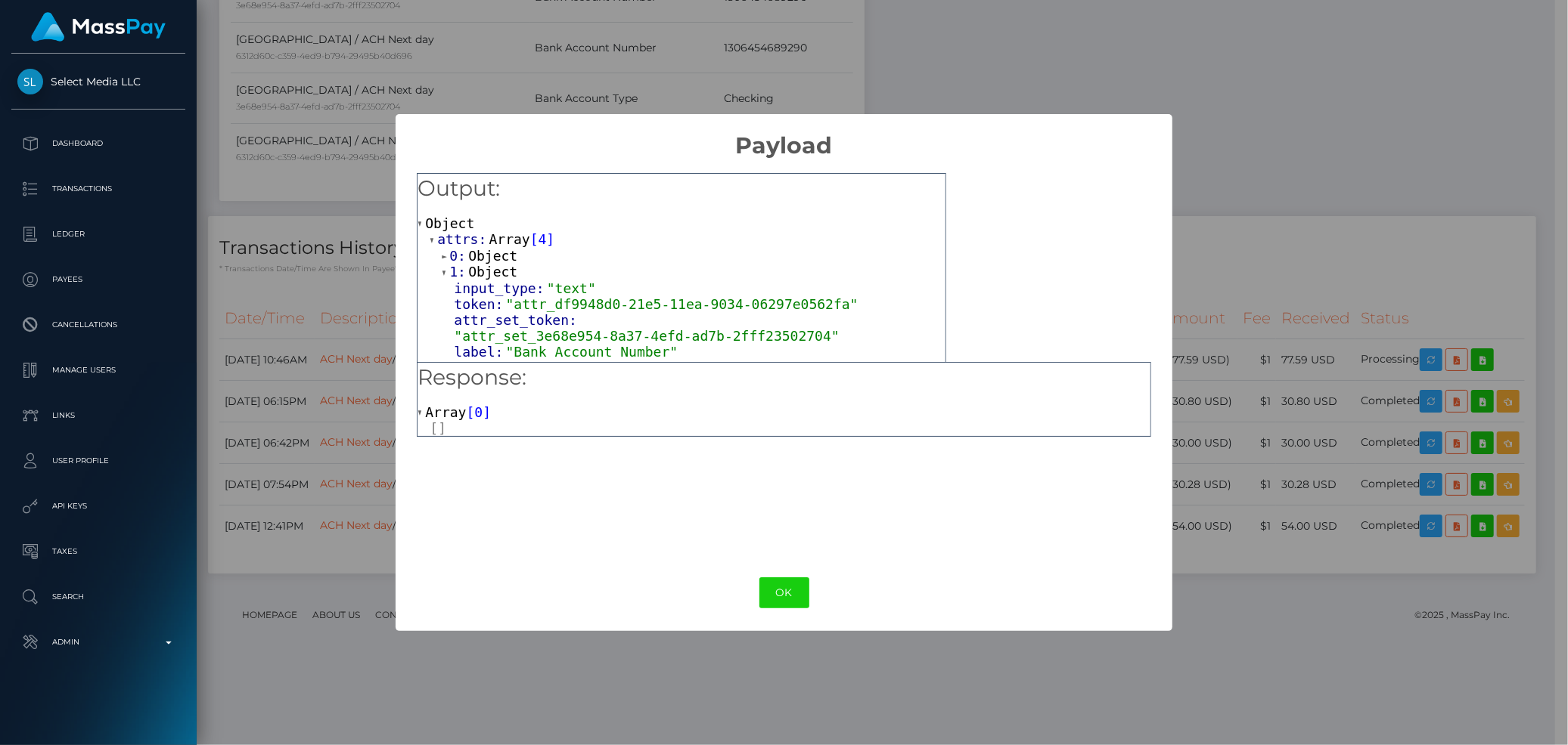
click at [481, 257] on span "Object" at bounding box center [492, 256] width 49 height 16
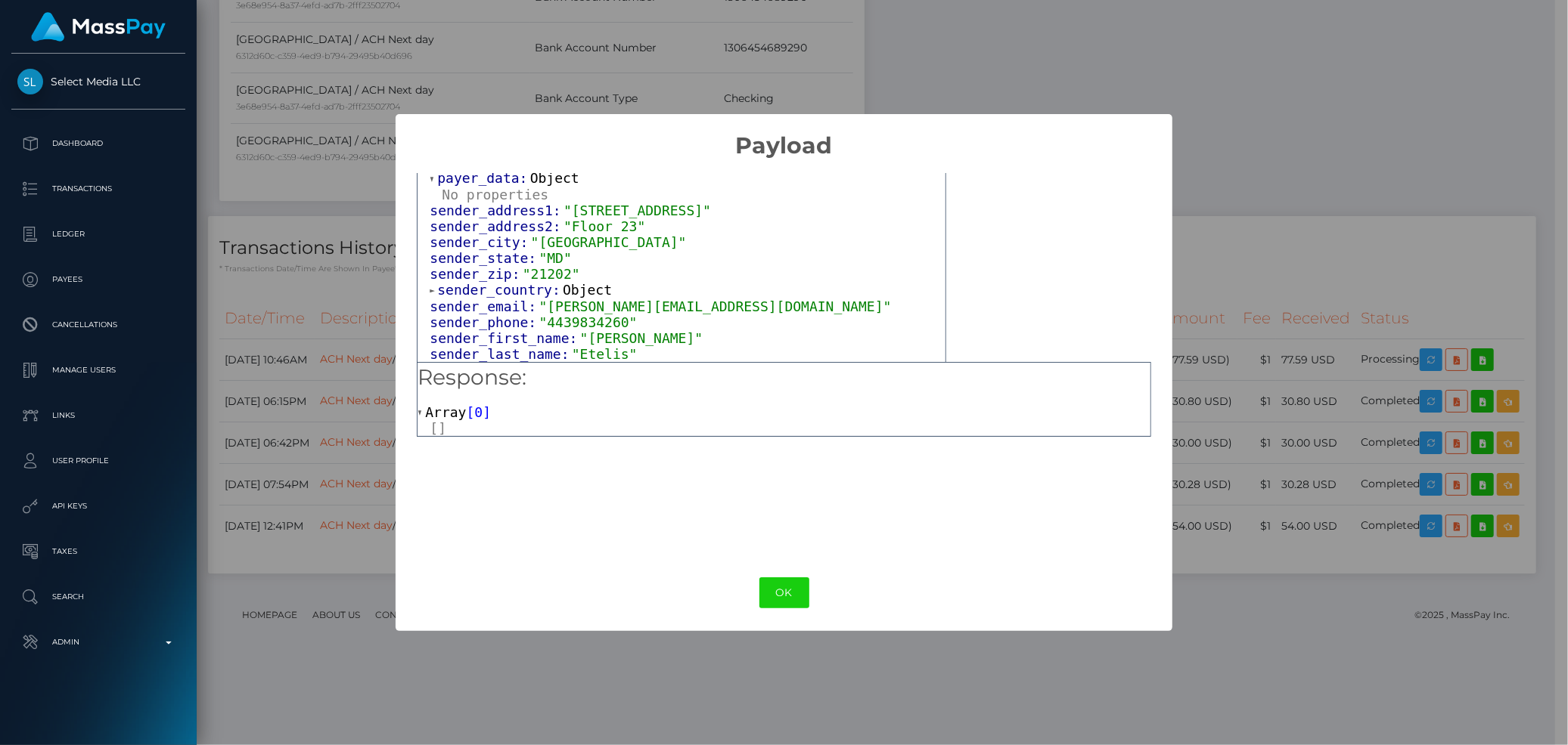
scroll to position [1047, 0]
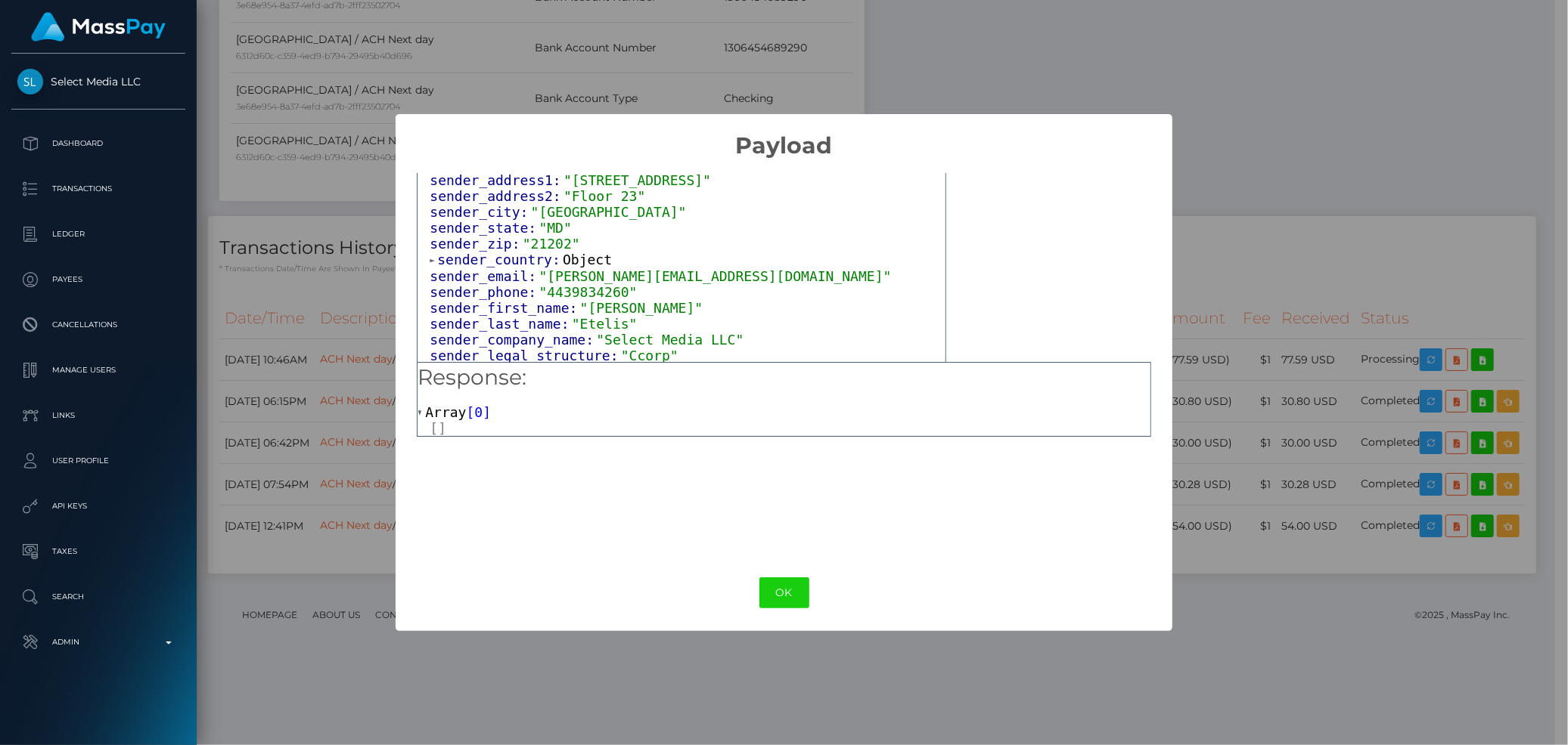
click at [510, 252] on span "sender_country:" at bounding box center [500, 260] width 125 height 16
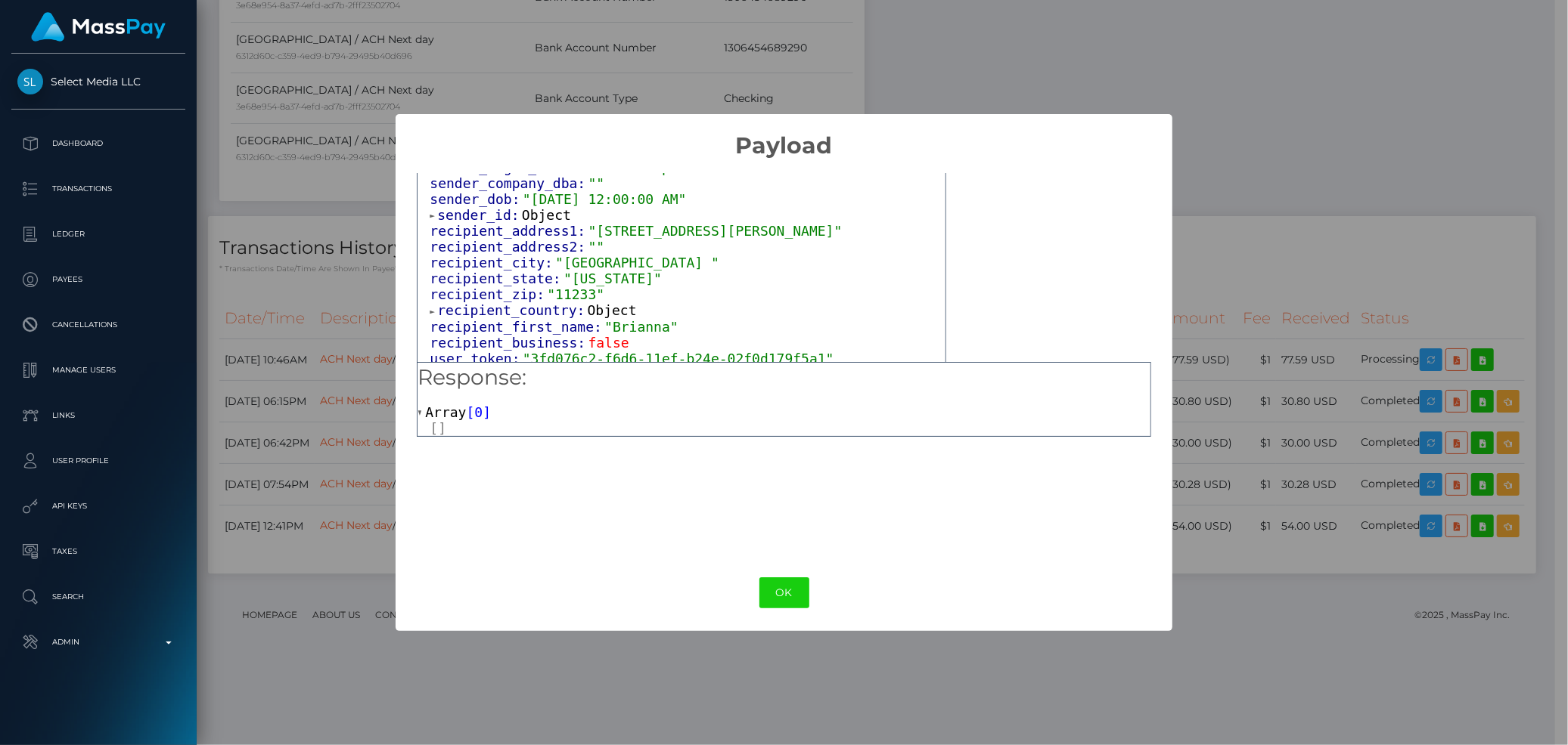
scroll to position [1215, 0]
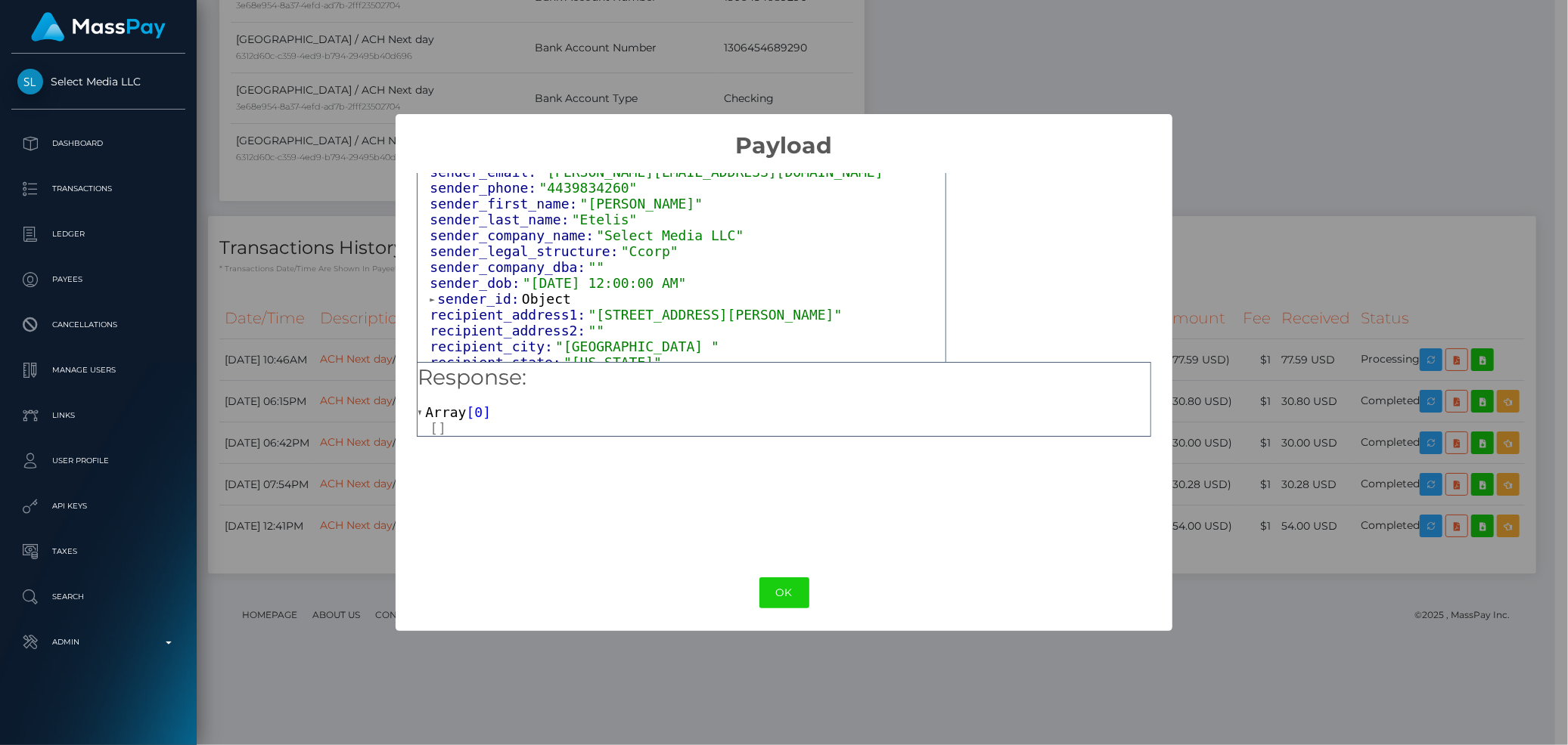
click at [477, 291] on span "sender_id:" at bounding box center [480, 299] width 85 height 16
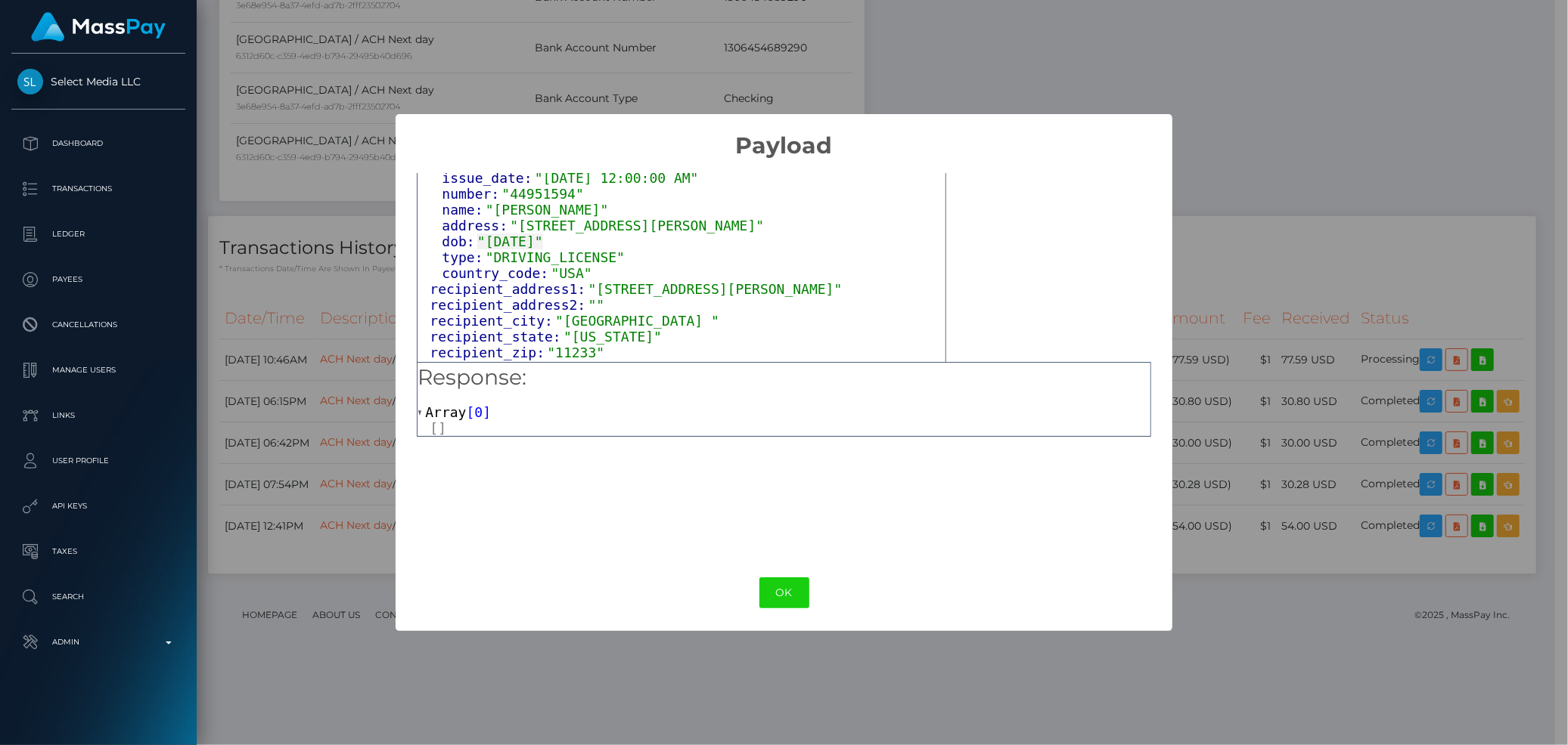
scroll to position [1467, 0]
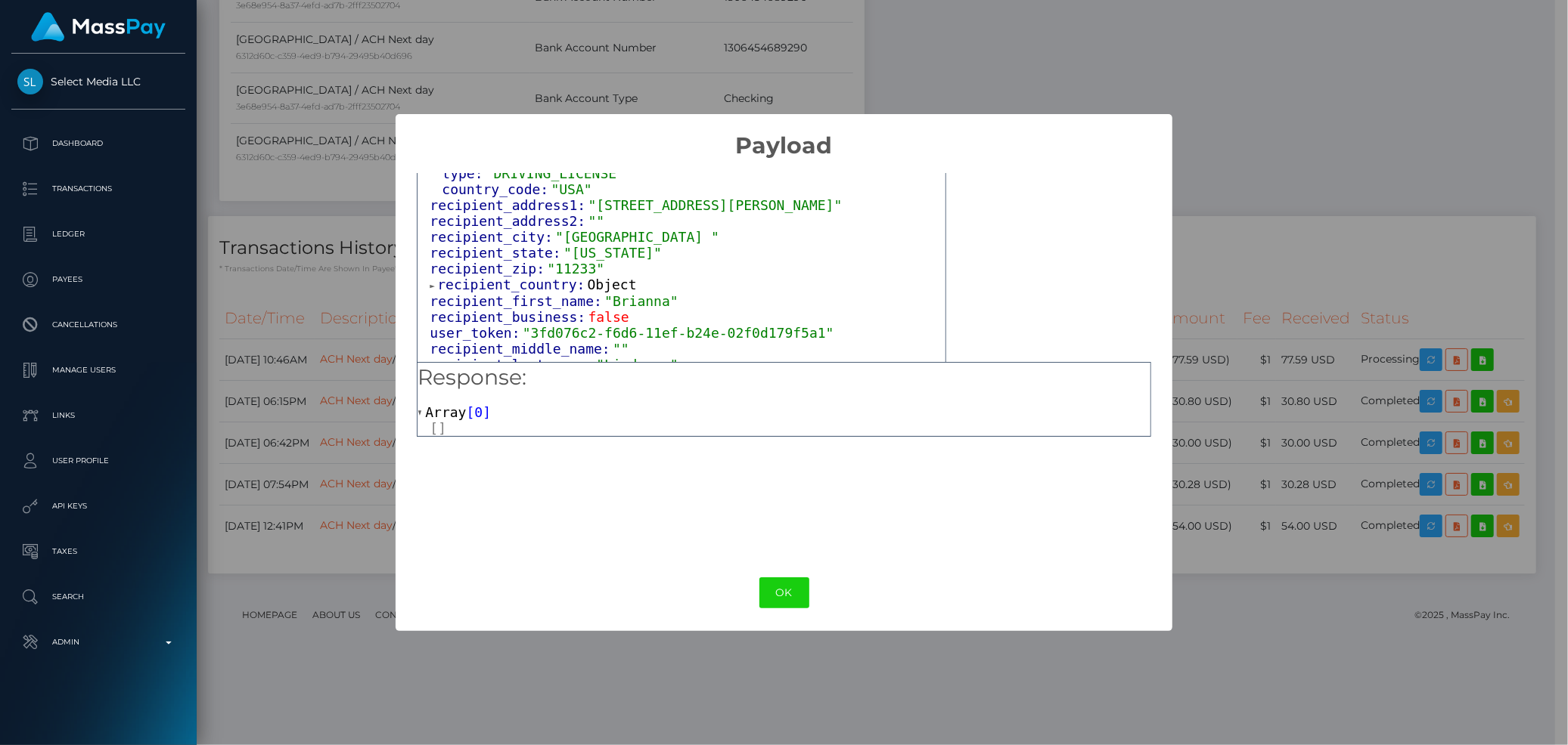
click at [540, 276] on span "recipient_country:" at bounding box center [512, 284] width 150 height 16
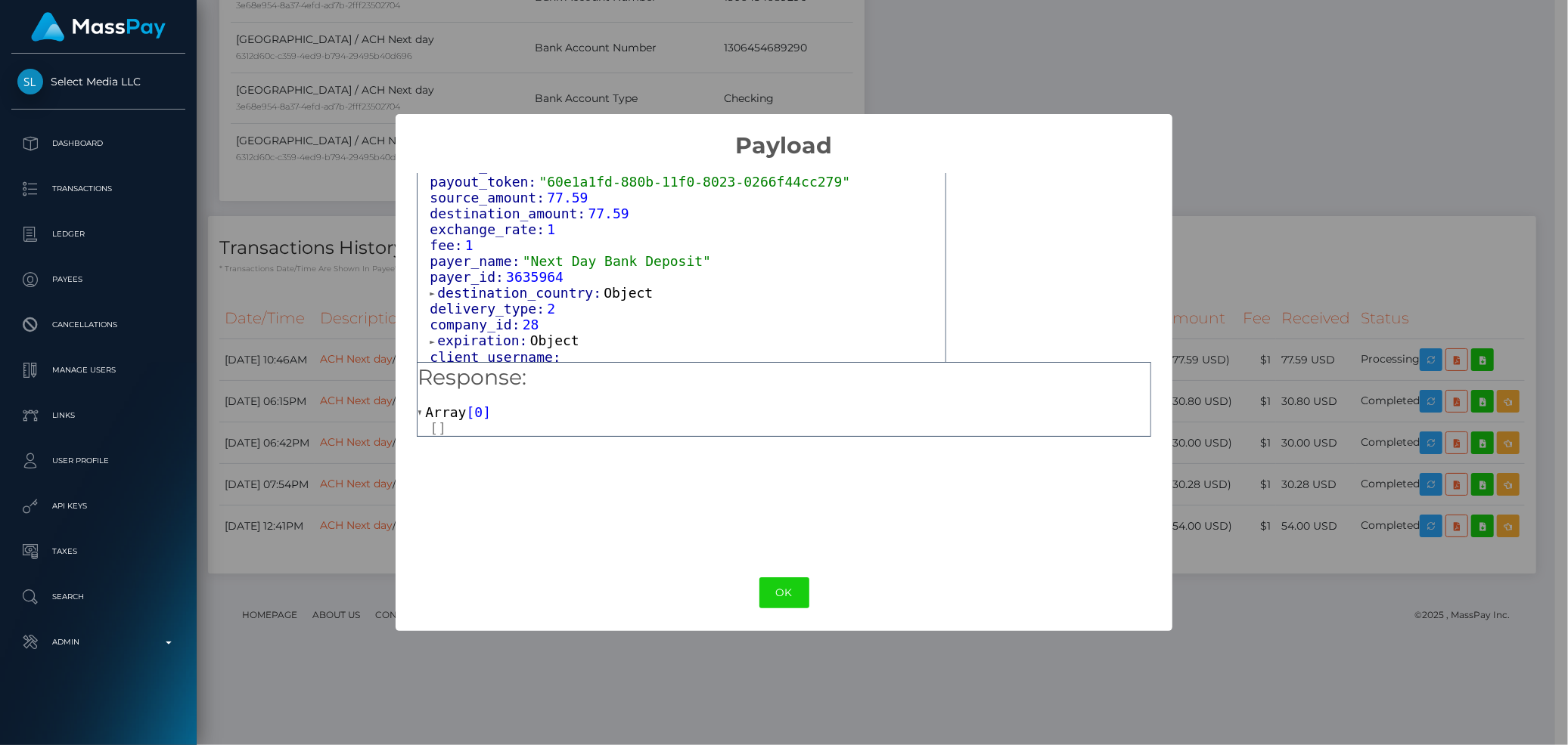
scroll to position [1887, 0]
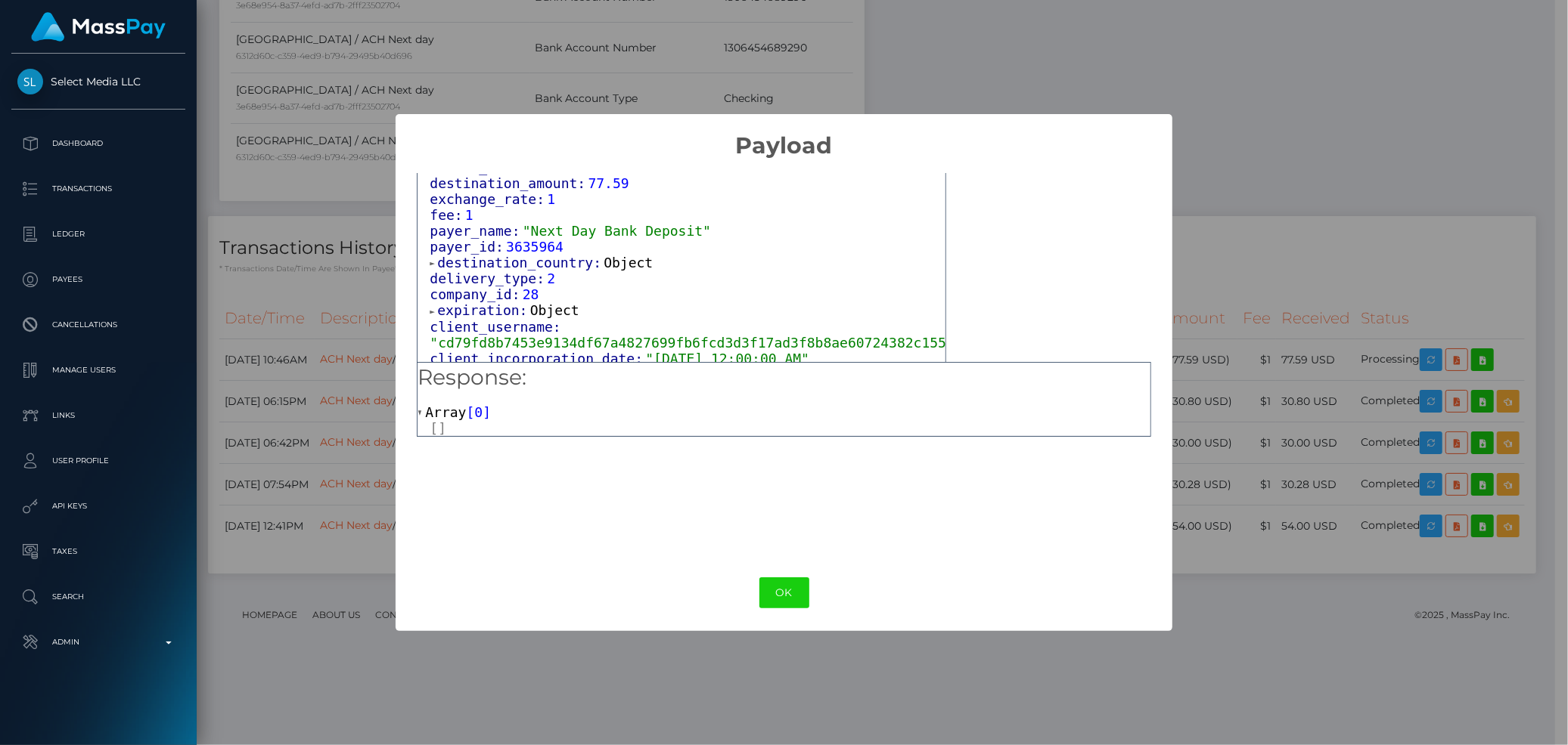
click at [500, 254] on span "destination_country:" at bounding box center [520, 262] width 166 height 16
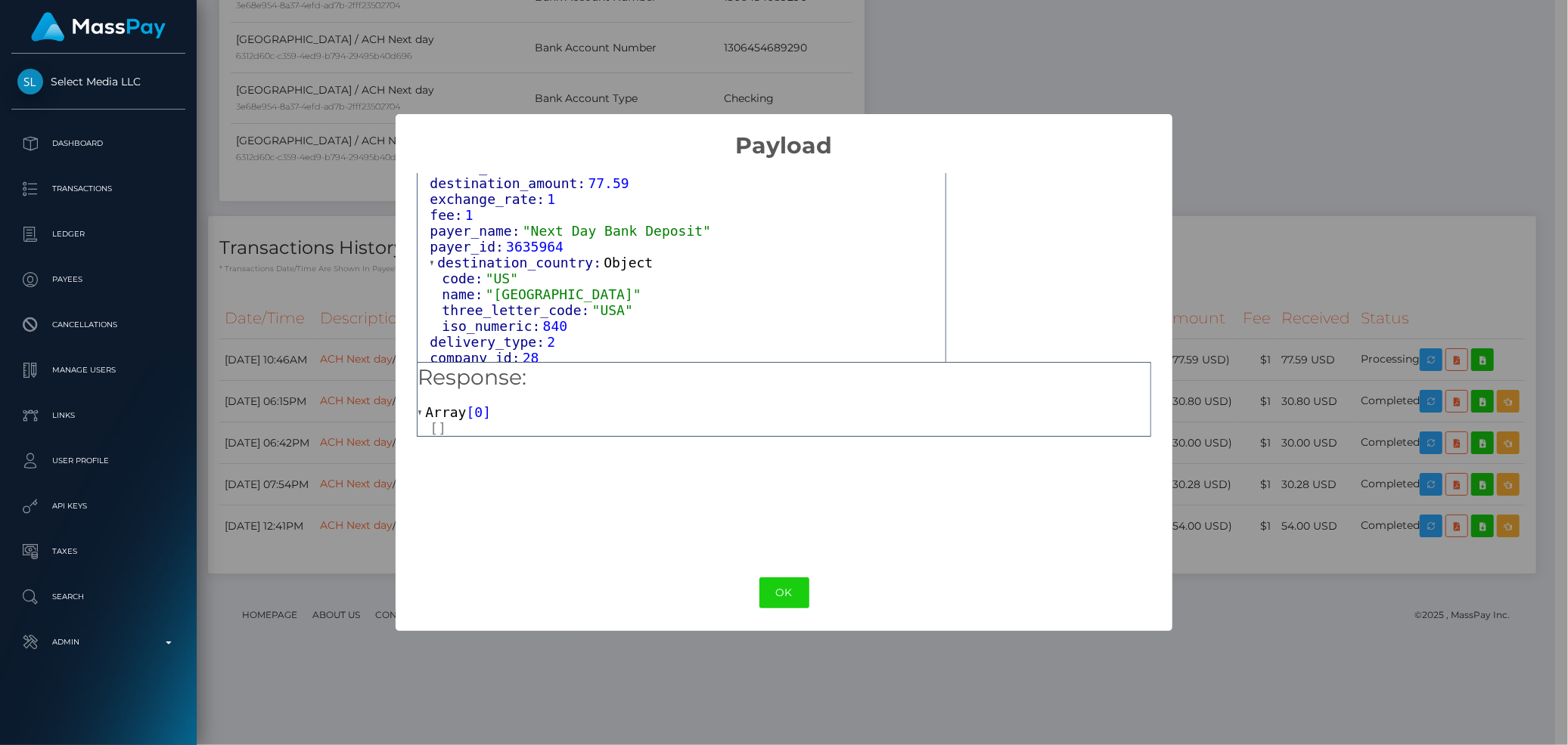
scroll to position [1970, 0]
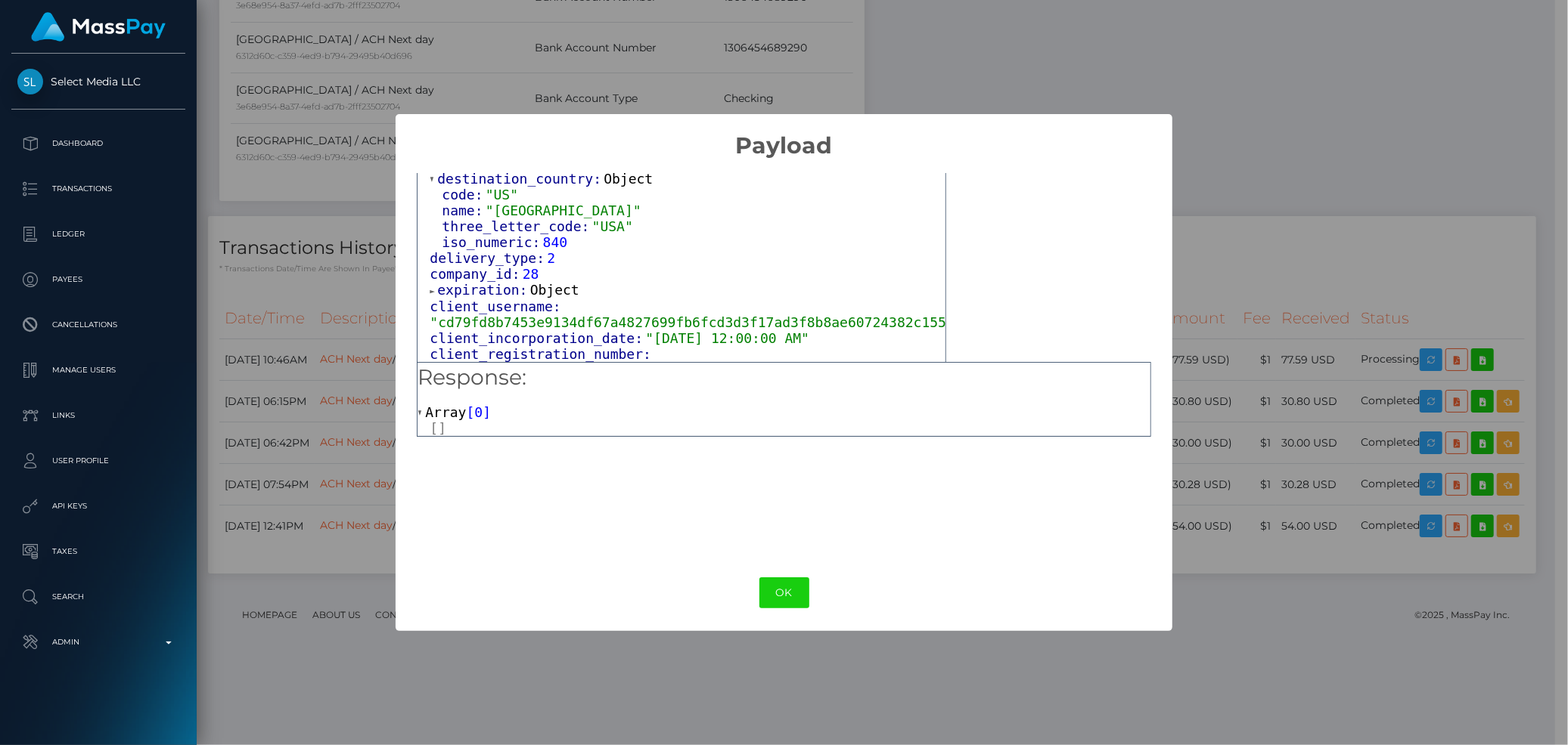
click at [487, 282] on span "expiration:" at bounding box center [483, 290] width 92 height 16
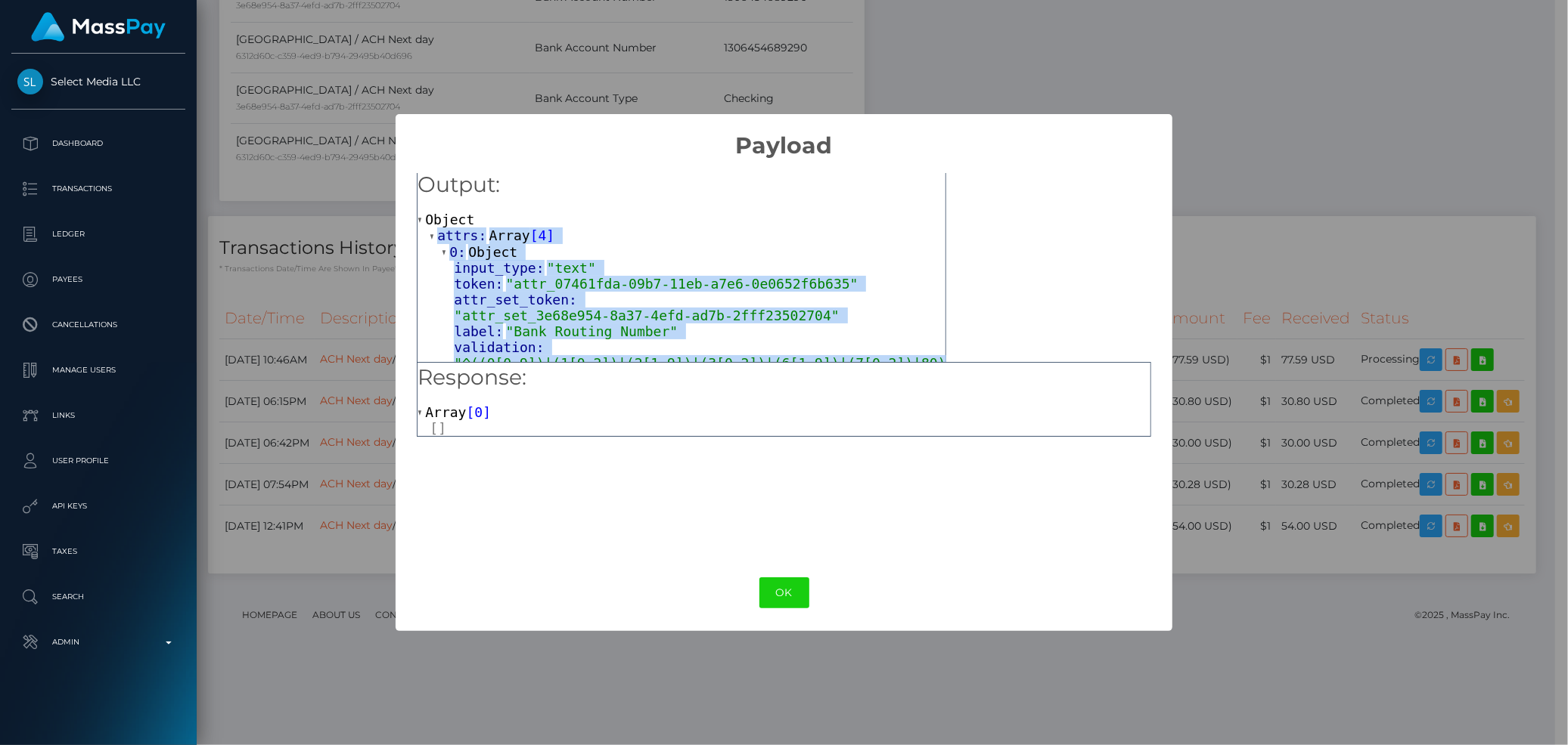
scroll to position [0, 0]
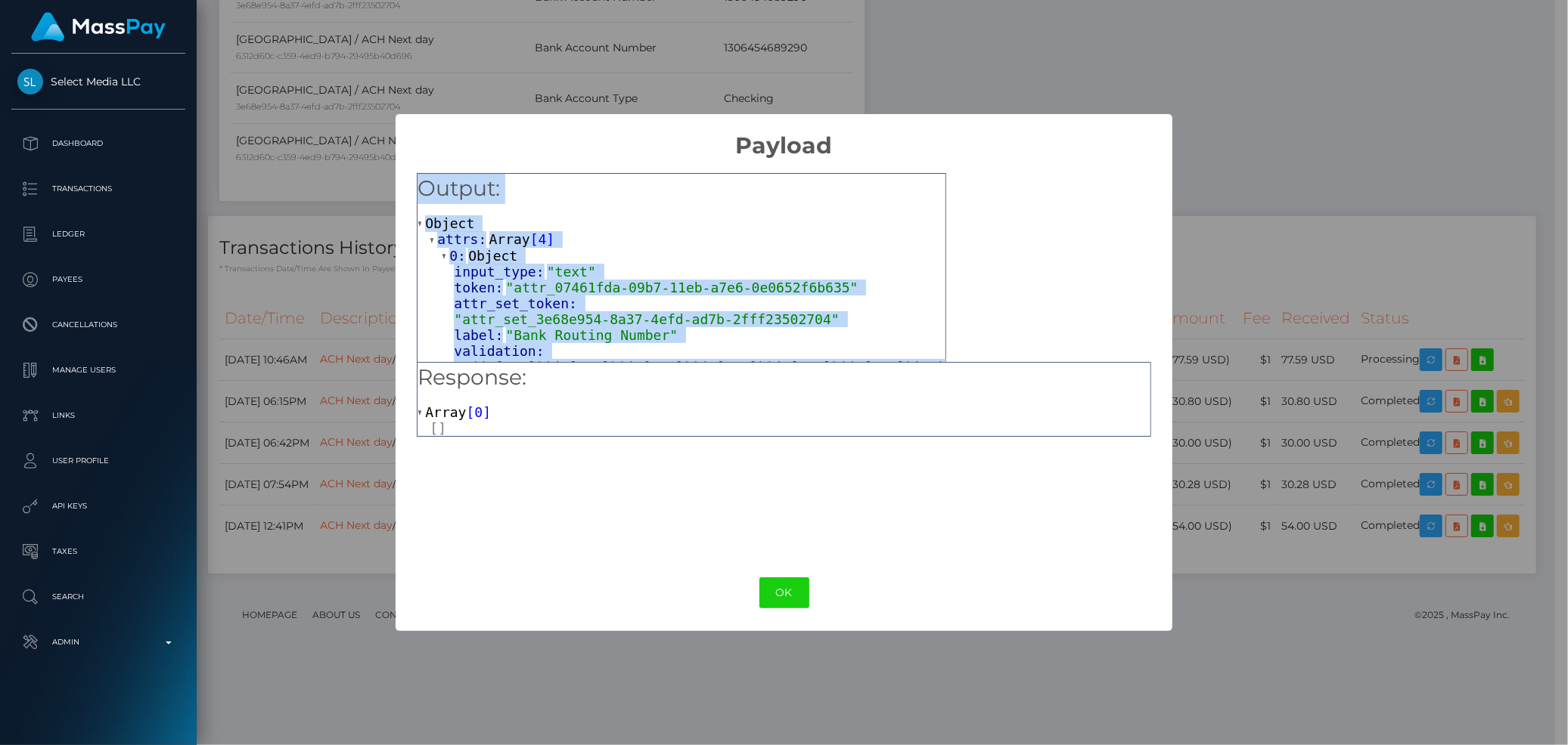
drag, startPoint x: 618, startPoint y: 344, endPoint x: 424, endPoint y: 192, distance: 246.5
copy div "Output: Object attrs: Array [ 4 ] 0: Object input_type: "text" token: "attr_074…"
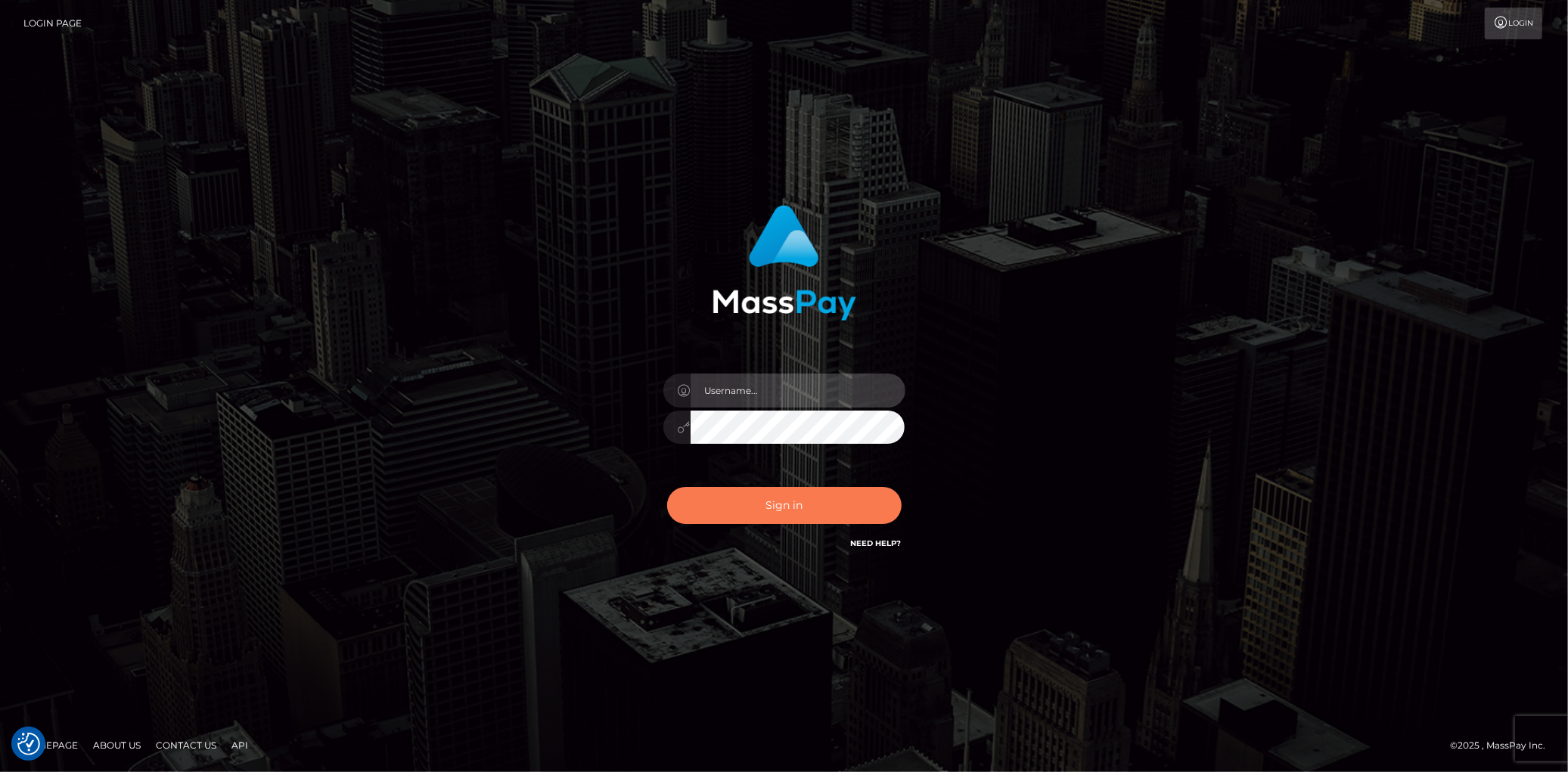
type input "Eduard Gavrilescu"
click at [734, 512] on button "Sign in" at bounding box center [785, 505] width 235 height 37
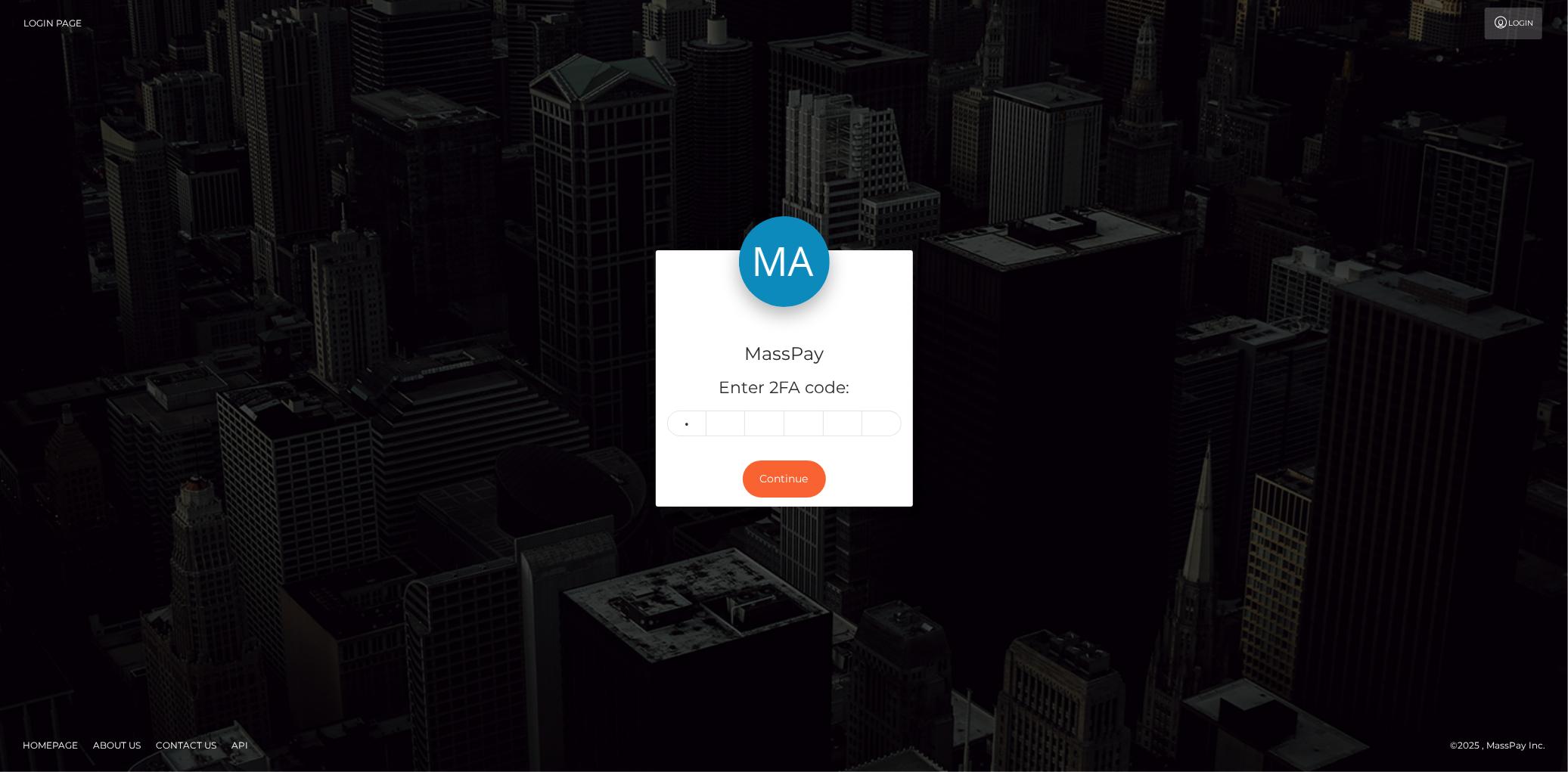
type input "0"
type input "1"
type input "0"
type input "1"
type input "8"
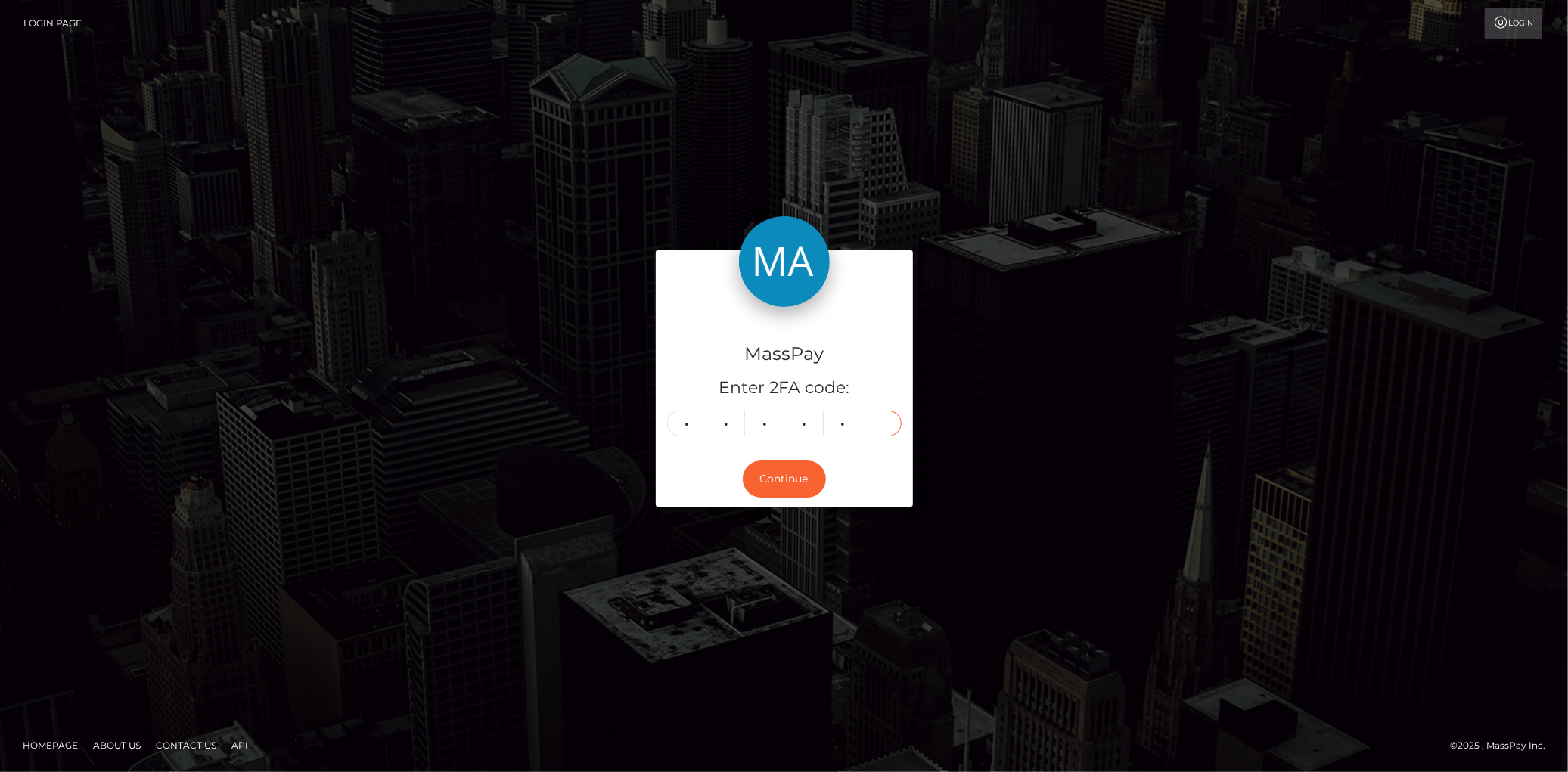
type input "8"
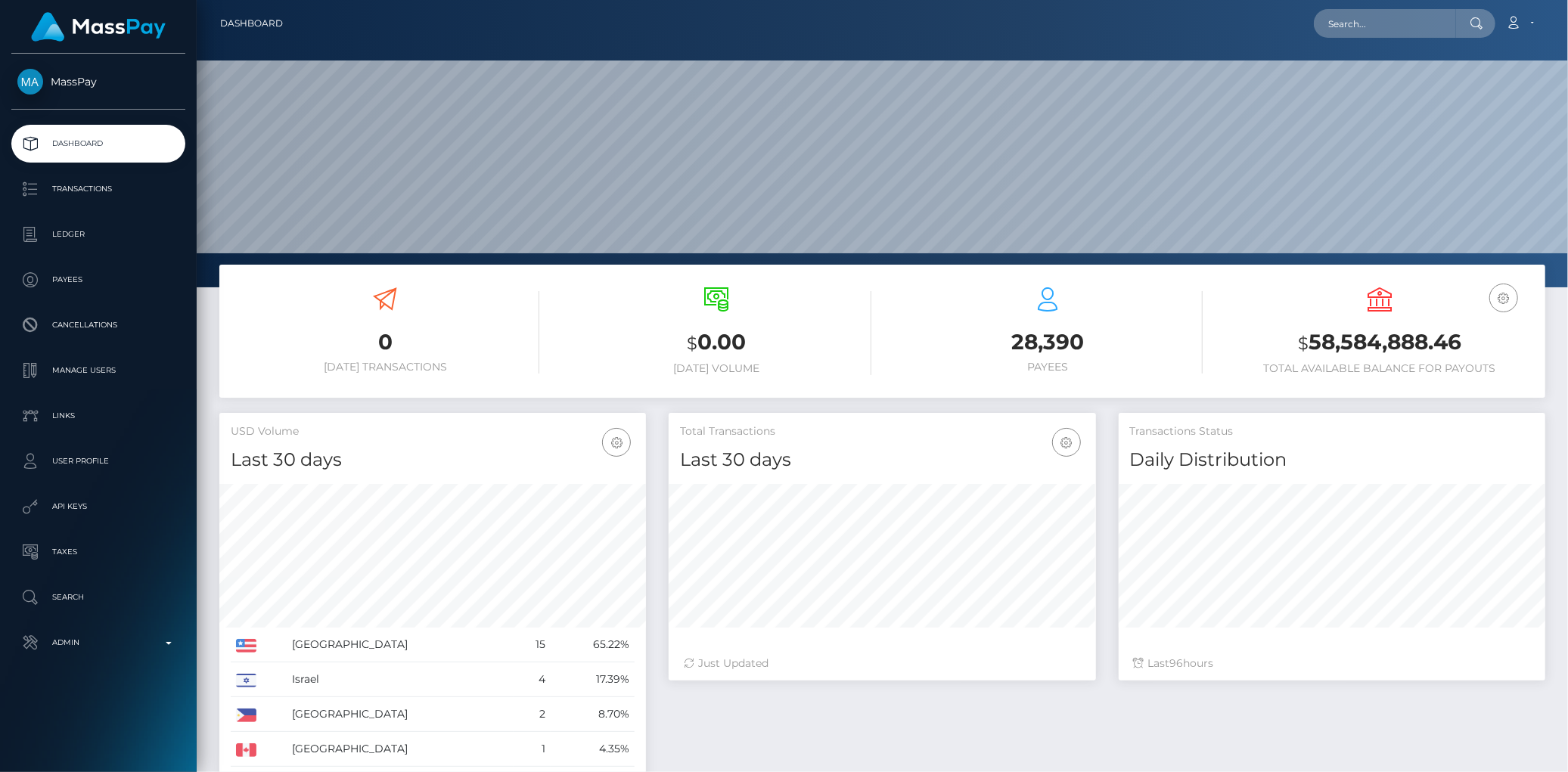
scroll to position [268, 426]
click at [1345, 23] on input "text" at bounding box center [1384, 24] width 142 height 28
paste input "poact_X4NvQiD3wsNM"
type input "poact_X4NvQiD3wsNM"
click at [1362, 76] on link "Alan Choong" at bounding box center [1374, 79] width 121 height 28
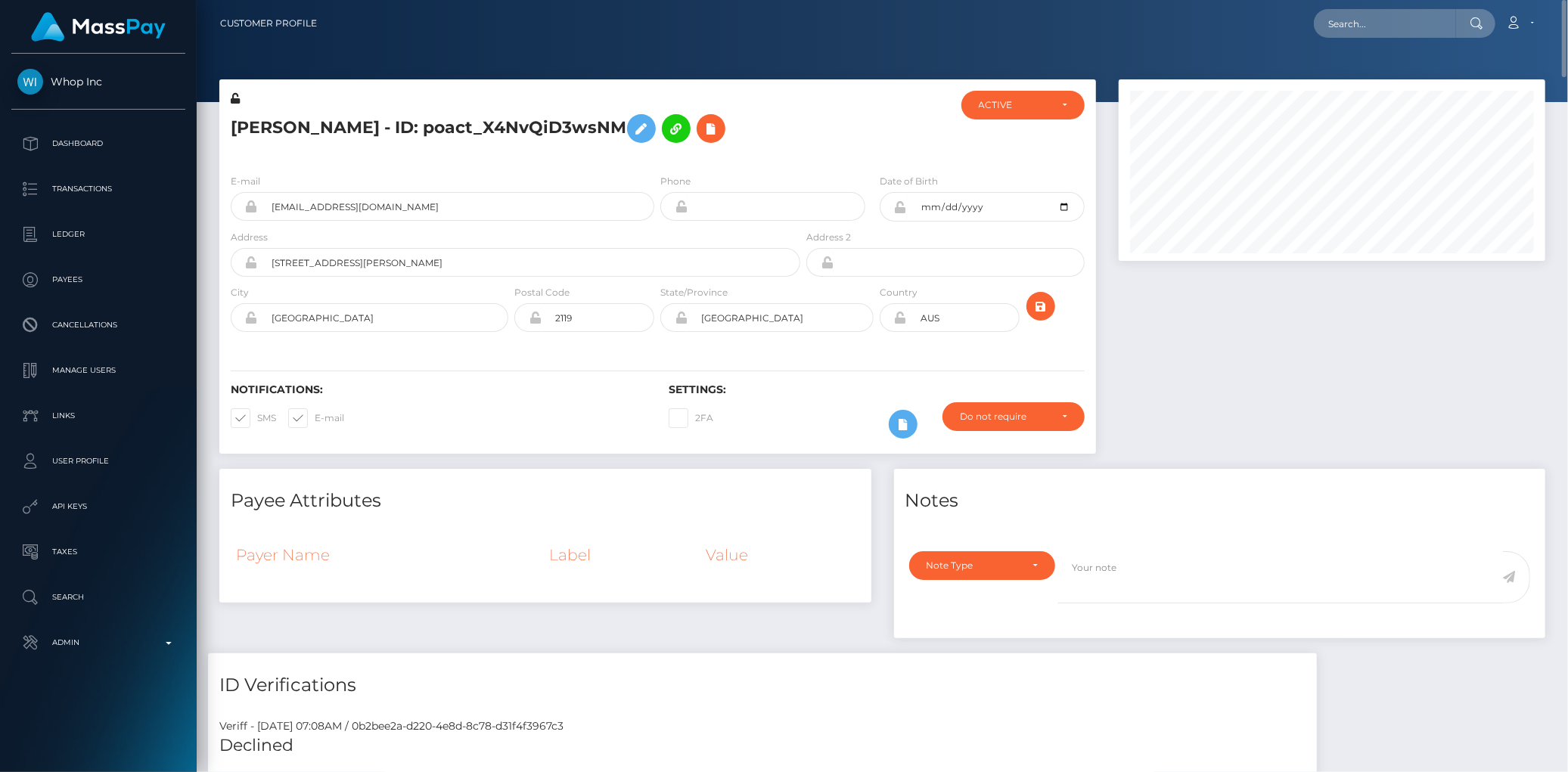
click at [401, 130] on h5 "Alan Choong - ID: poact_X4NvQiD3wsNM" at bounding box center [511, 128] width 561 height 44
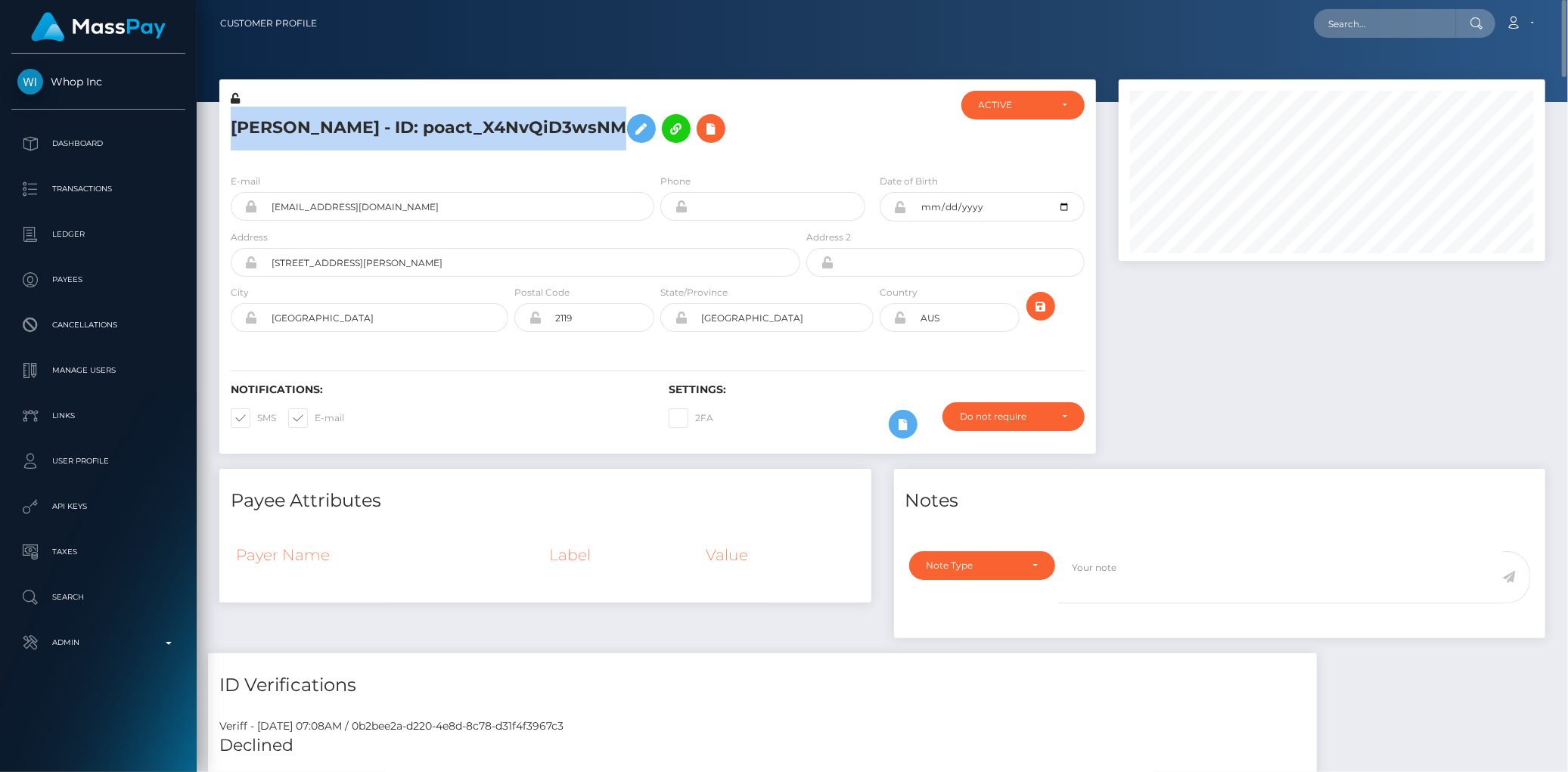
click at [401, 130] on h5 "Alan Choong - ID: poact_X4NvQiD3wsNM" at bounding box center [511, 128] width 561 height 44
copy h5 "Alan Choong - ID: poact_X4NvQiD3wsNM"
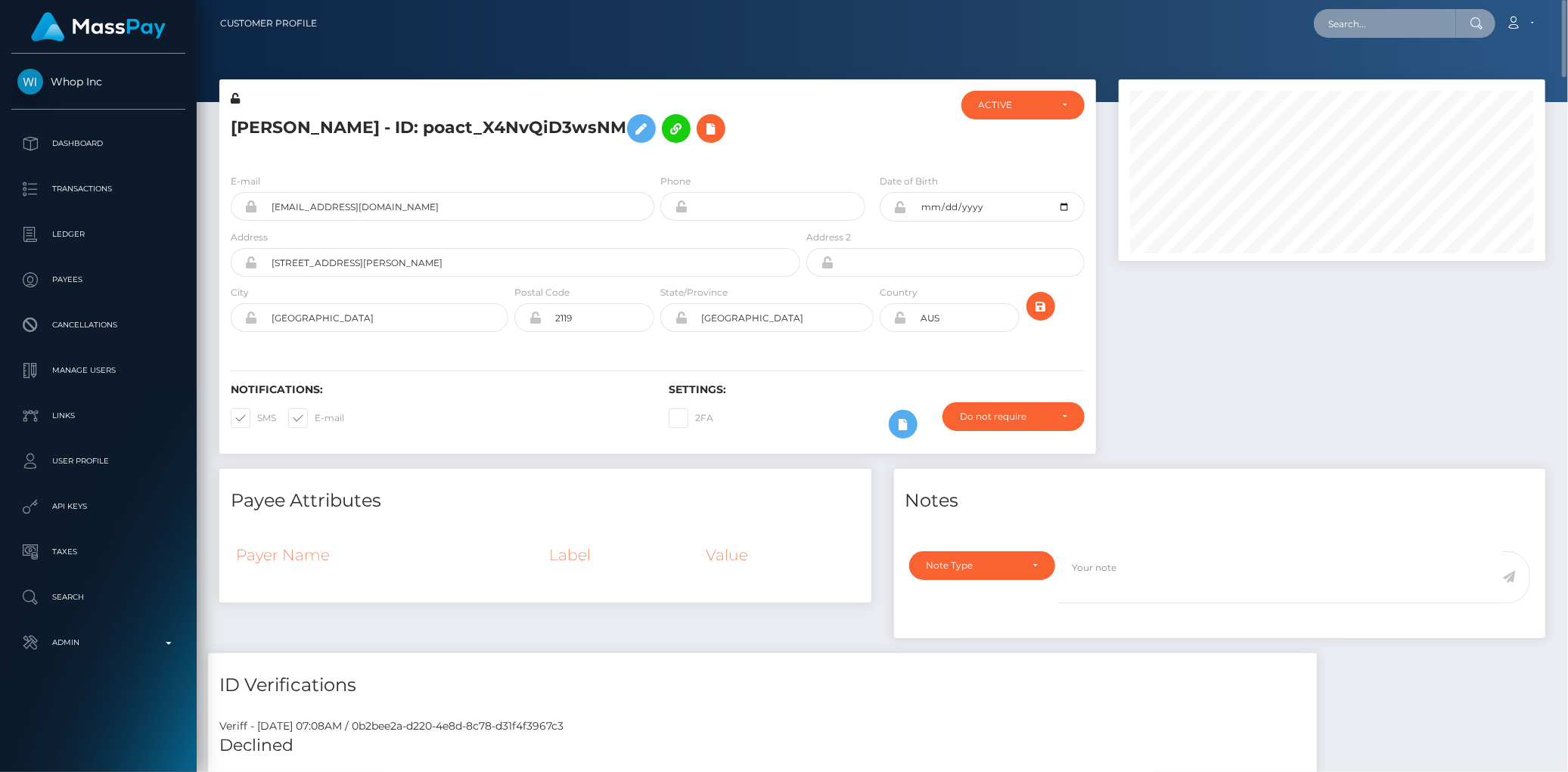
click at [1359, 32] on input "text" at bounding box center [1384, 24] width 142 height 28
paste input "Star-659792"
type input "Star-659792"
click at [1374, 76] on link "ANTHONY THEDFORD PACHECO" at bounding box center [1374, 79] width 121 height 28
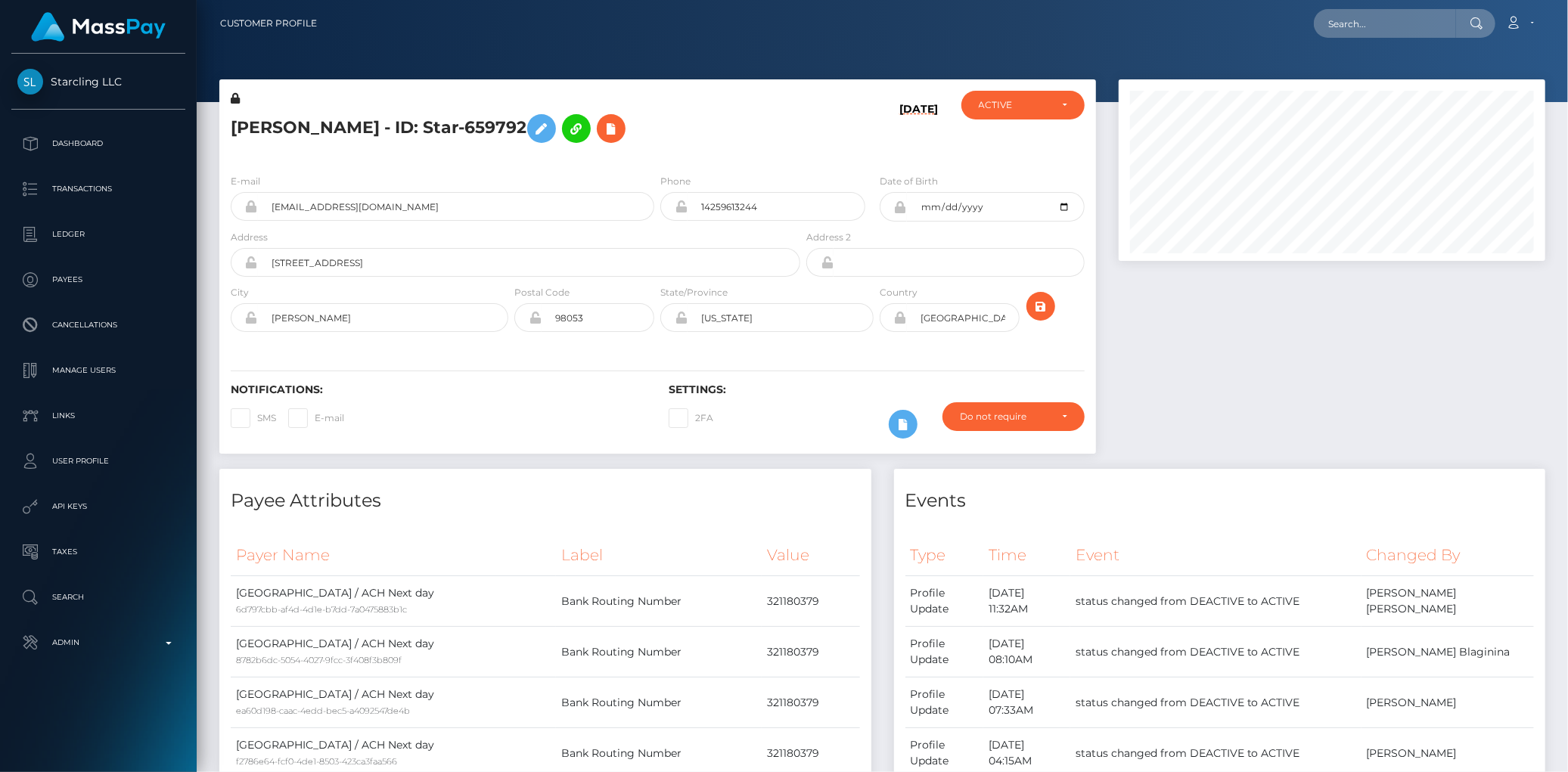
scroll to position [181, 426]
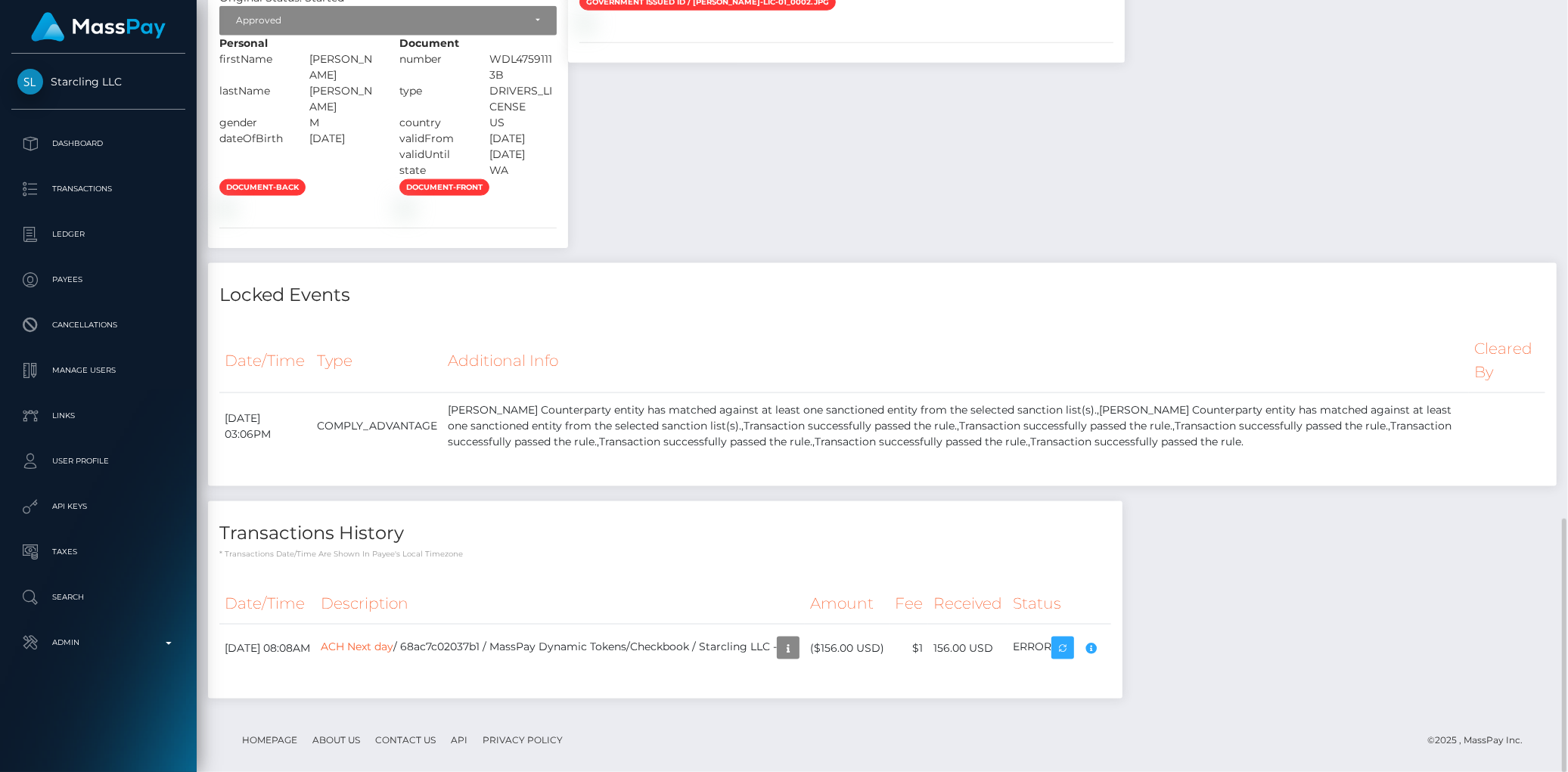
scroll to position [1575, 0]
